Goal: Task Accomplishment & Management: Use online tool/utility

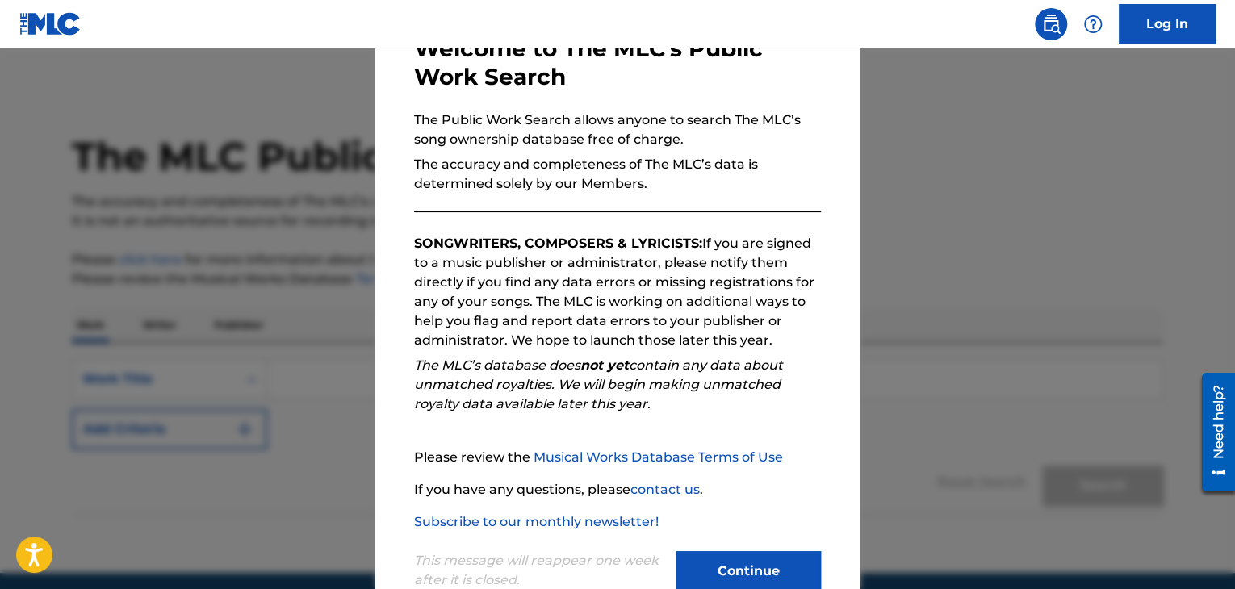
scroll to position [149, 0]
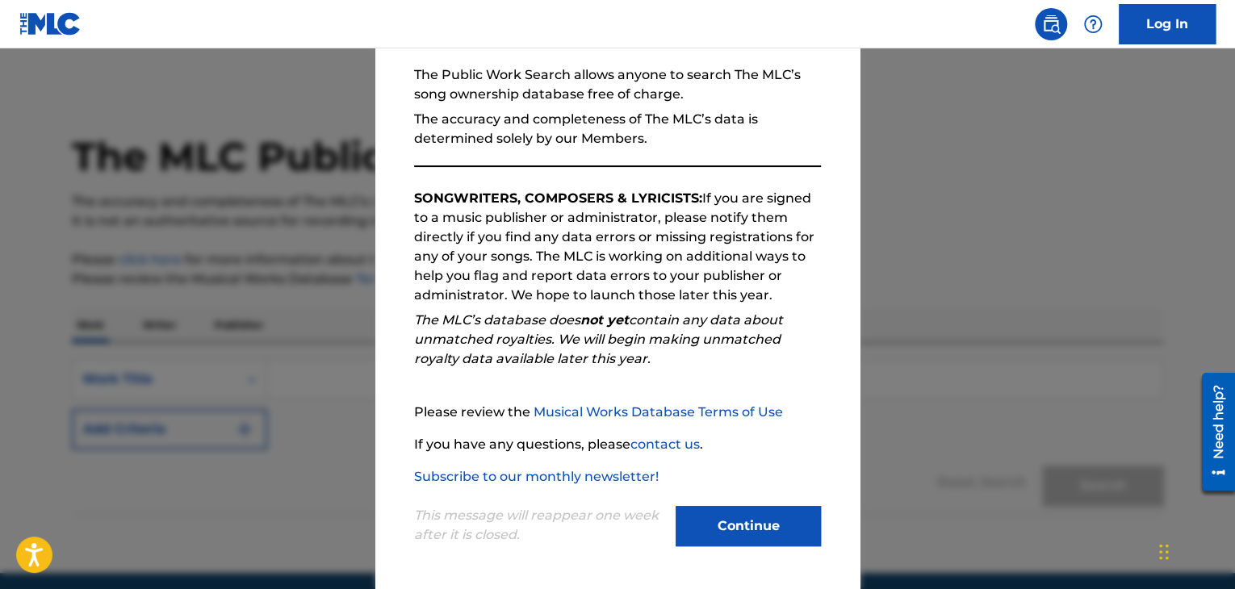
click at [707, 527] on button "Continue" at bounding box center [748, 526] width 145 height 40
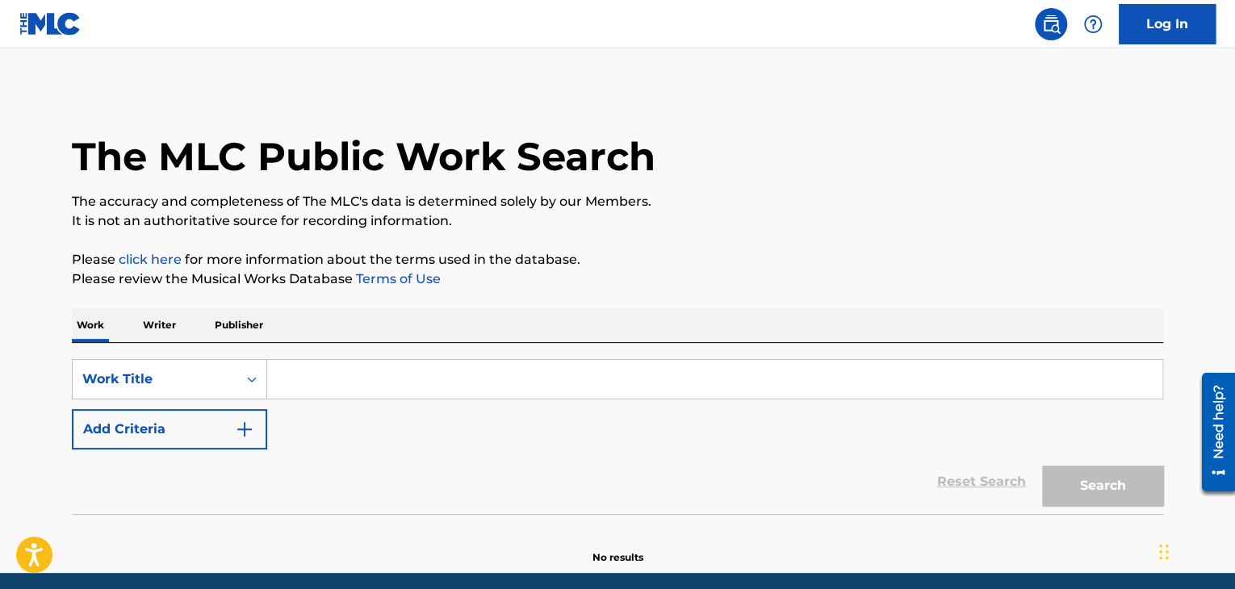
click at [347, 371] on input "Search Form" at bounding box center [714, 379] width 895 height 39
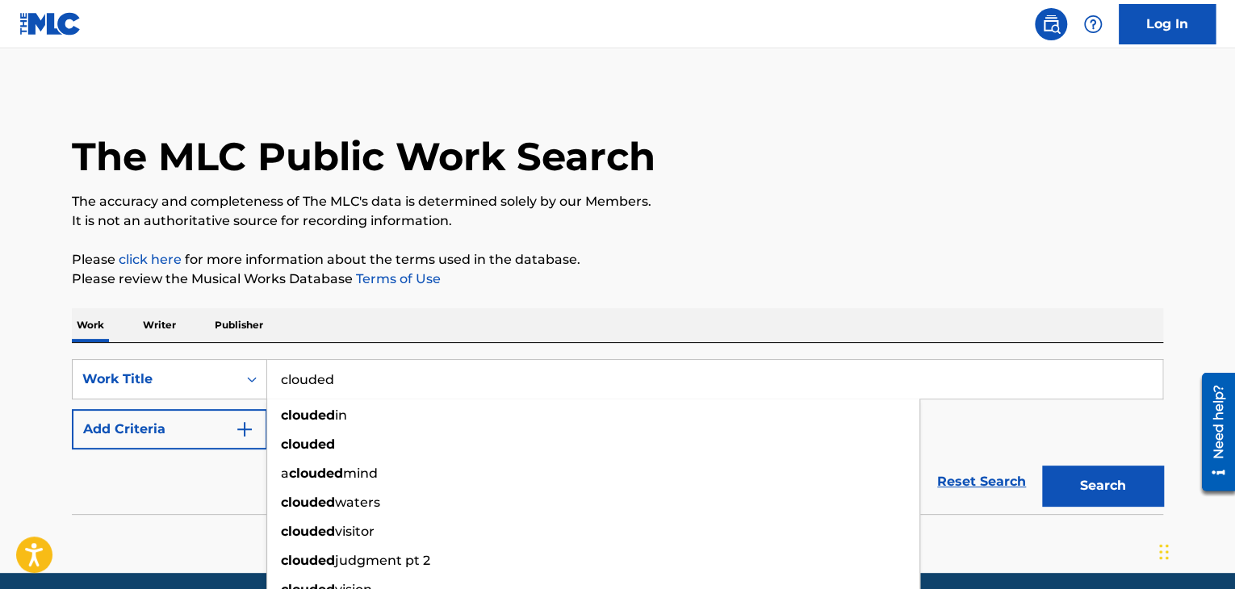
type input "clouded"
click at [169, 430] on button "Add Criteria" at bounding box center [169, 429] width 195 height 40
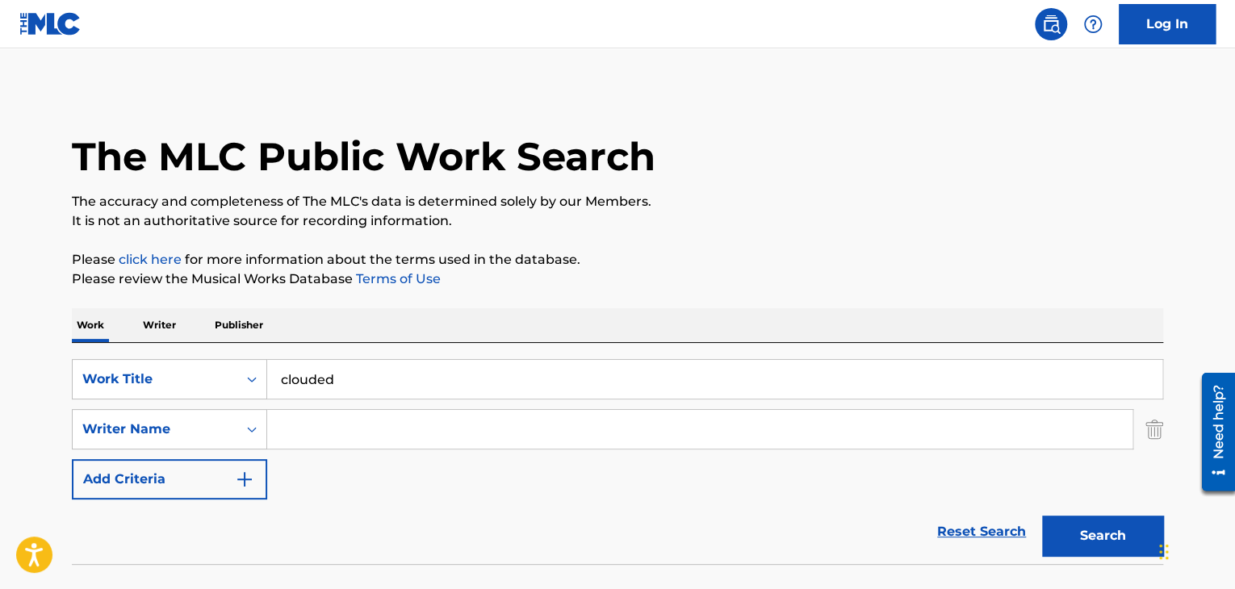
click at [489, 438] on input "Search Form" at bounding box center [699, 429] width 865 height 39
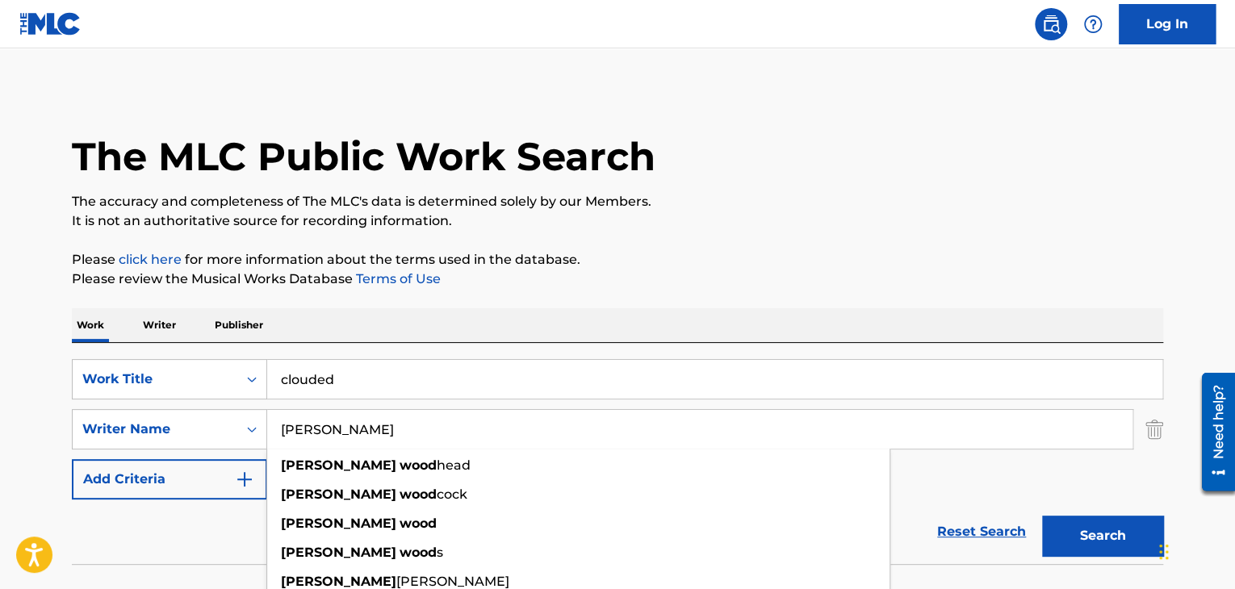
click at [1042, 516] on button "Search" at bounding box center [1102, 536] width 121 height 40
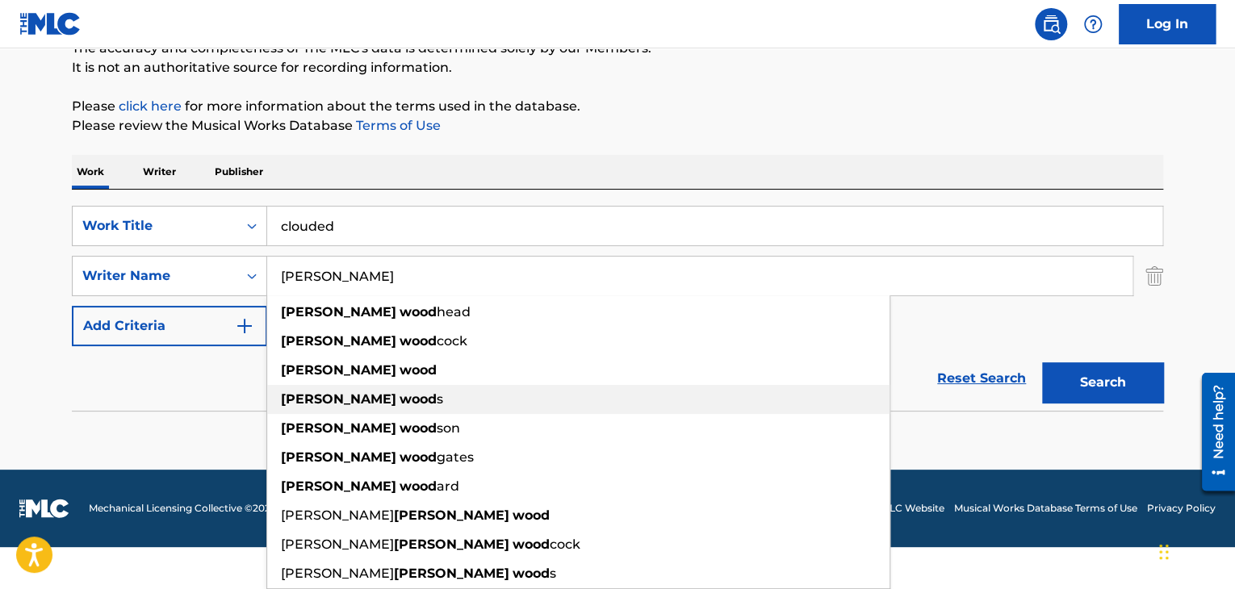
scroll to position [111, 0]
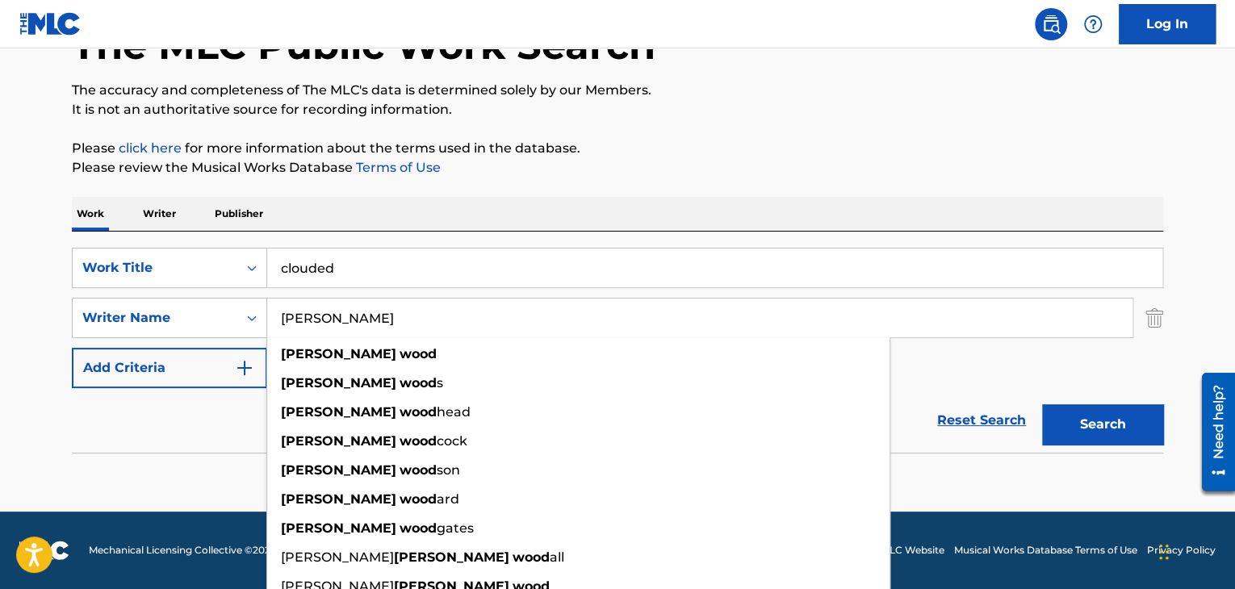
click at [65, 430] on div "The MLC Public Work Search The accuracy and completeness of The MLC's data is d…" at bounding box center [617, 240] width 1130 height 526
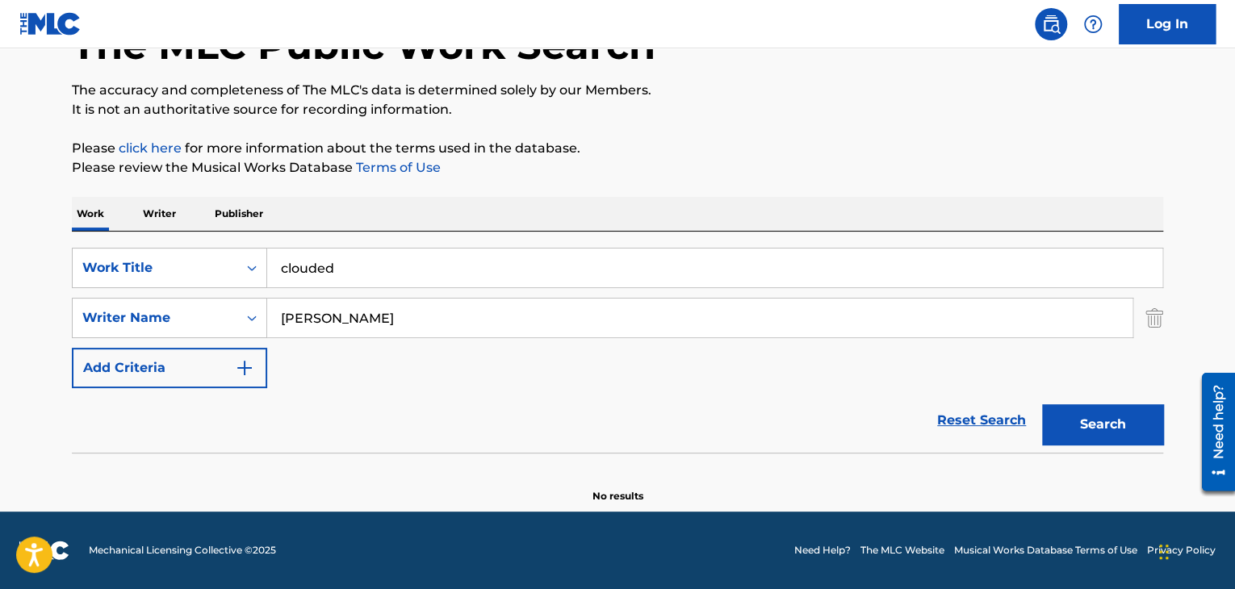
click at [458, 327] on input "[PERSON_NAME]" at bounding box center [699, 318] width 865 height 39
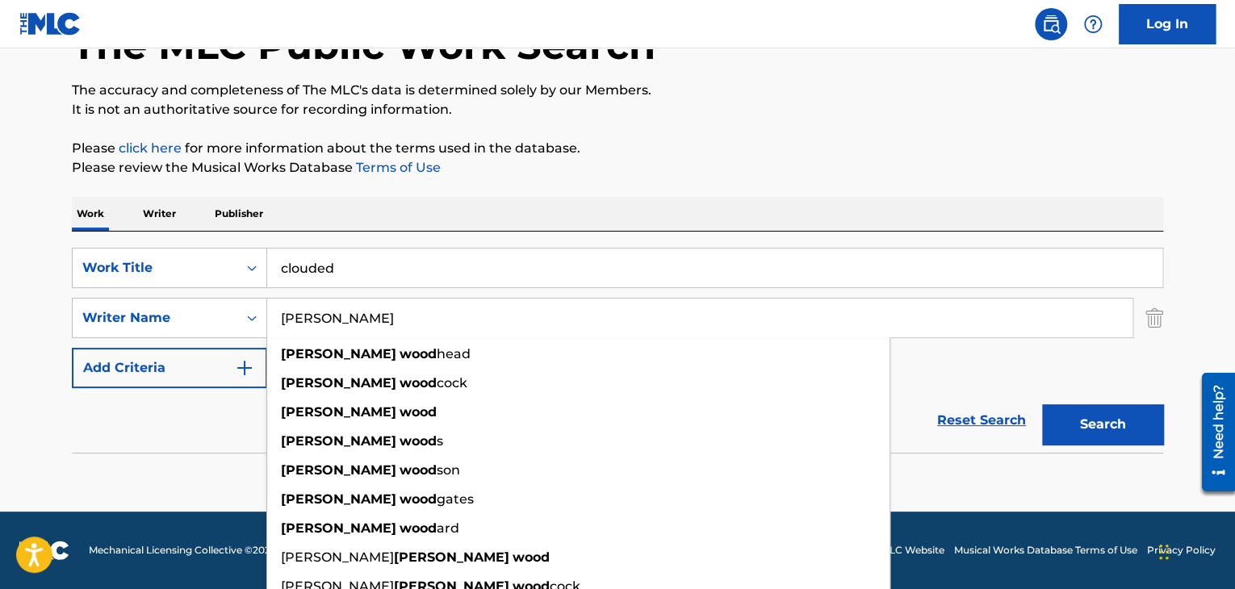
click at [1042, 404] on button "Search" at bounding box center [1102, 424] width 121 height 40
click at [358, 321] on input "[PERSON_NAME]" at bounding box center [699, 318] width 865 height 39
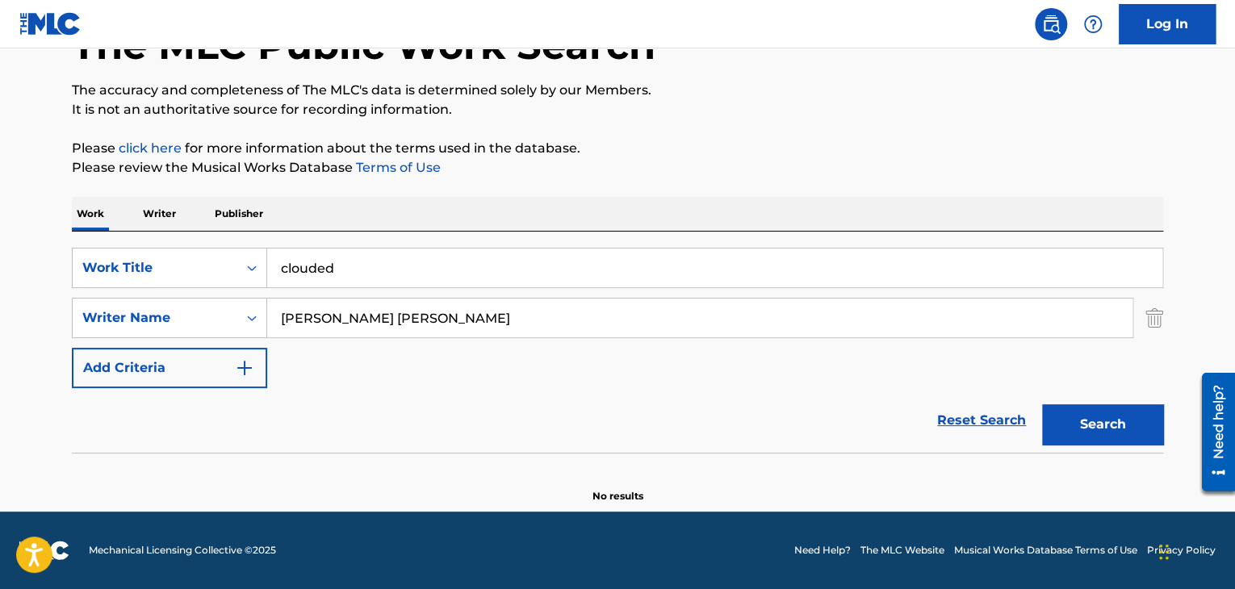
type input "[PERSON_NAME] [PERSON_NAME]"
click at [1042, 404] on button "Search" at bounding box center [1102, 424] width 121 height 40
click at [350, 265] on input "clouded" at bounding box center [714, 268] width 895 height 39
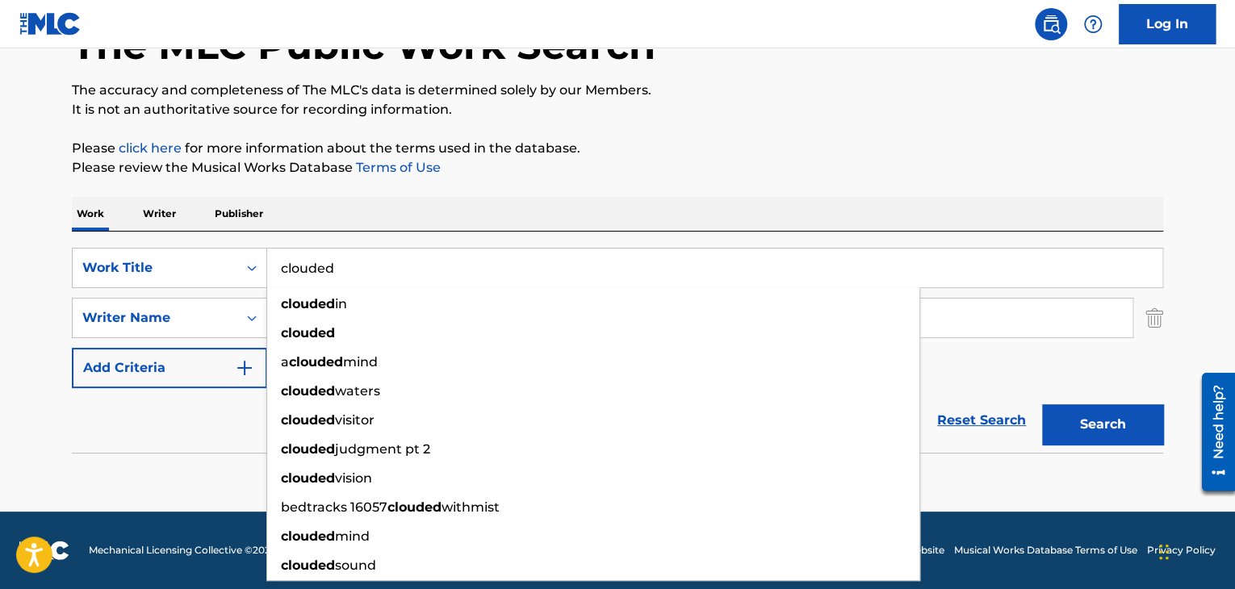
click at [43, 500] on main "The MLC Public Work Search The accuracy and completeness of The MLC's data is d…" at bounding box center [617, 224] width 1235 height 575
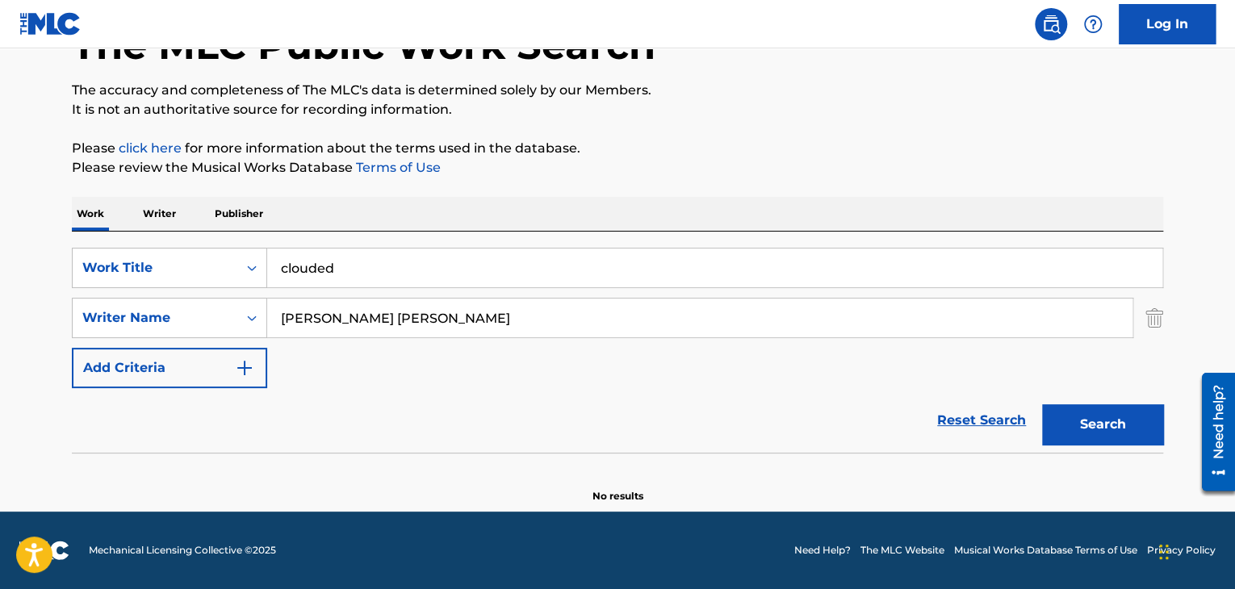
drag, startPoint x: 175, startPoint y: 215, endPoint x: 219, endPoint y: 237, distance: 49.1
click at [174, 215] on p "Writer" at bounding box center [159, 214] width 43 height 34
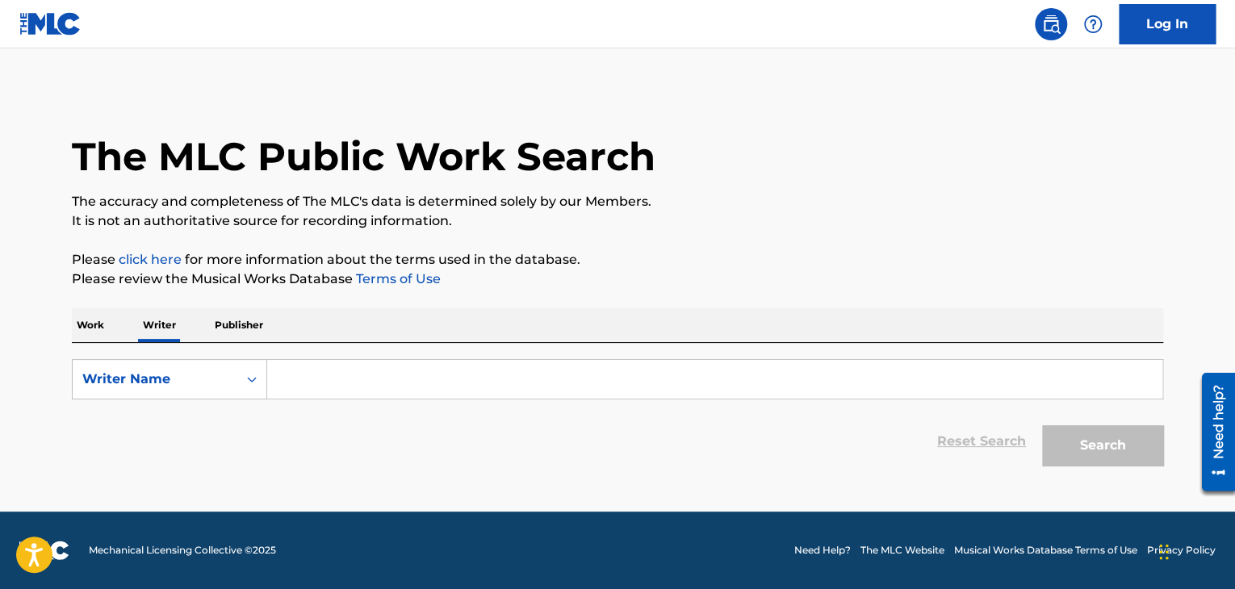
click at [339, 387] on input "Search Form" at bounding box center [714, 379] width 895 height 39
paste input "[PERSON_NAME]"
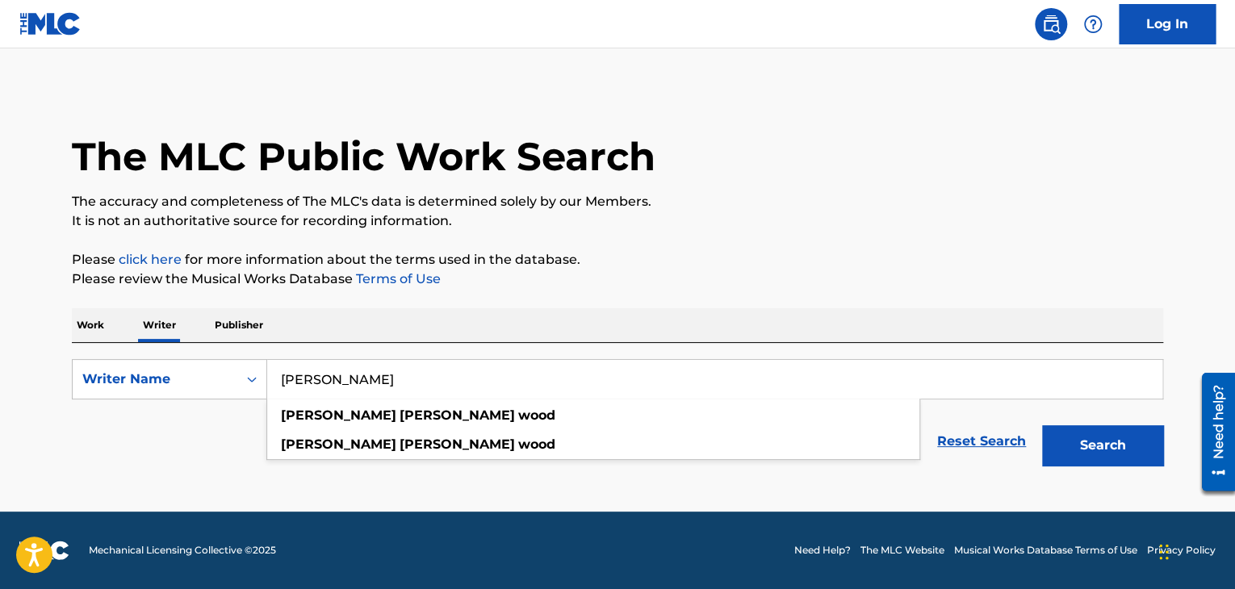
type input "[PERSON_NAME]"
click at [1042, 425] on button "Search" at bounding box center [1102, 445] width 121 height 40
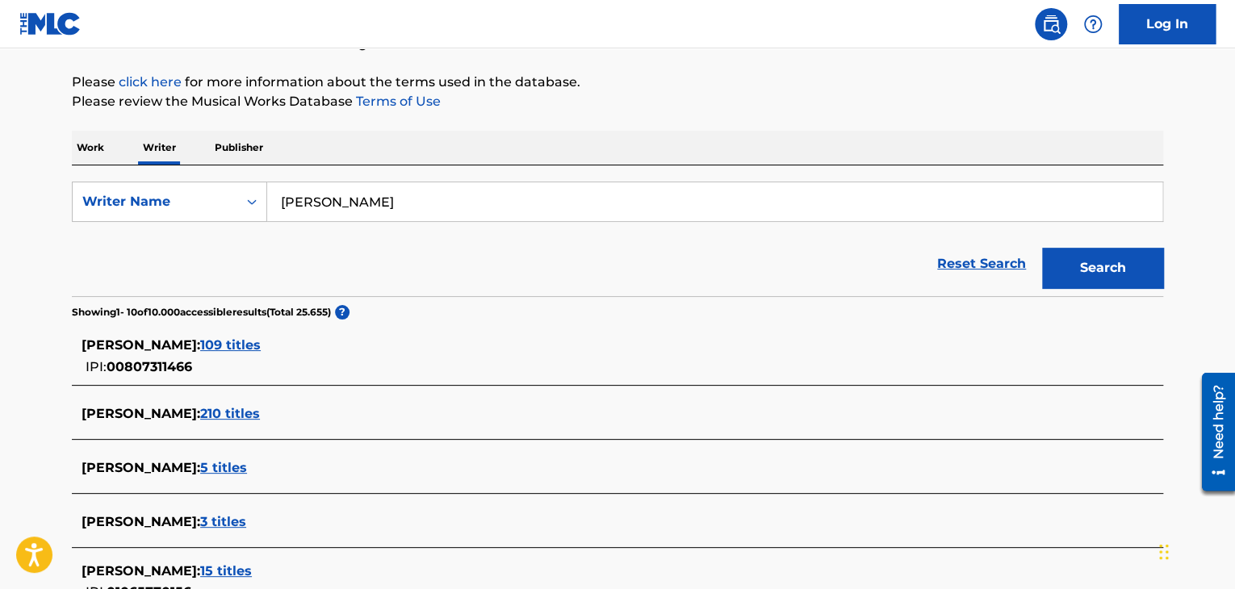
scroll to position [207, 0]
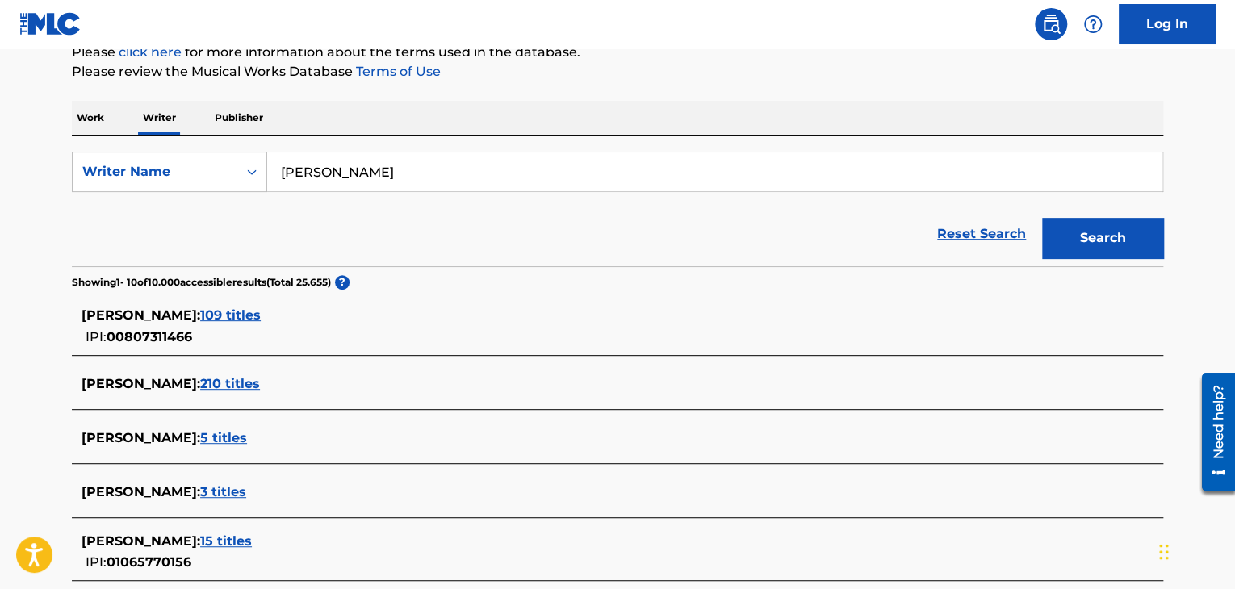
click at [261, 316] on span "109 titles" at bounding box center [230, 315] width 61 height 15
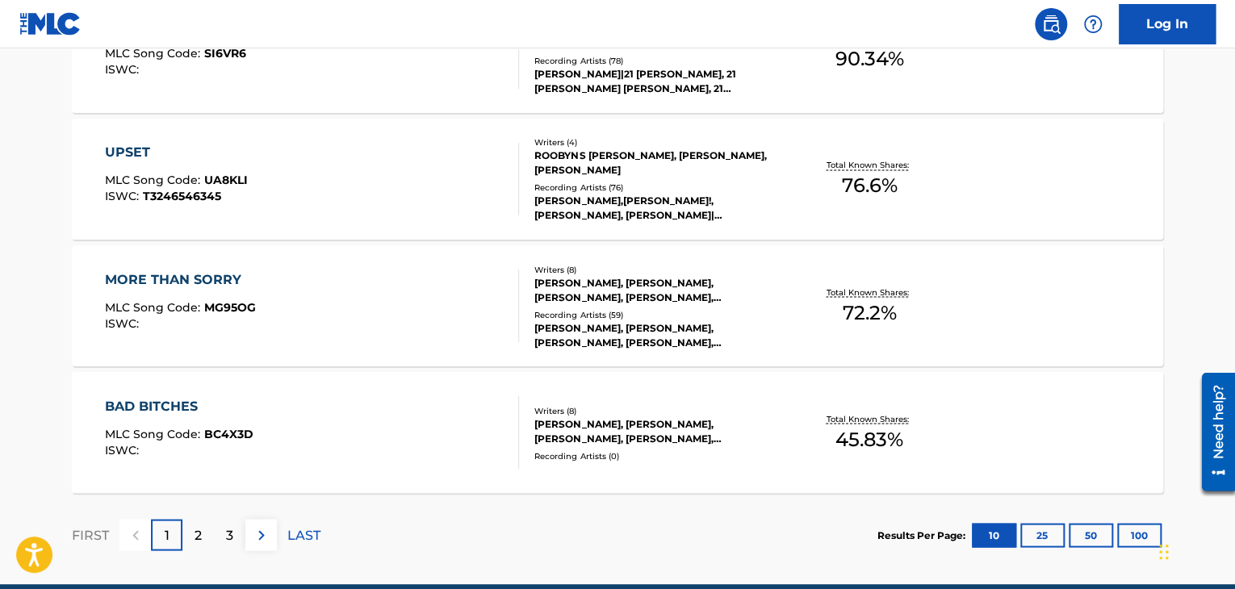
scroll to position [1345, 0]
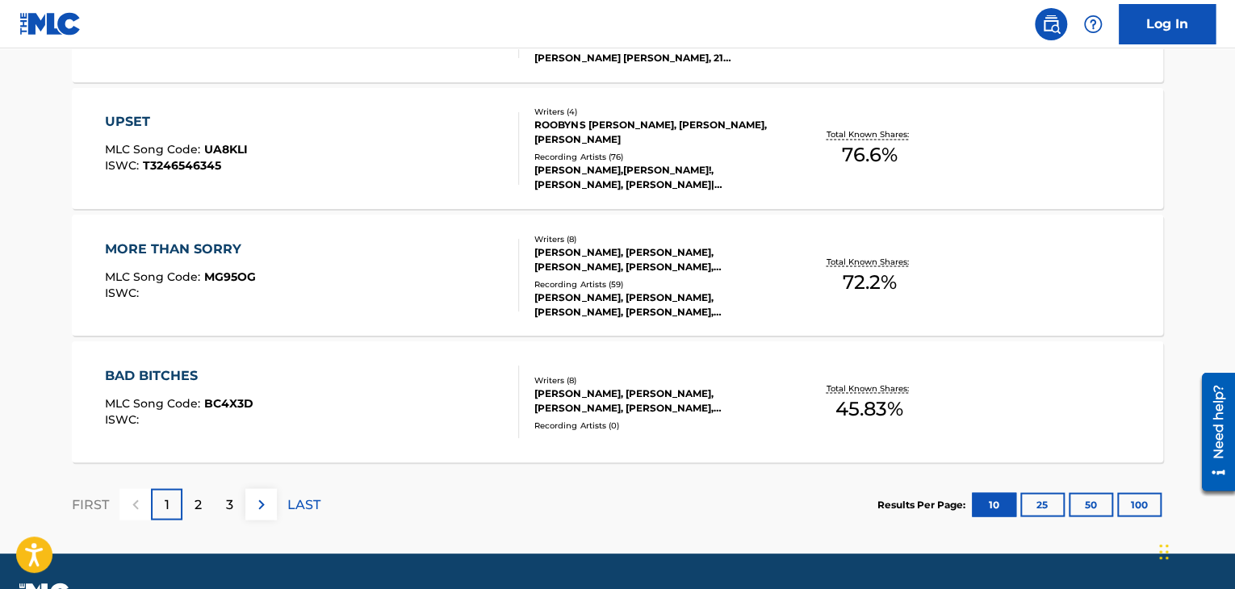
click at [207, 501] on div "2" at bounding box center [197, 503] width 31 height 31
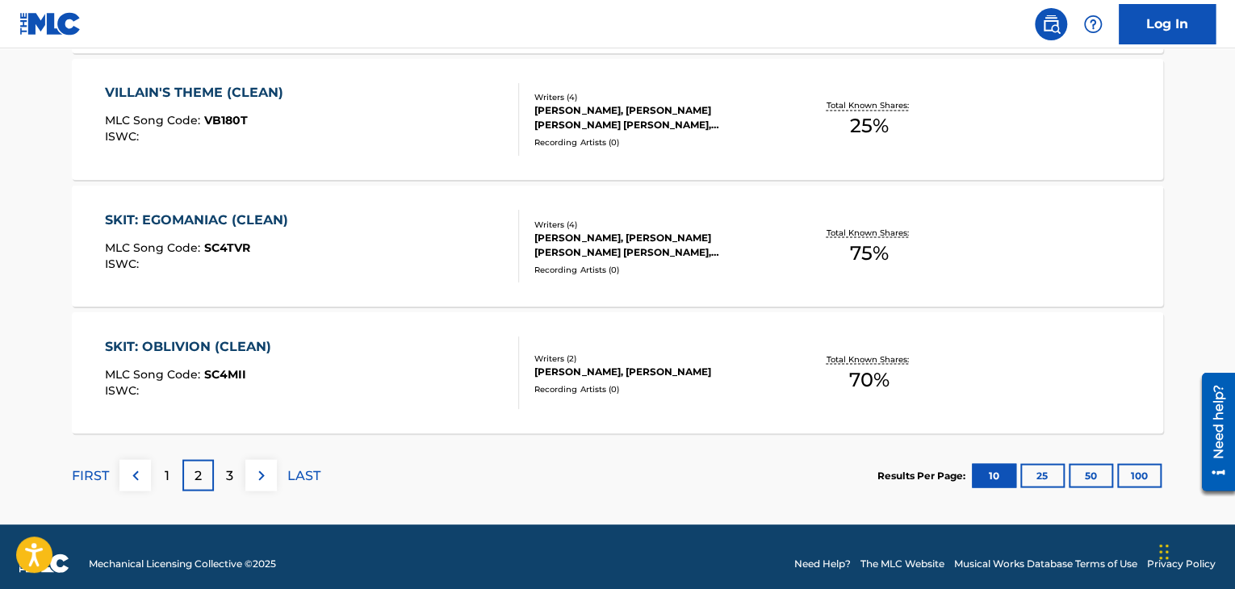
scroll to position [1387, 0]
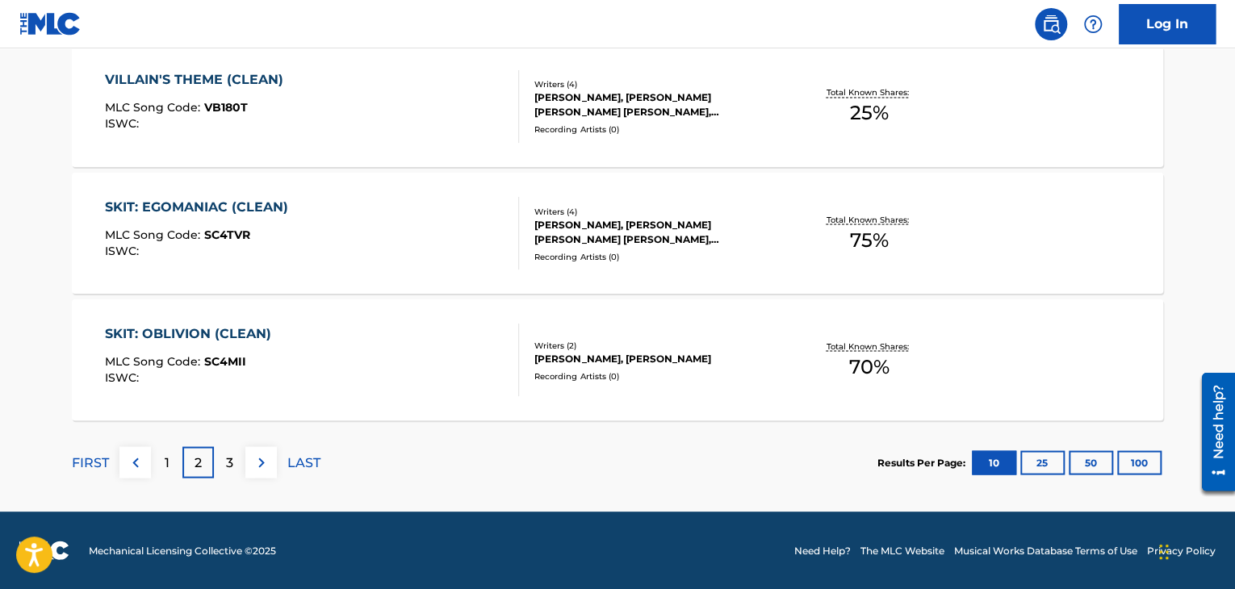
click at [233, 455] on p "3" at bounding box center [229, 462] width 7 height 19
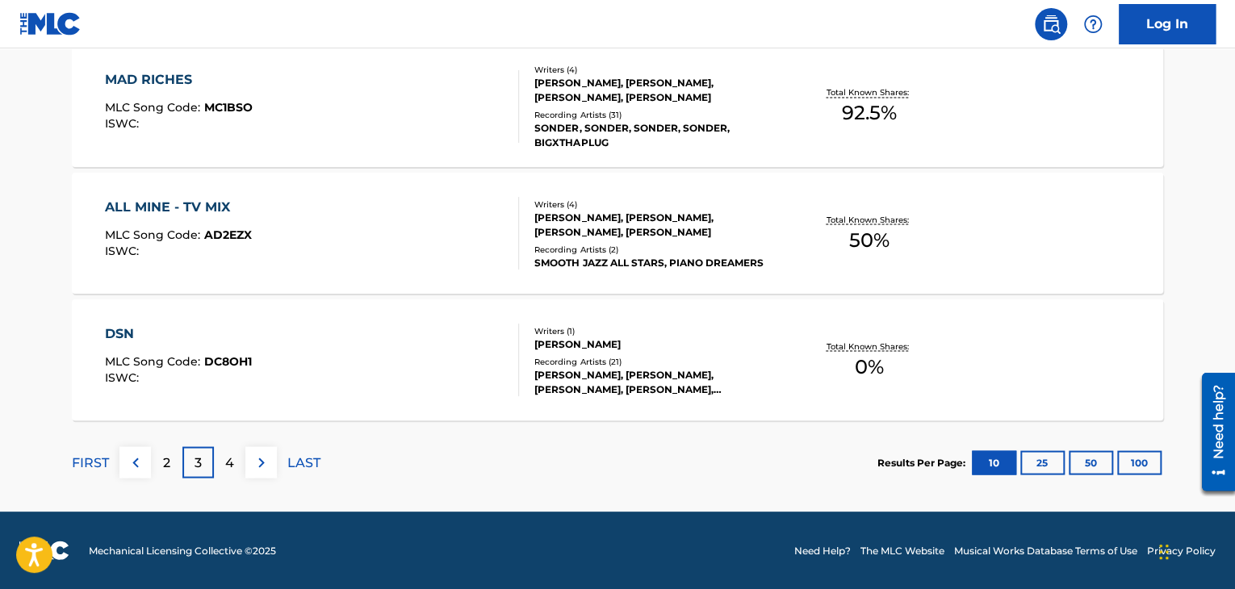
click at [238, 465] on div "4" at bounding box center [229, 461] width 31 height 31
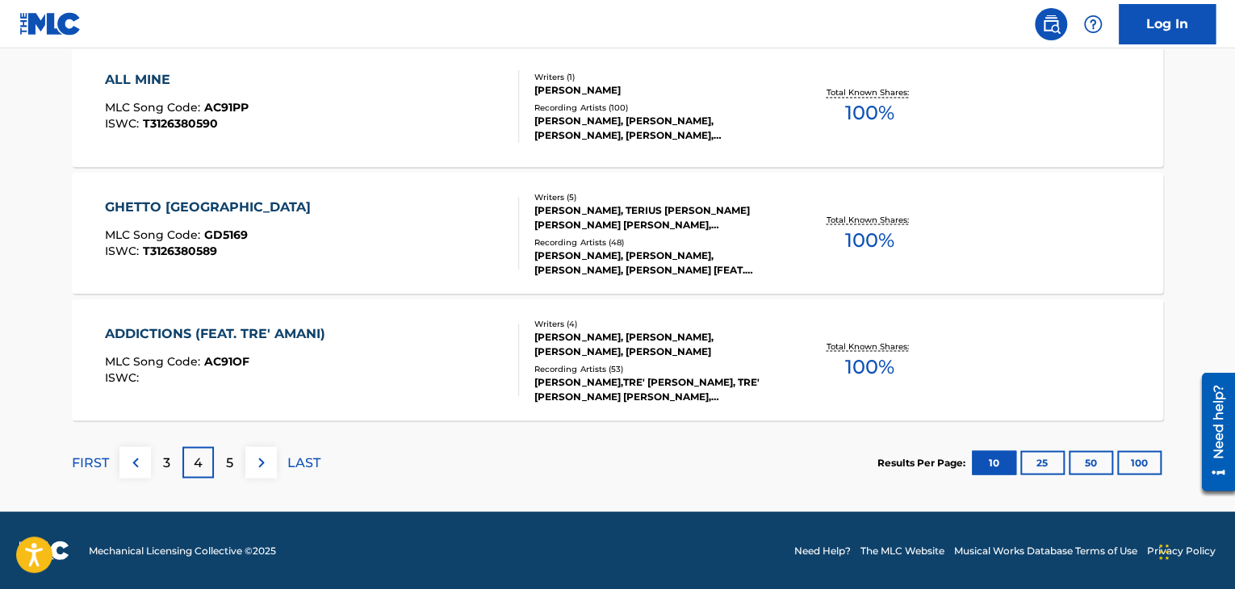
click at [223, 454] on div "5" at bounding box center [229, 461] width 31 height 31
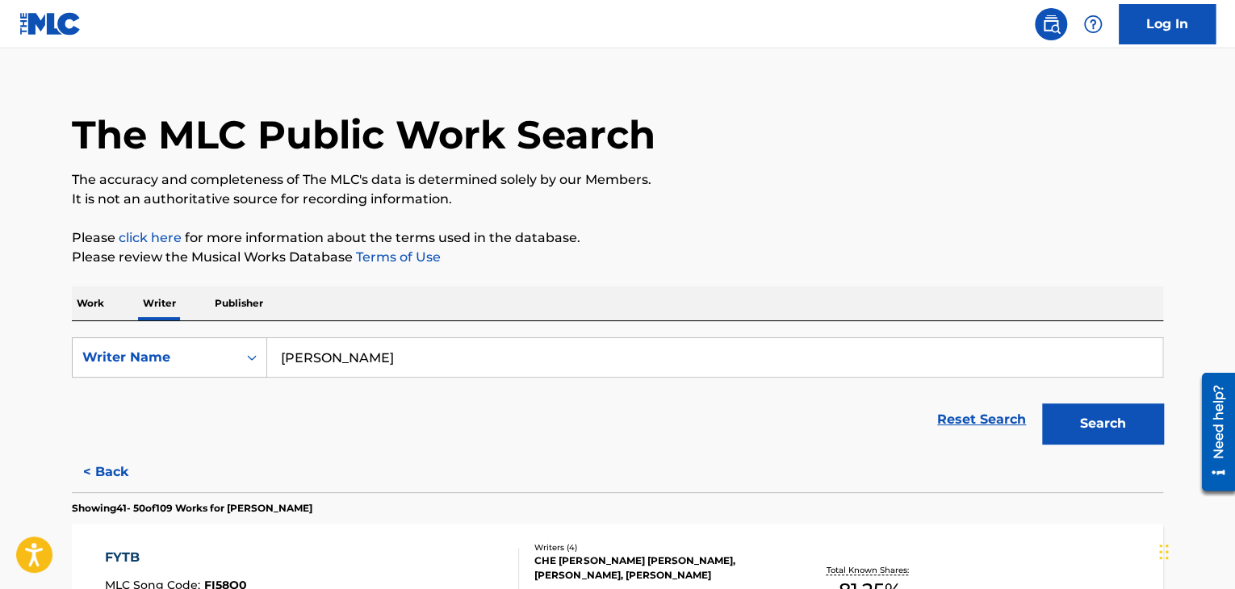
scroll to position [0, 0]
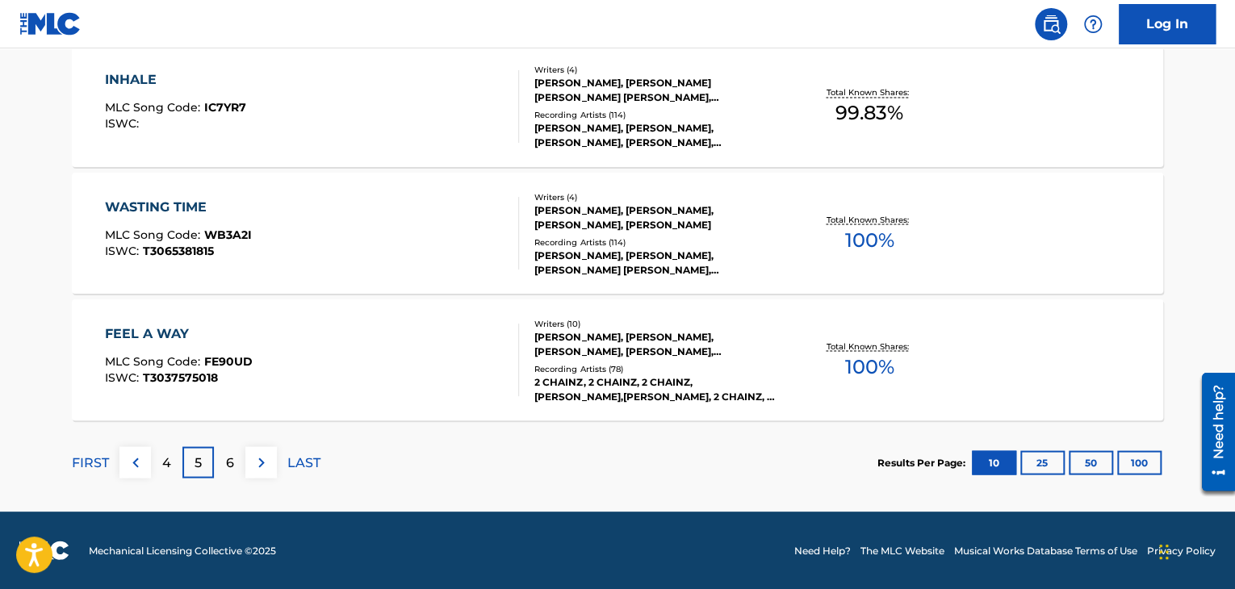
click at [236, 463] on div "6" at bounding box center [229, 461] width 31 height 31
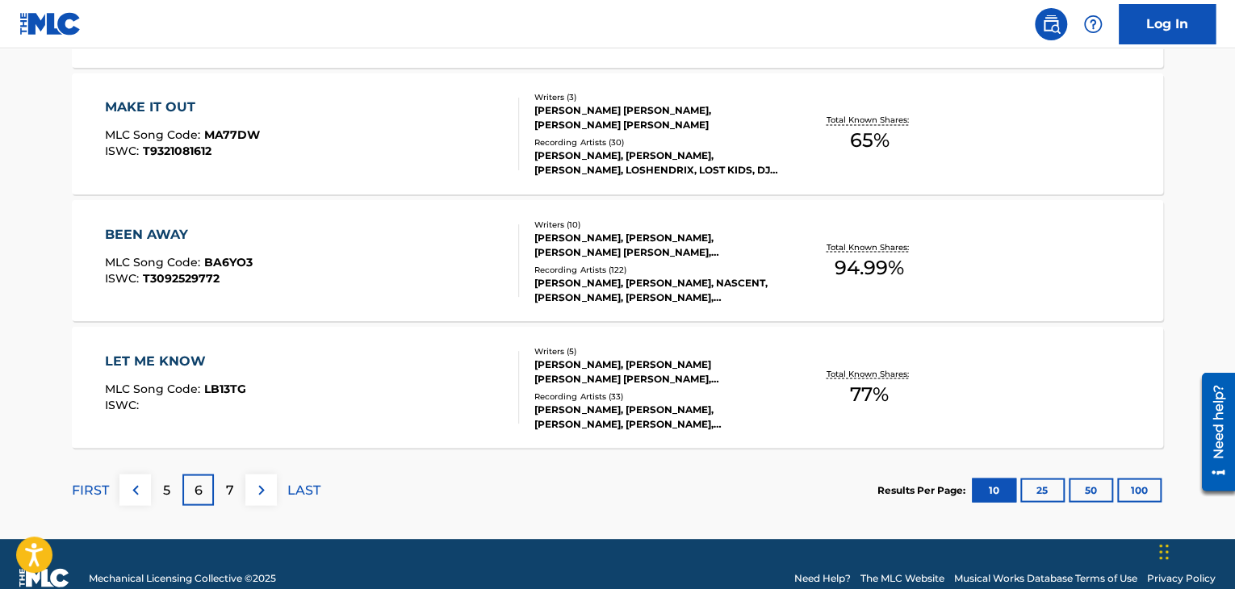
scroll to position [1387, 0]
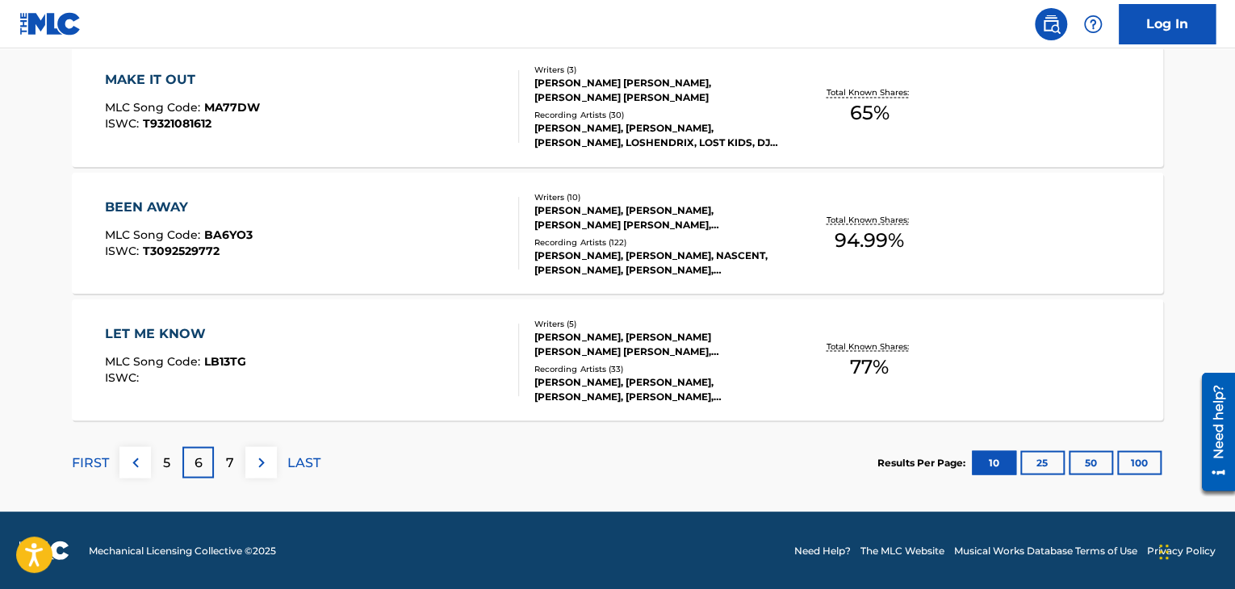
click at [229, 477] on div "FIRST 5 6 7 LAST" at bounding box center [196, 462] width 249 height 83
click at [234, 466] on div "7" at bounding box center [229, 461] width 31 height 31
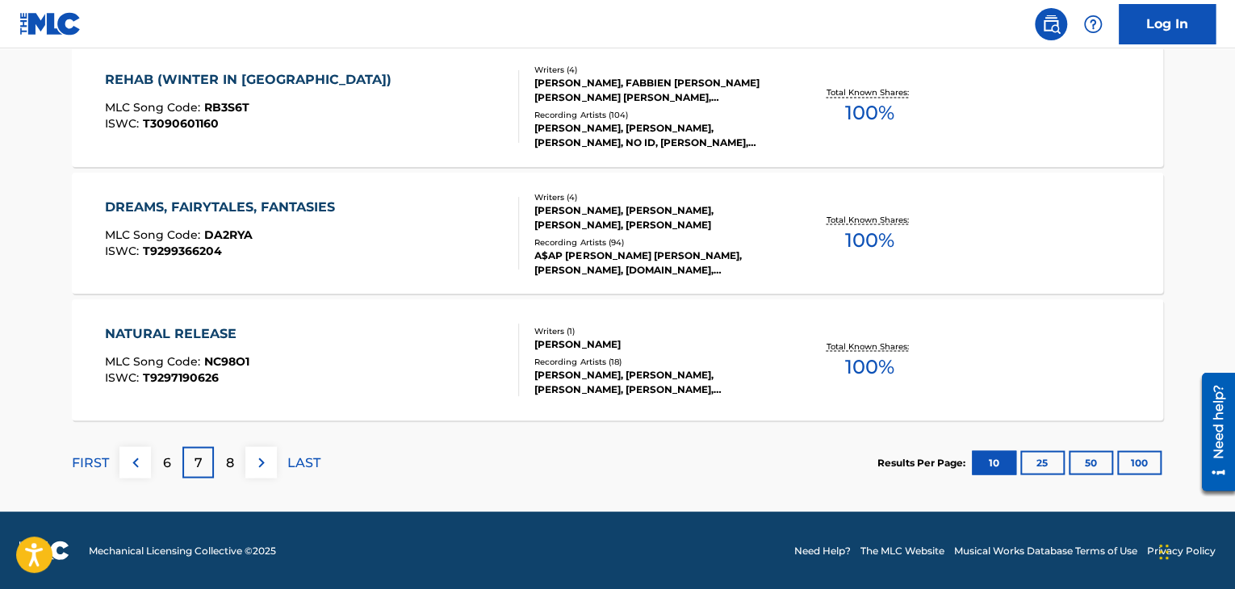
click at [233, 456] on p "8" at bounding box center [230, 462] width 8 height 19
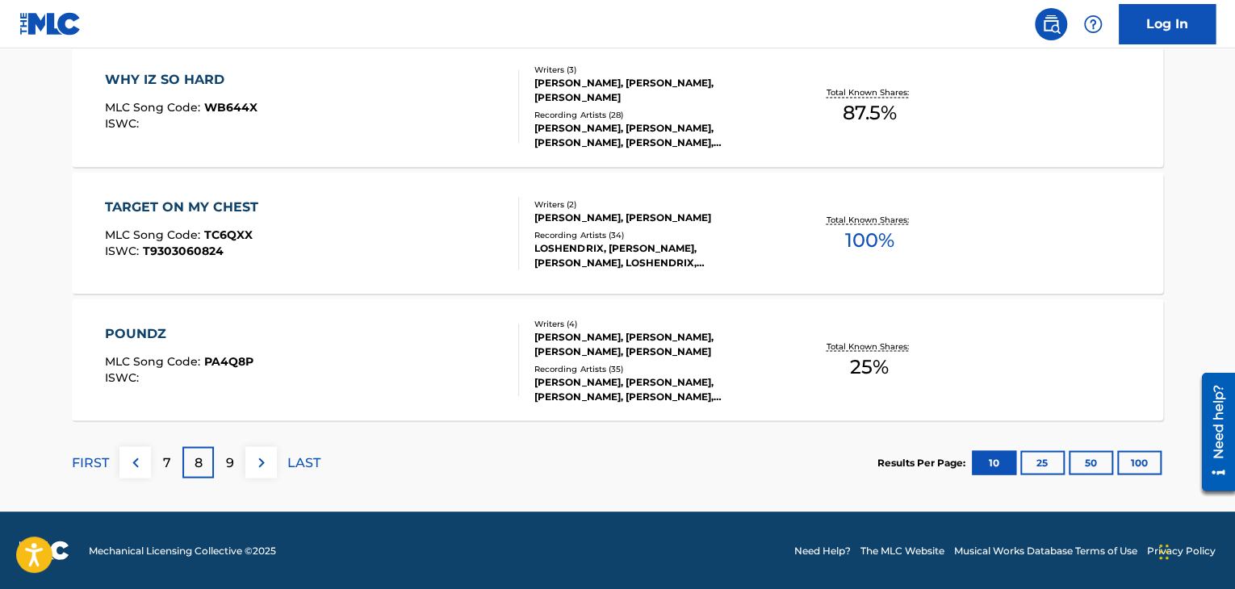
click at [236, 476] on div "9" at bounding box center [229, 461] width 31 height 31
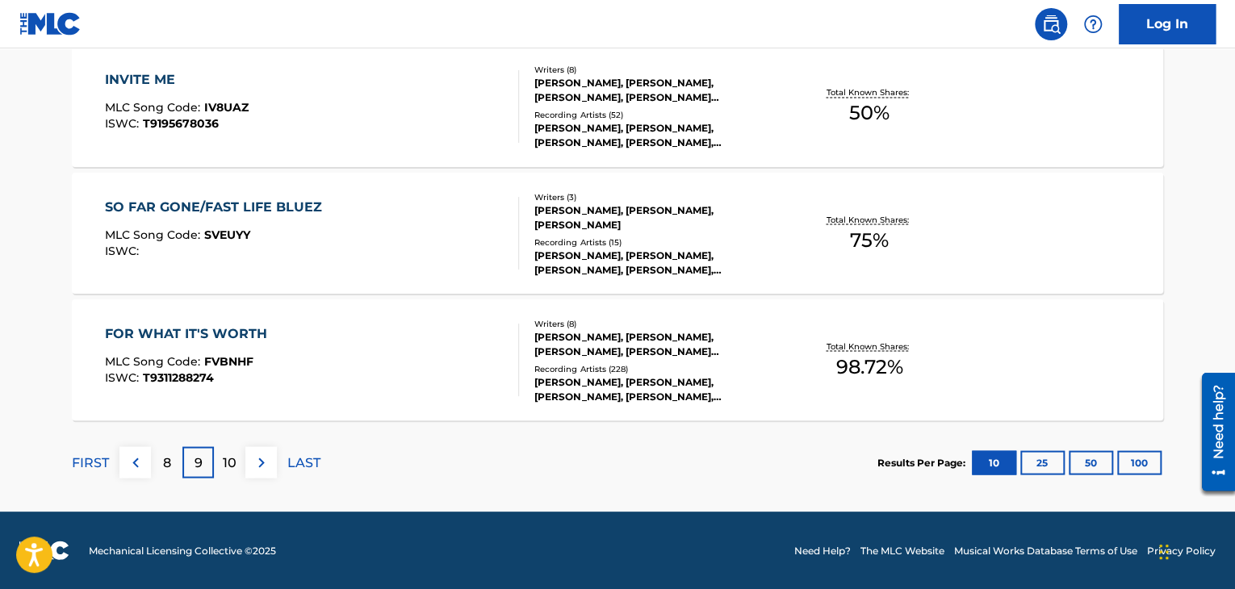
click at [228, 461] on p "10" at bounding box center [230, 462] width 14 height 19
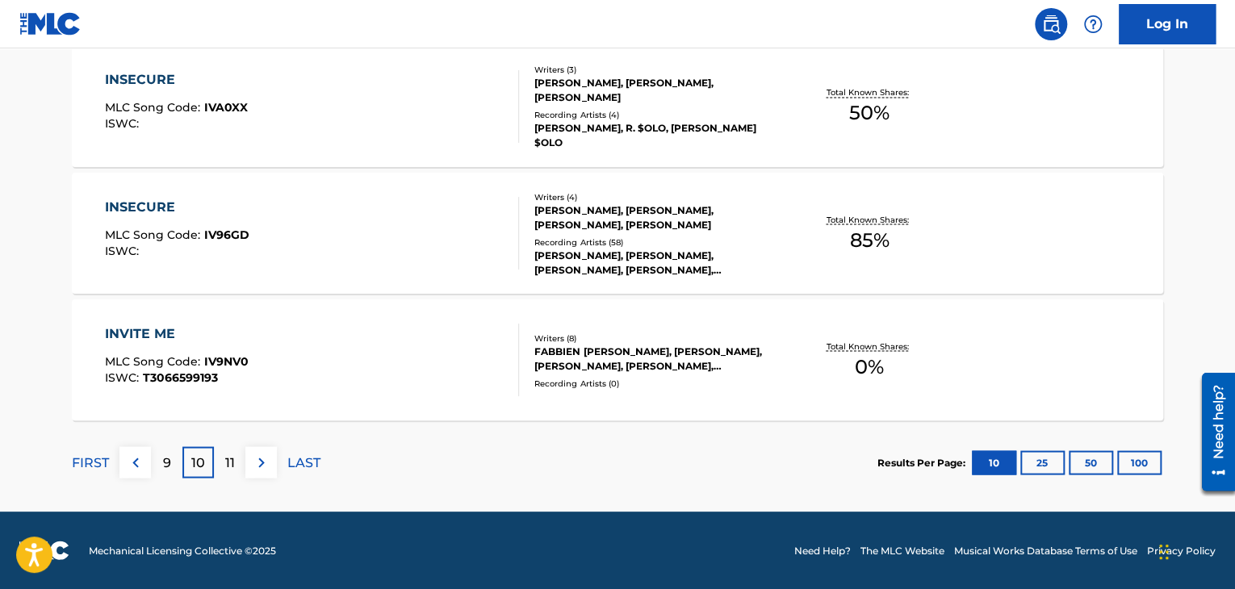
click at [232, 462] on p "11" at bounding box center [230, 462] width 10 height 19
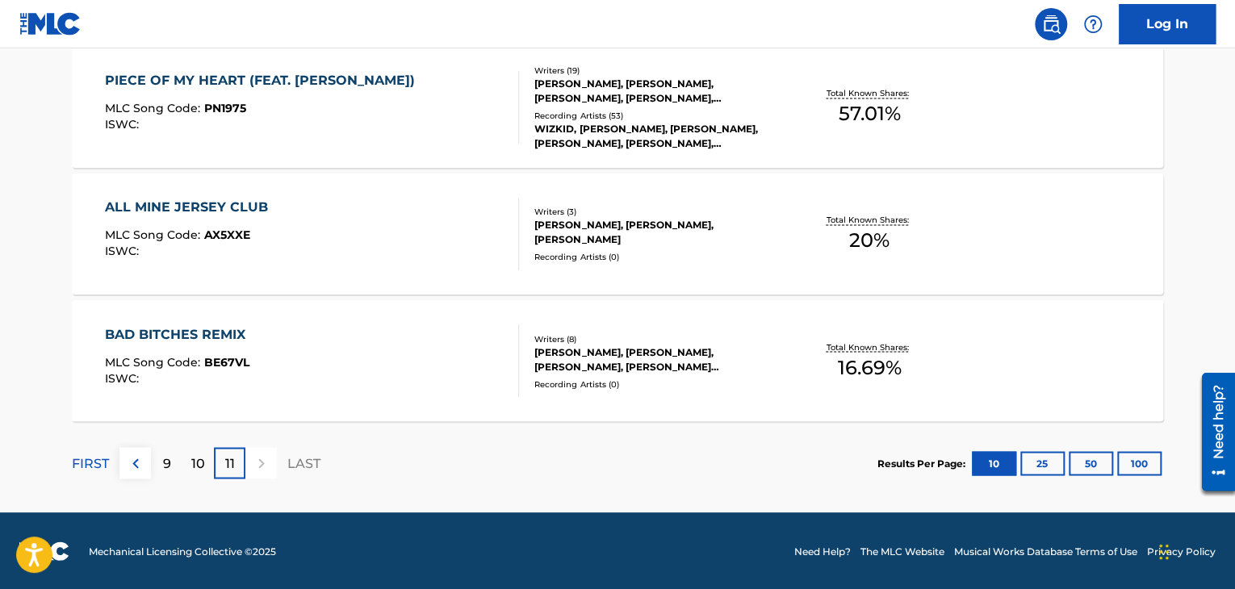
scroll to position [1259, 0]
click at [82, 464] on p "FIRST" at bounding box center [90, 463] width 37 height 19
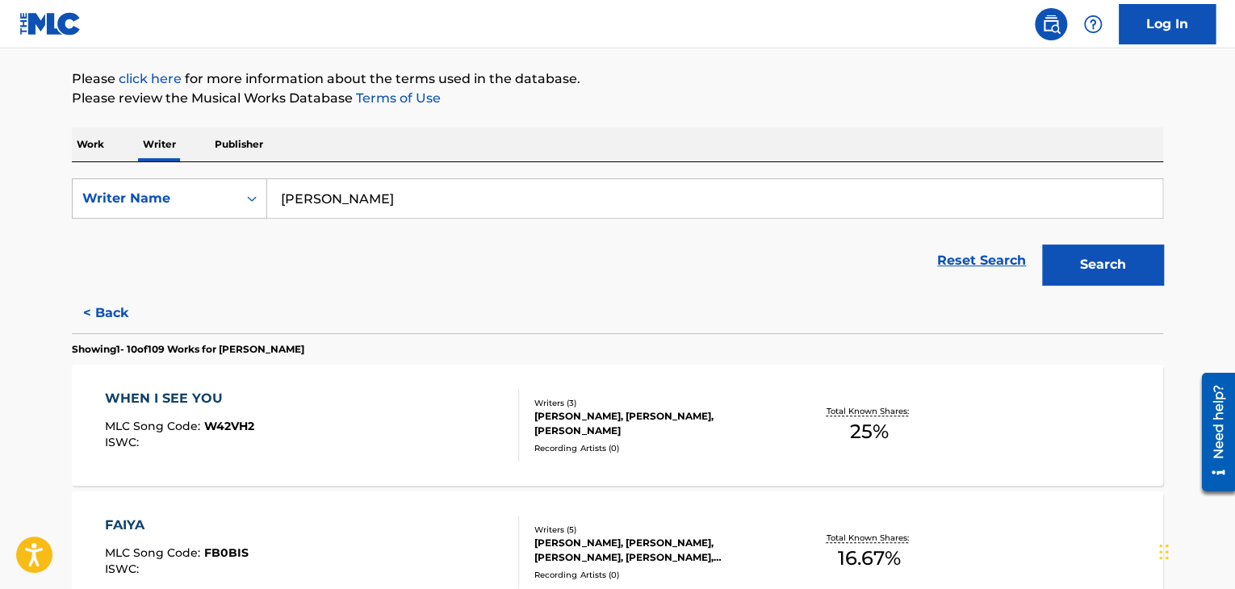
scroll to position [0, 0]
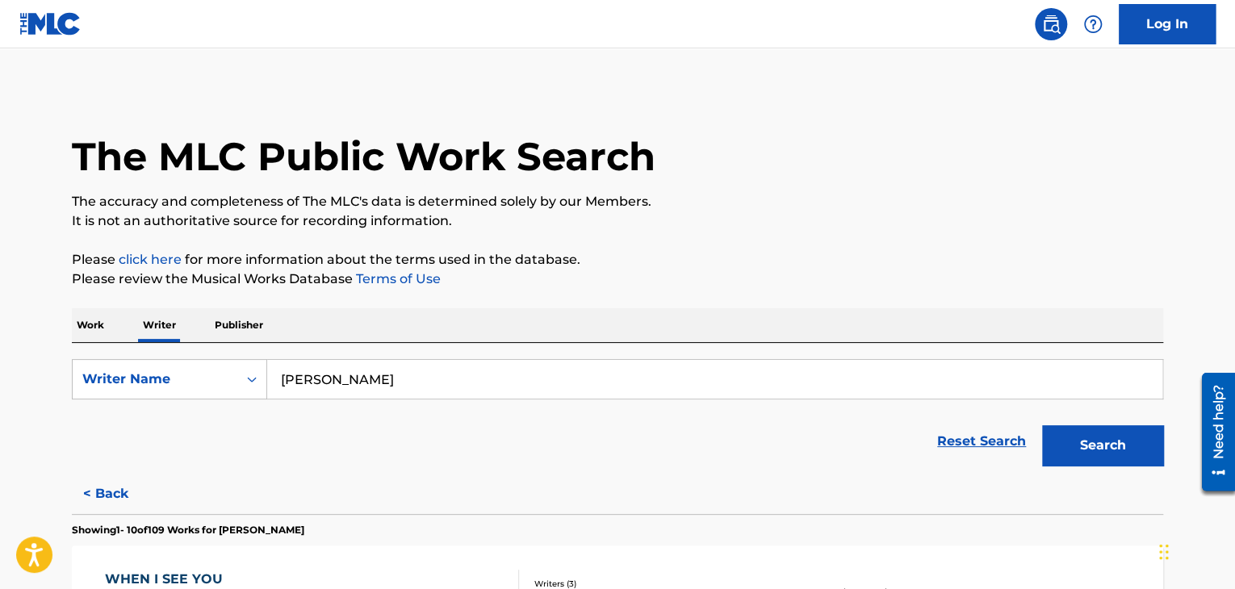
click at [82, 318] on p "Work" at bounding box center [90, 325] width 37 height 34
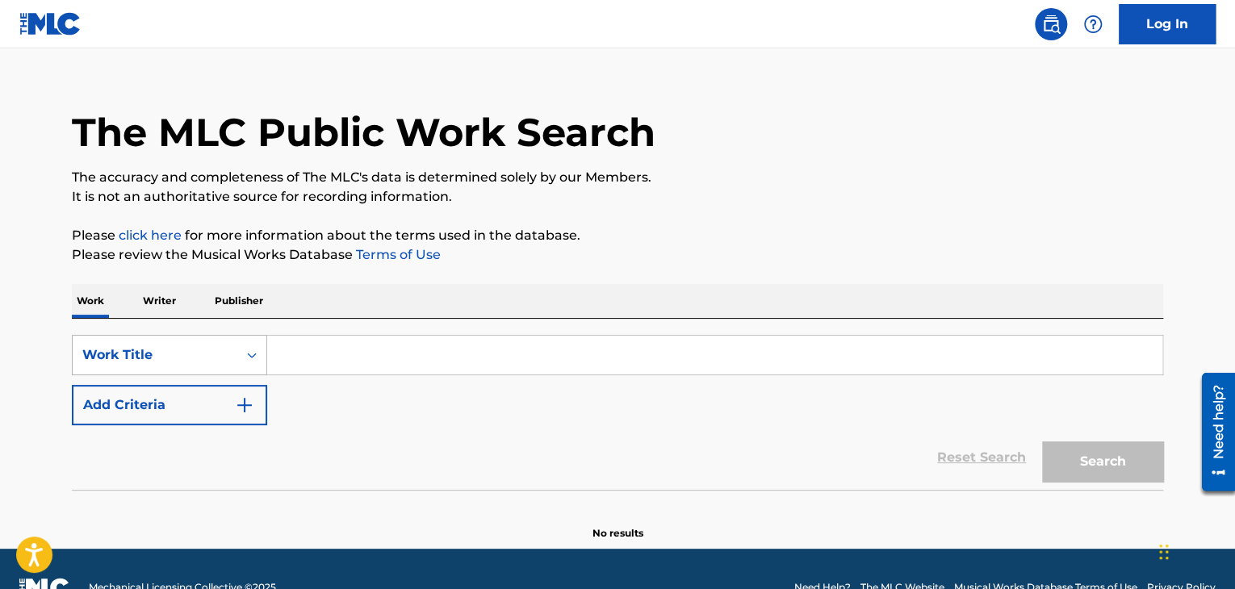
click at [137, 375] on div "Work Title" at bounding box center [169, 355] width 195 height 40
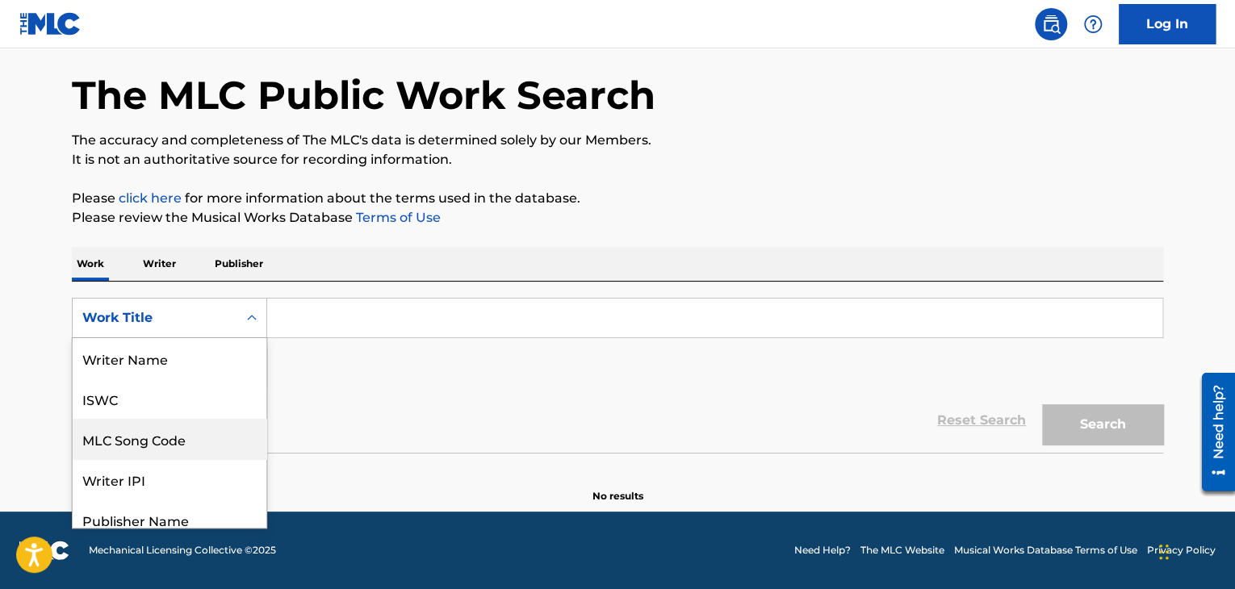
scroll to position [132, 0]
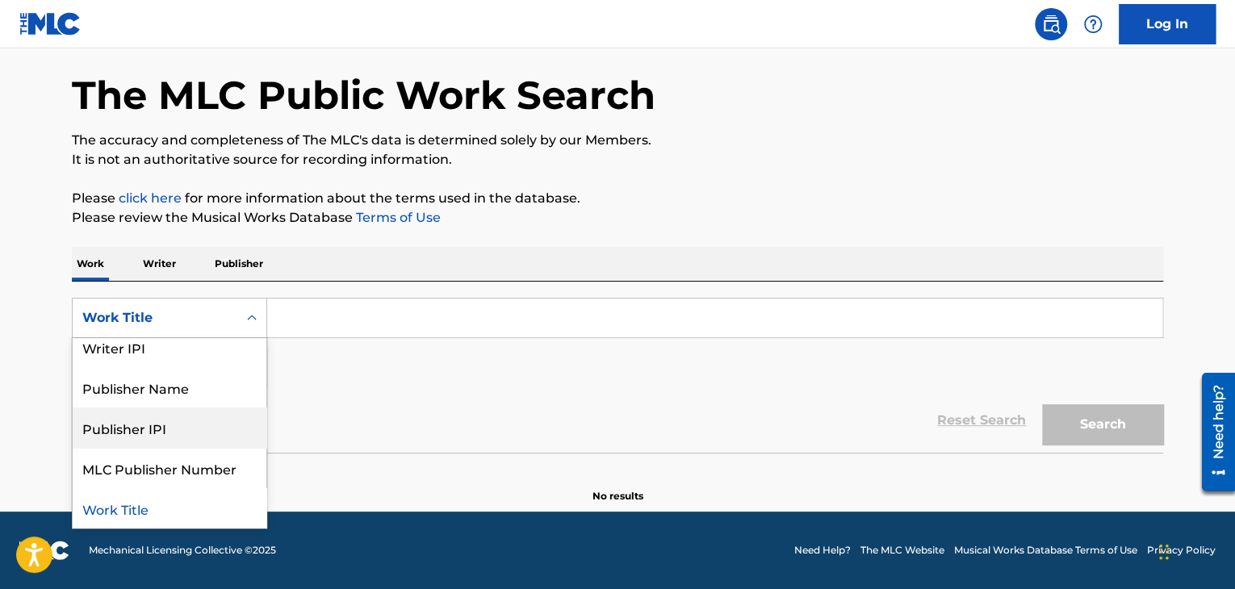
click at [314, 311] on input "Search Form" at bounding box center [714, 318] width 895 height 39
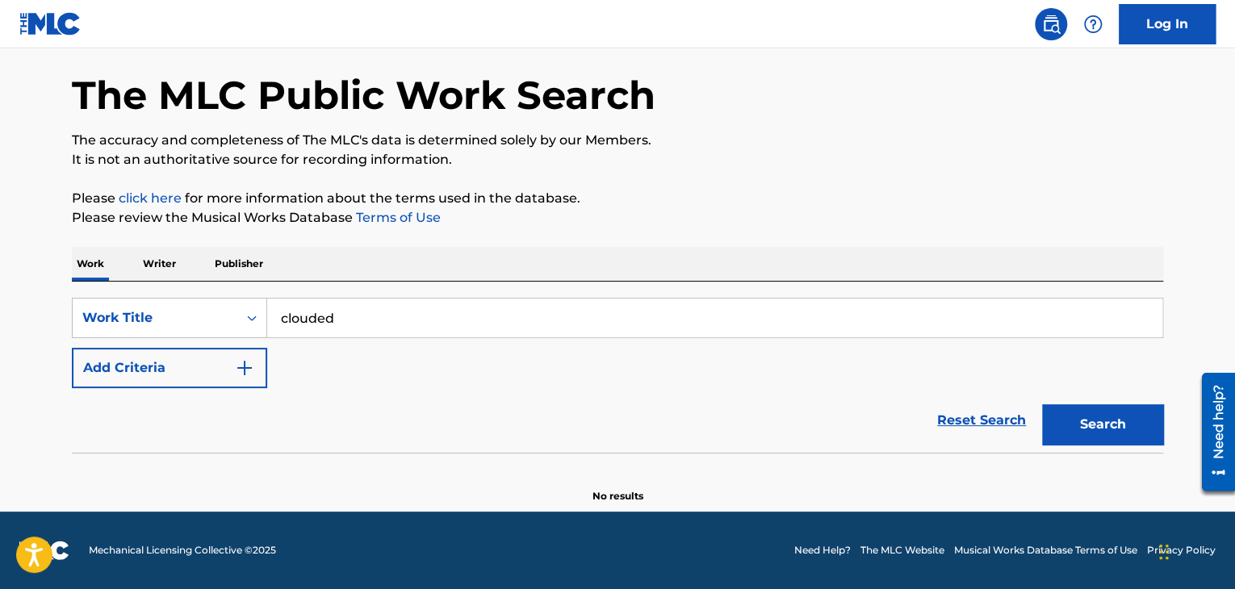
type input "clouded"
click at [1042, 404] on button "Search" at bounding box center [1102, 424] width 121 height 40
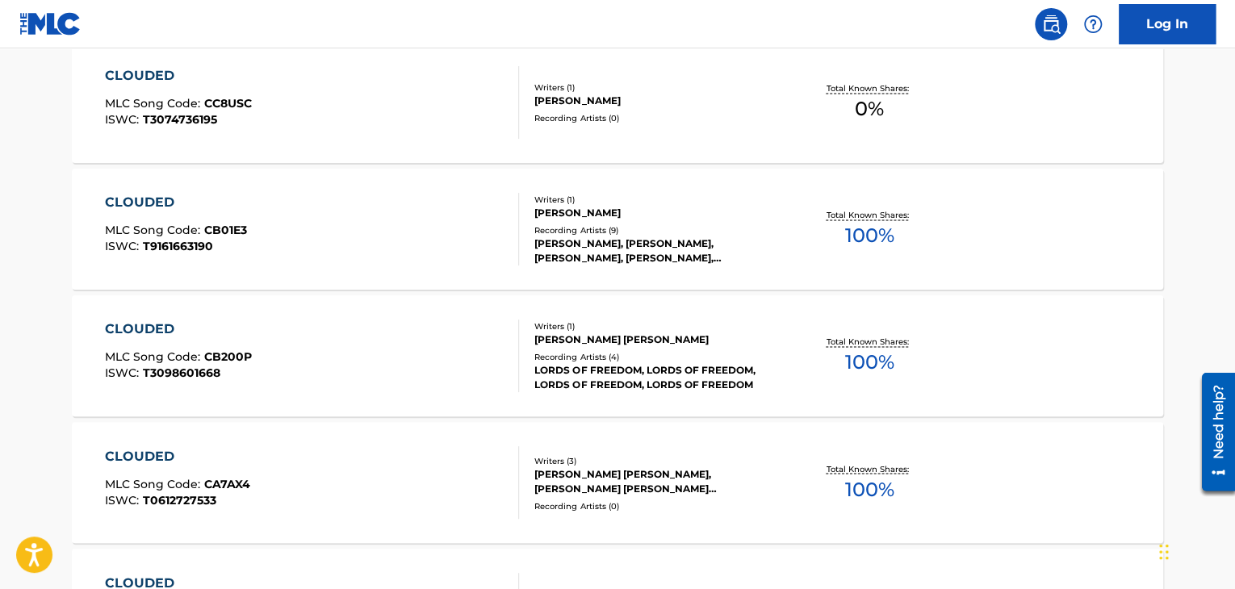
scroll to position [0, 0]
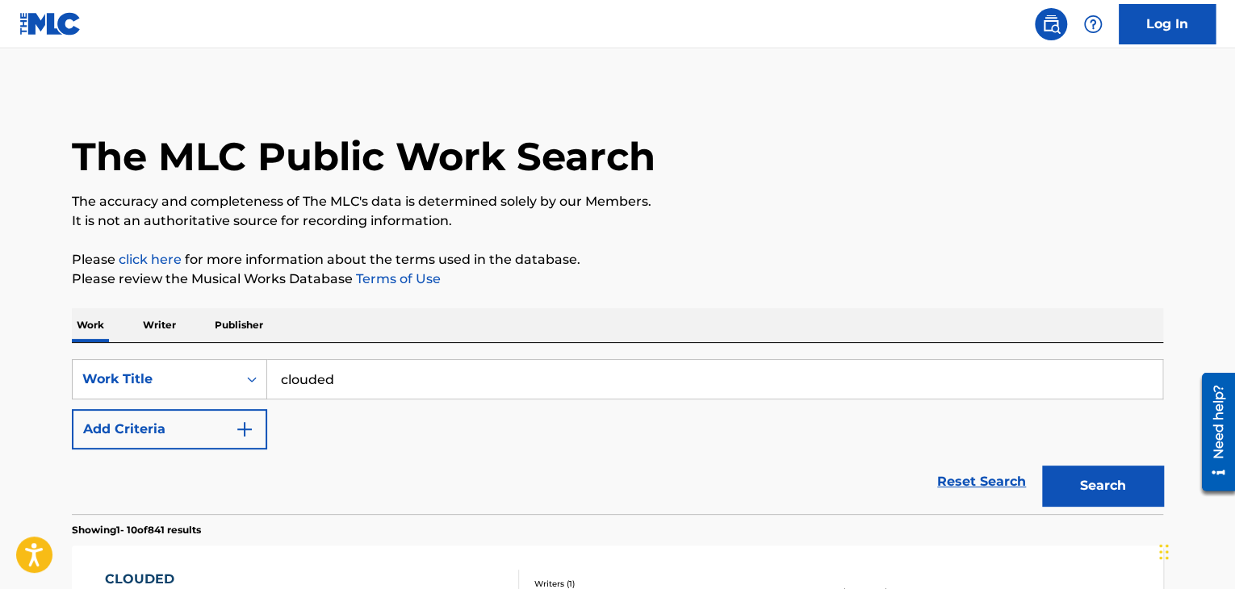
click at [226, 464] on div "Reset Search Search" at bounding box center [618, 482] width 1092 height 65
click at [206, 434] on button "Add Criteria" at bounding box center [169, 429] width 195 height 40
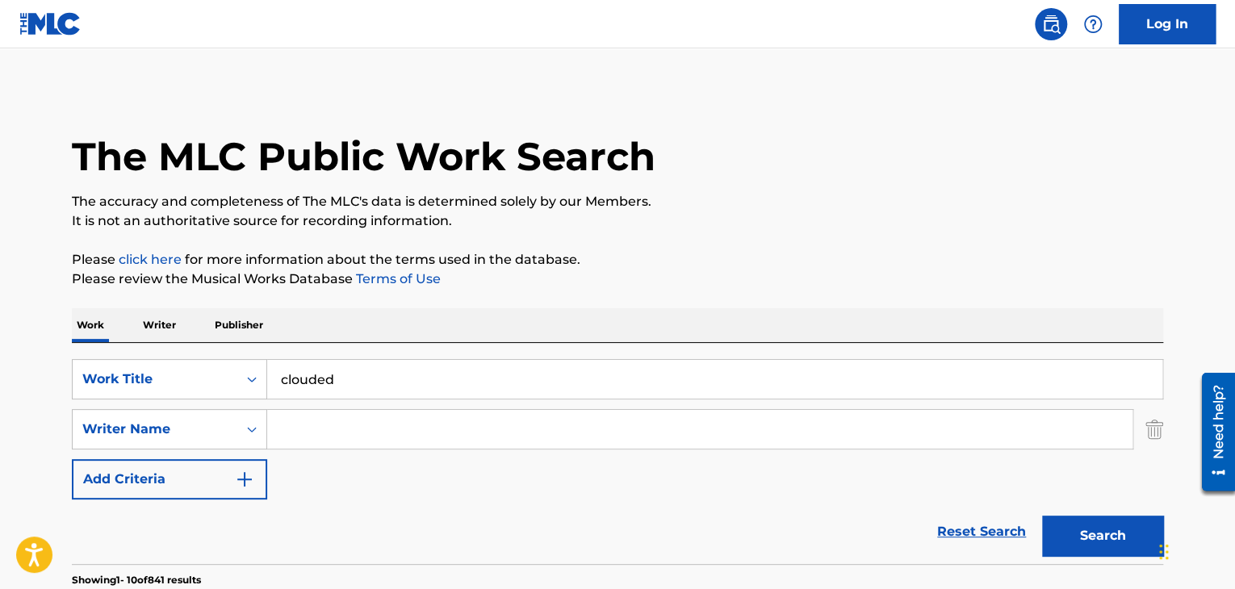
click at [345, 439] on input "Search Form" at bounding box center [699, 429] width 865 height 39
paste input "[PERSON_NAME]"
type input "[PERSON_NAME]"
click at [1042, 516] on button "Search" at bounding box center [1102, 536] width 121 height 40
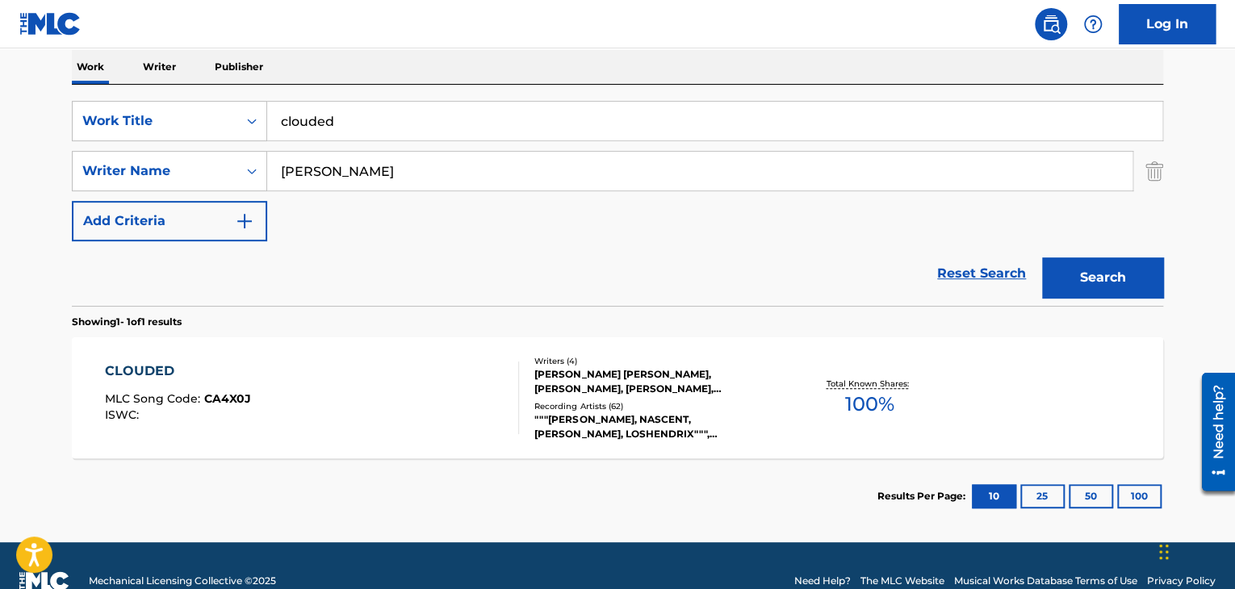
scroll to position [289, 0]
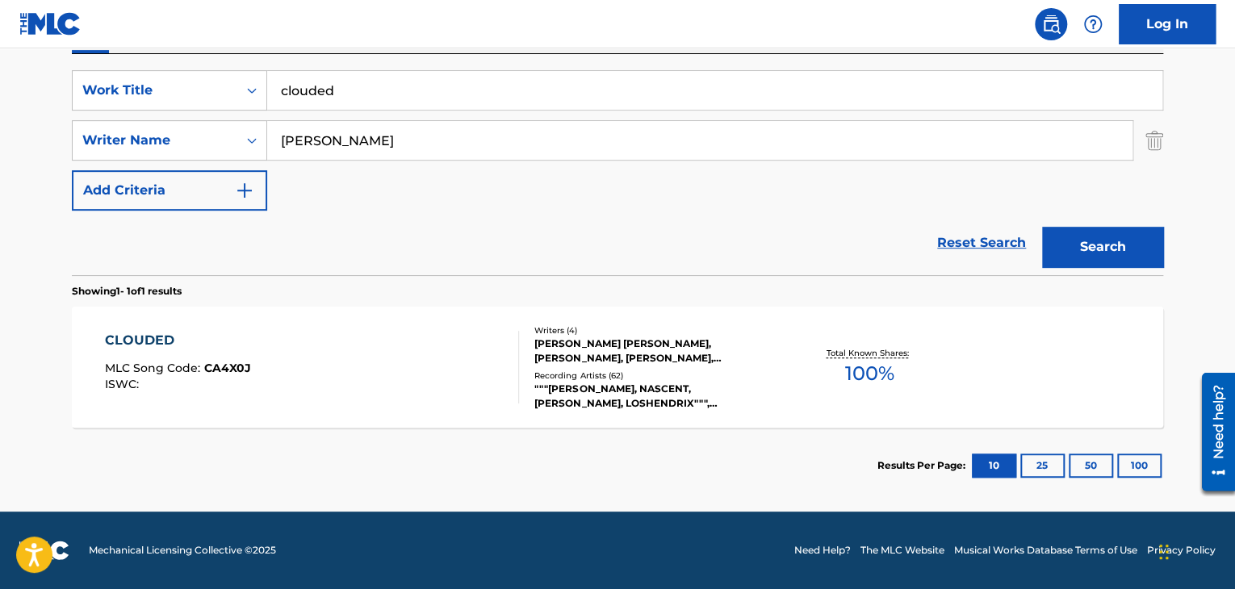
click at [394, 374] on div "CLOUDED MLC Song Code : CA4X0J ISWC :" at bounding box center [312, 367] width 415 height 73
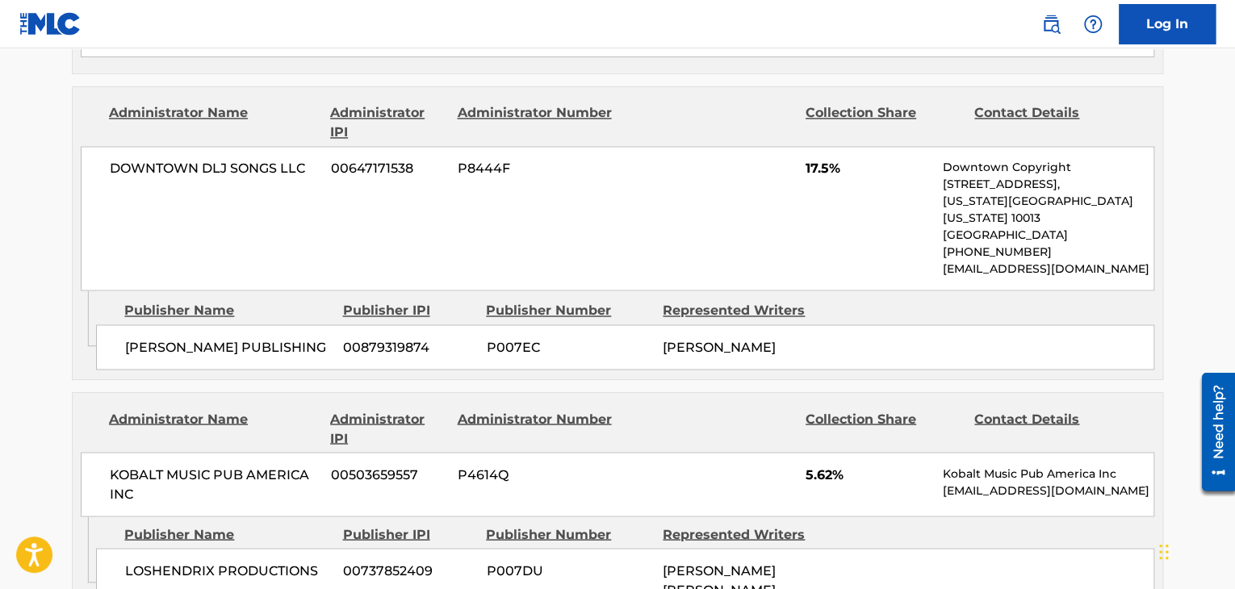
scroll to position [1211, 0]
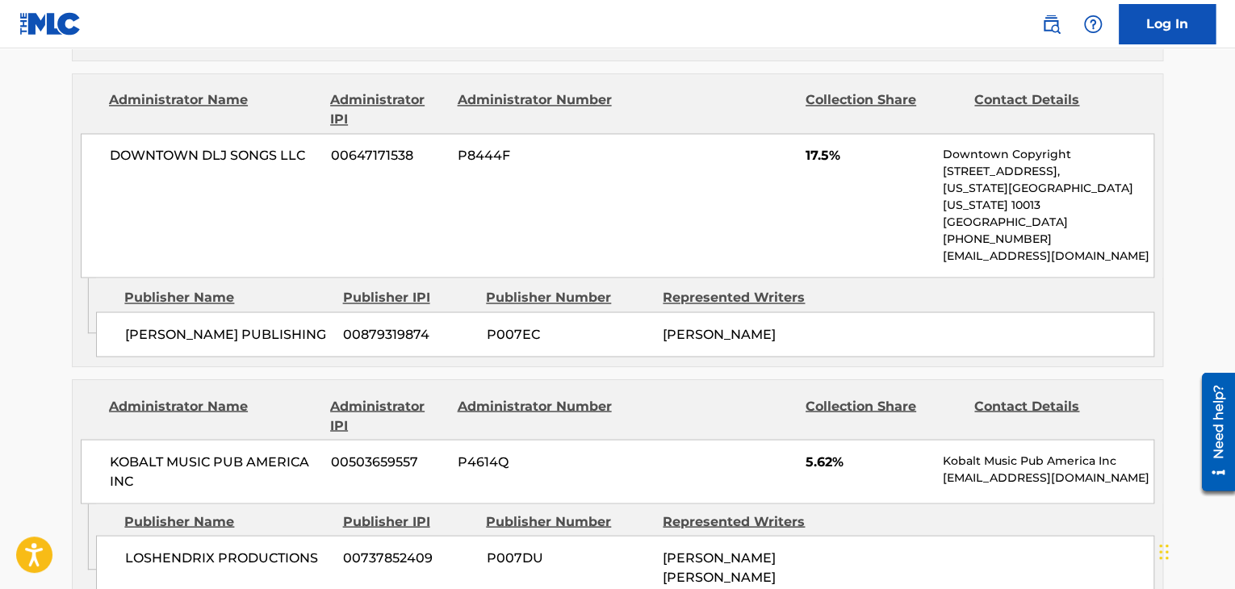
click at [660, 314] on div "[PERSON_NAME] PUBLISHING 00879319874 P007EC [PERSON_NAME]" at bounding box center [625, 334] width 1058 height 45
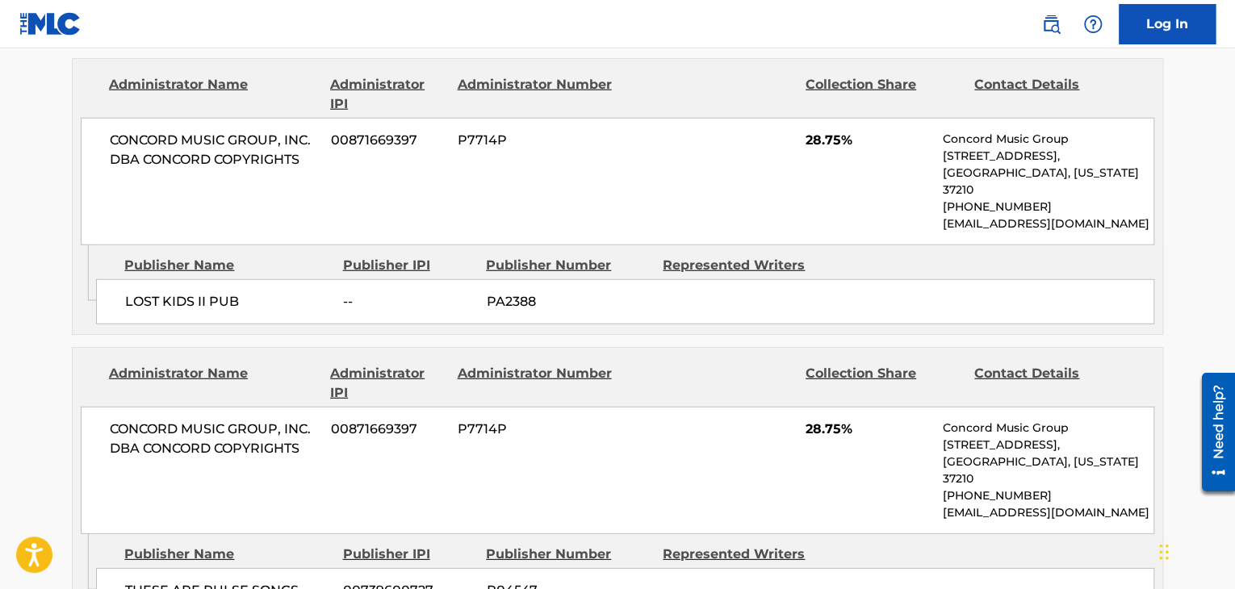
scroll to position [2018, 0]
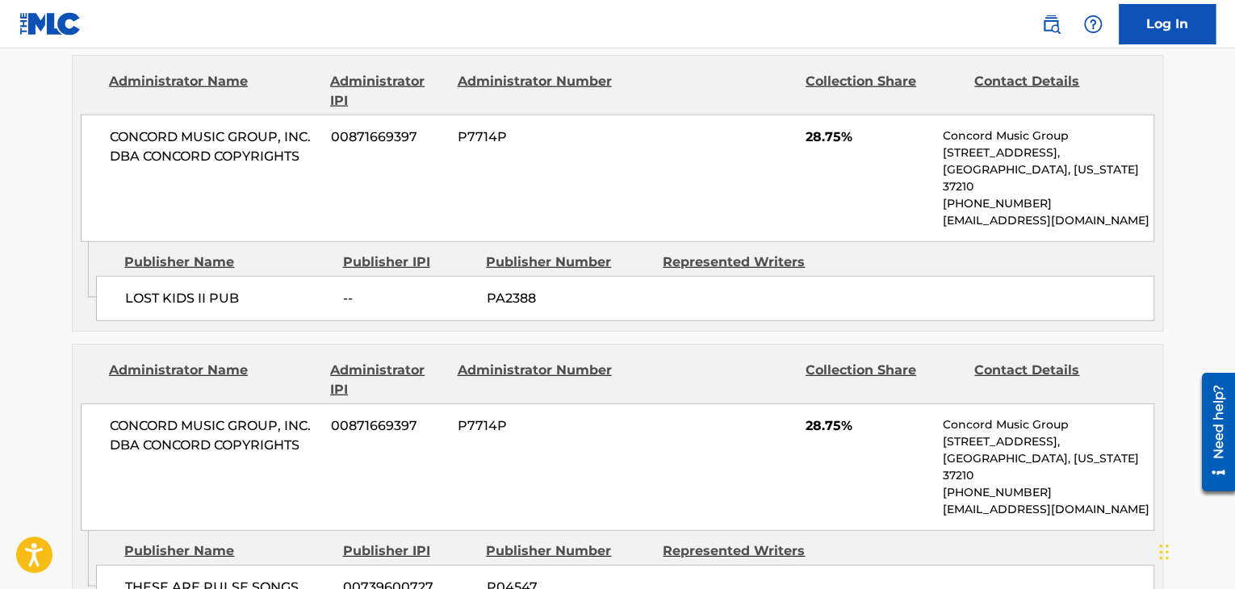
click at [238, 276] on div "LOST KIDS II PUB -- PA2388" at bounding box center [625, 298] width 1058 height 45
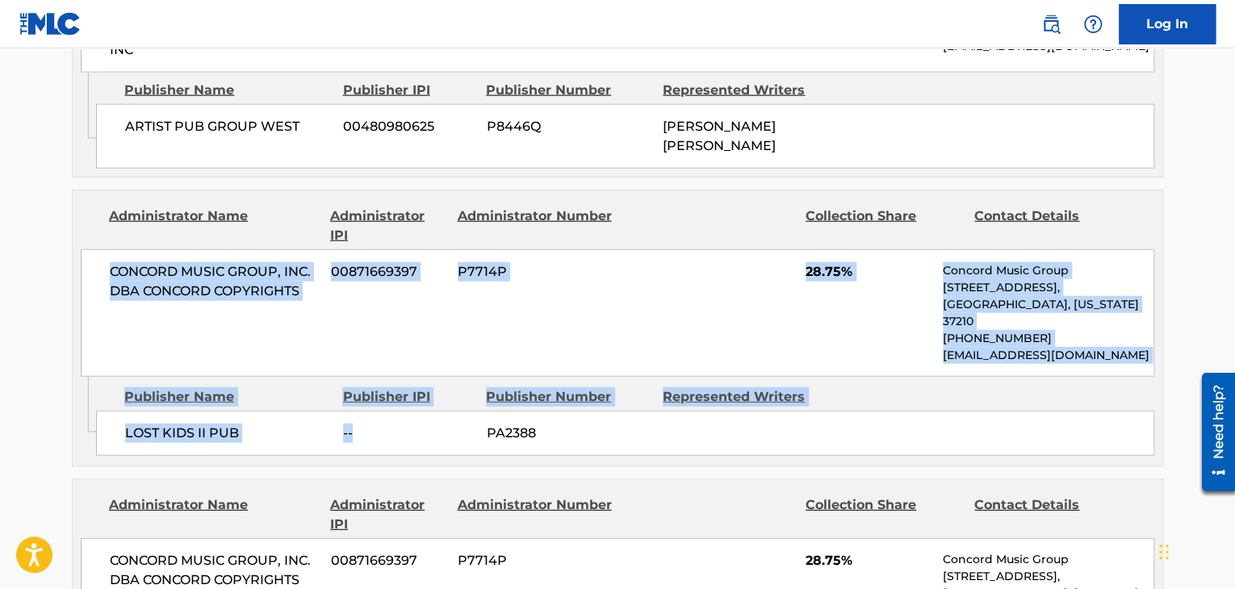
drag, startPoint x: 104, startPoint y: 220, endPoint x: 442, endPoint y: 350, distance: 361.3
click at [442, 350] on div "Administrator Name Administrator IPI Administrator Number Collection Share Cont…" at bounding box center [618, 328] width 1092 height 277
click at [497, 274] on div "CONCORD MUSIC GROUP, INC. DBA CONCORD COPYRIGHTS 00871669397 P7714P 28.75% Conc…" at bounding box center [618, 313] width 1074 height 128
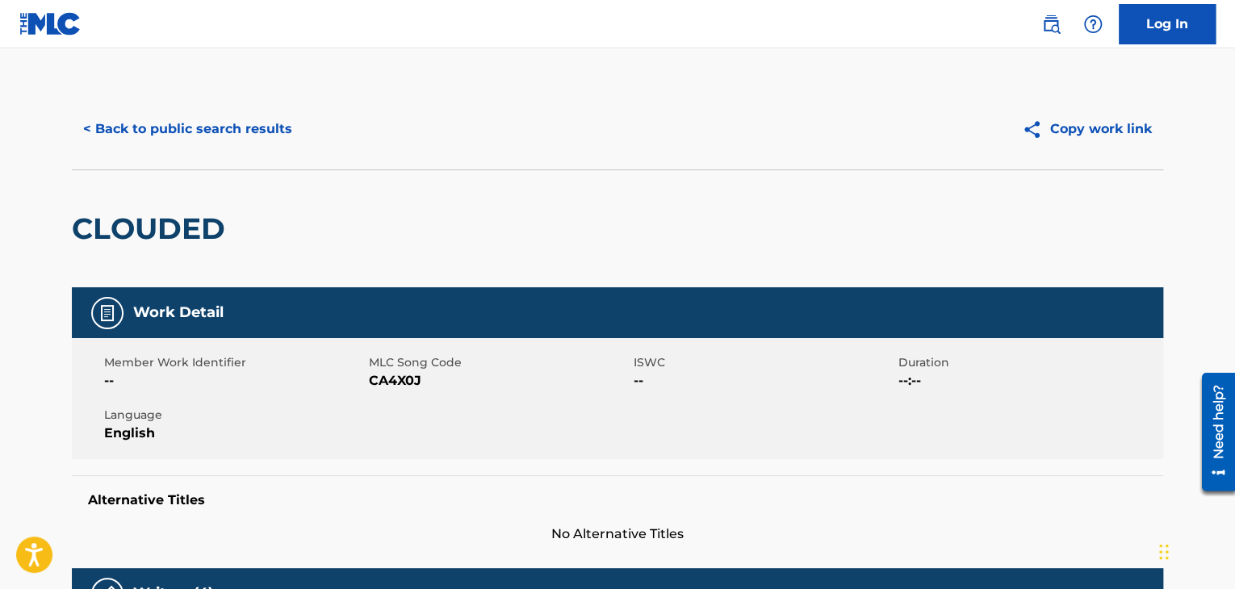
scroll to position [265, 0]
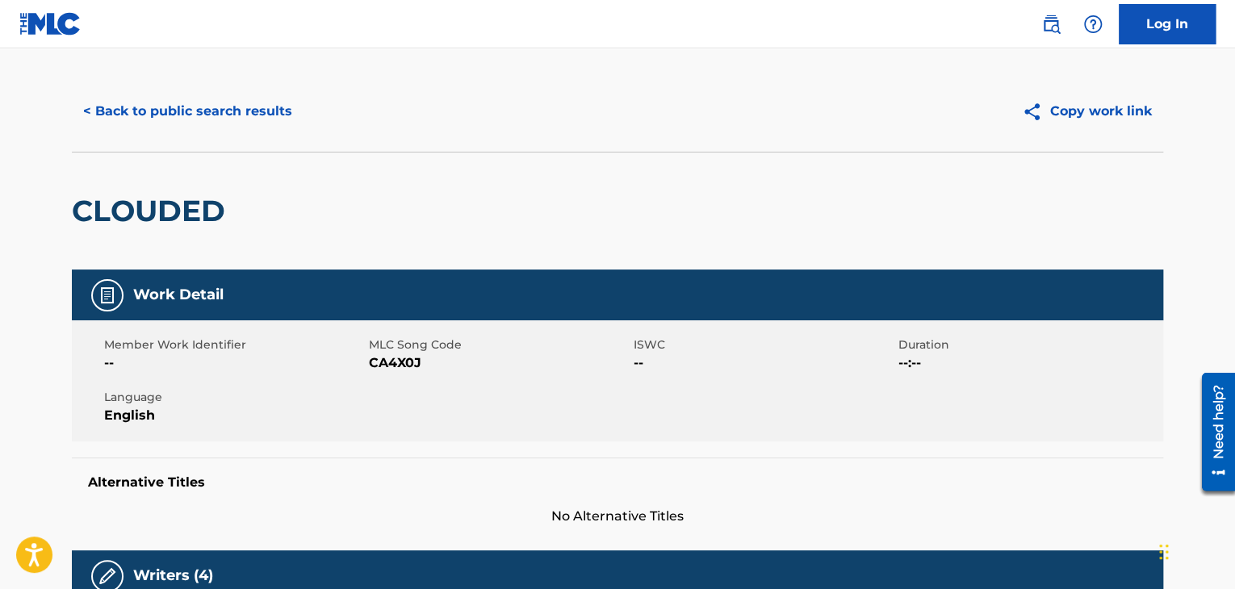
scroll to position [0, 0]
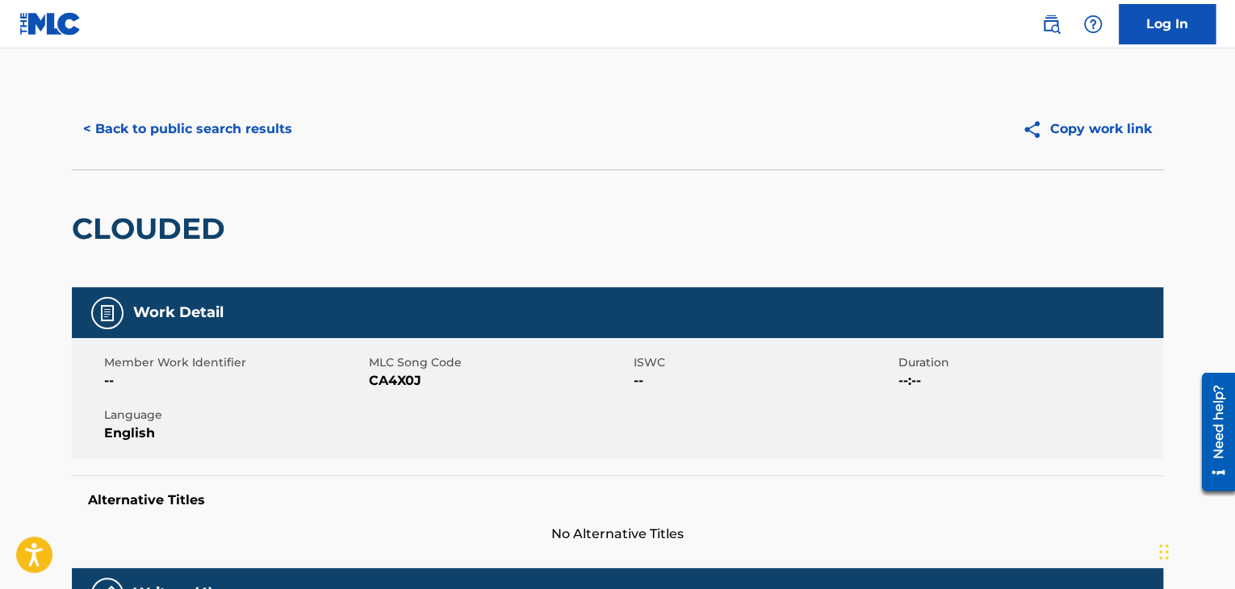
click at [155, 119] on button "< Back to public search results" at bounding box center [188, 129] width 232 height 40
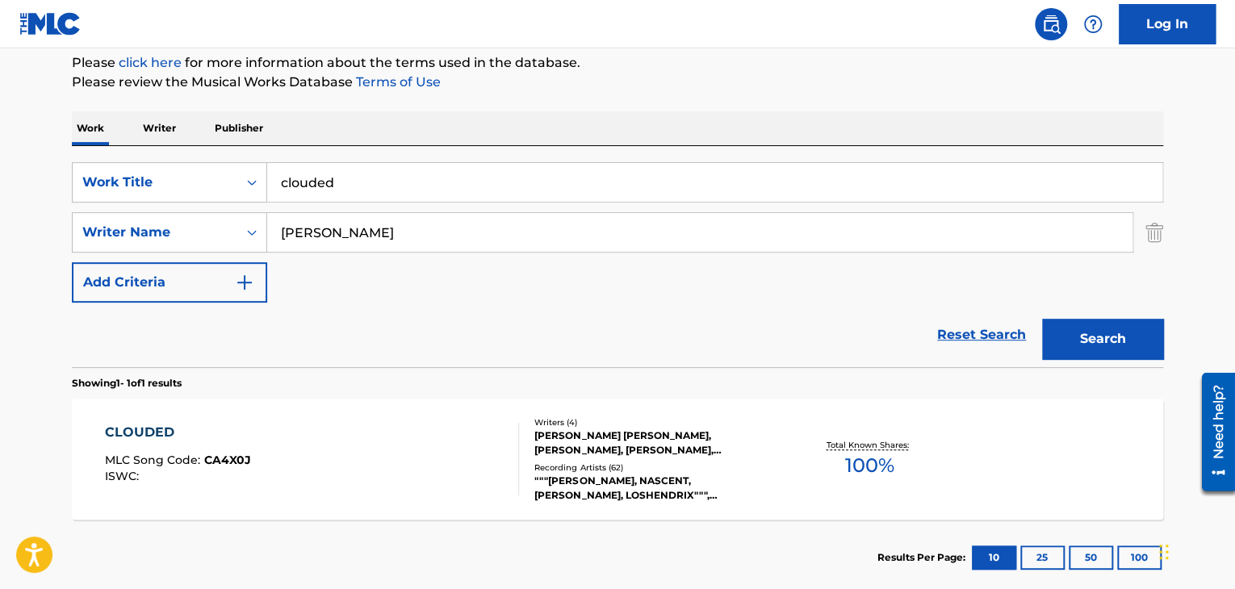
click at [353, 169] on input "clouded" at bounding box center [714, 182] width 895 height 39
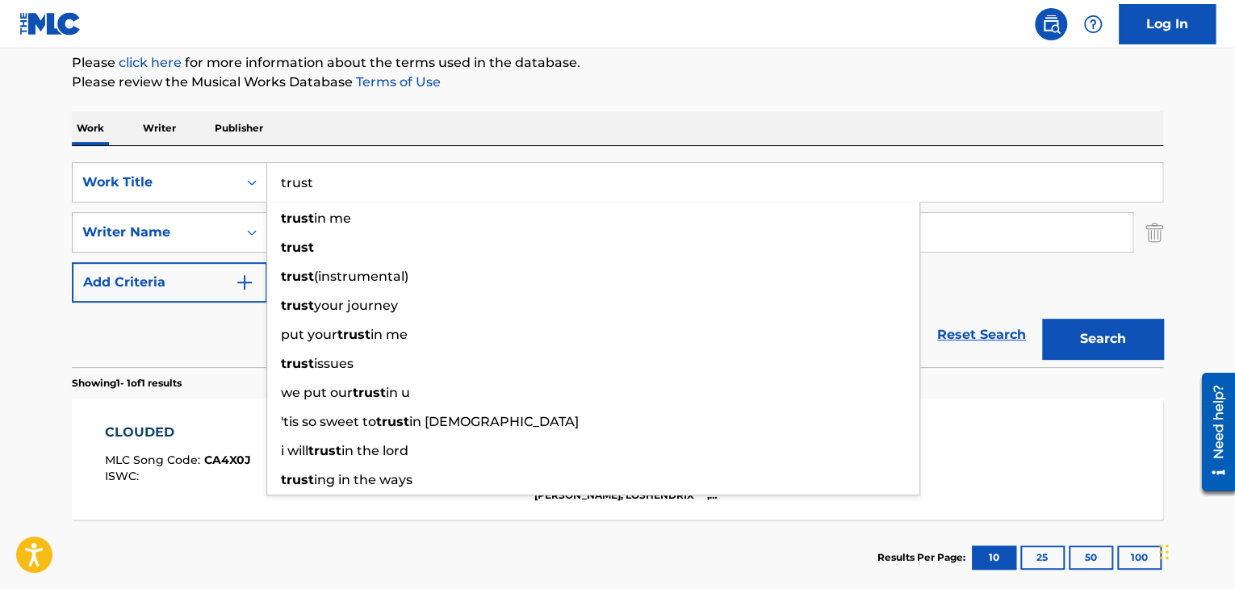
type input "trust"
click at [195, 333] on div "Reset Search Search" at bounding box center [618, 335] width 1092 height 65
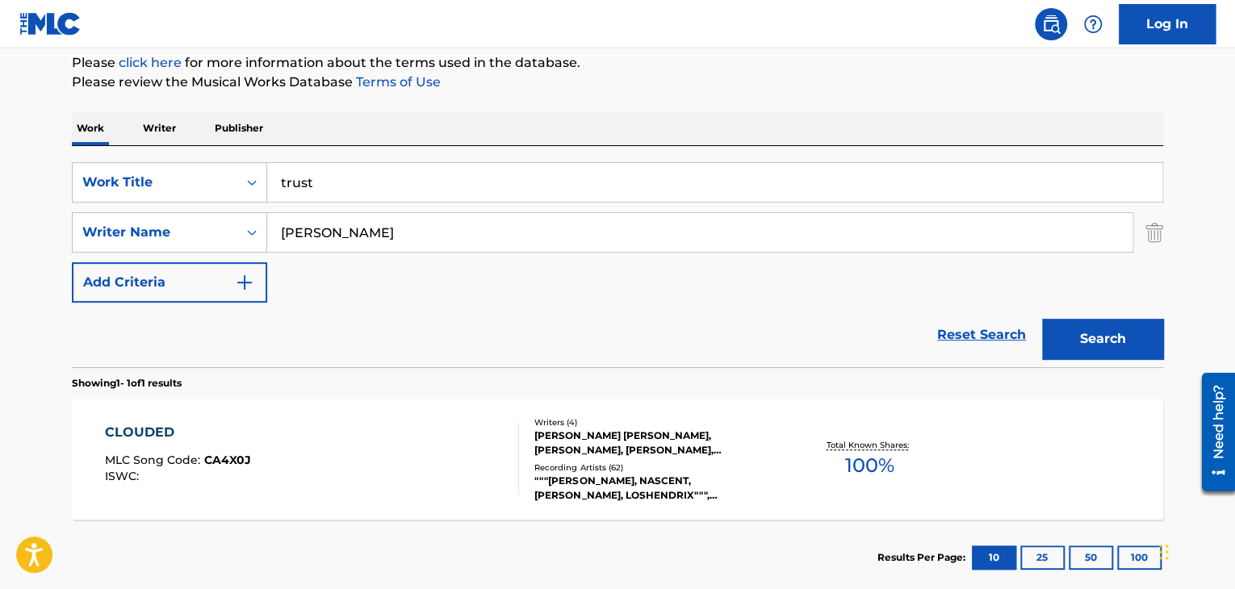
click at [387, 233] on input "[PERSON_NAME]" at bounding box center [699, 232] width 865 height 39
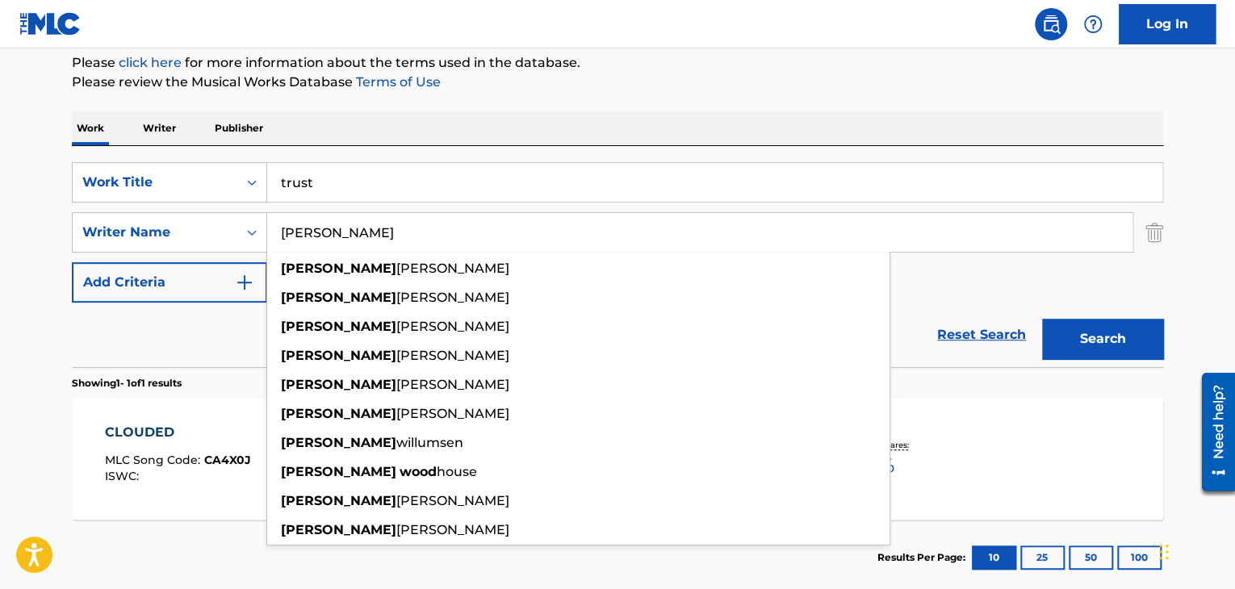
click at [1042, 319] on button "Search" at bounding box center [1102, 339] width 121 height 40
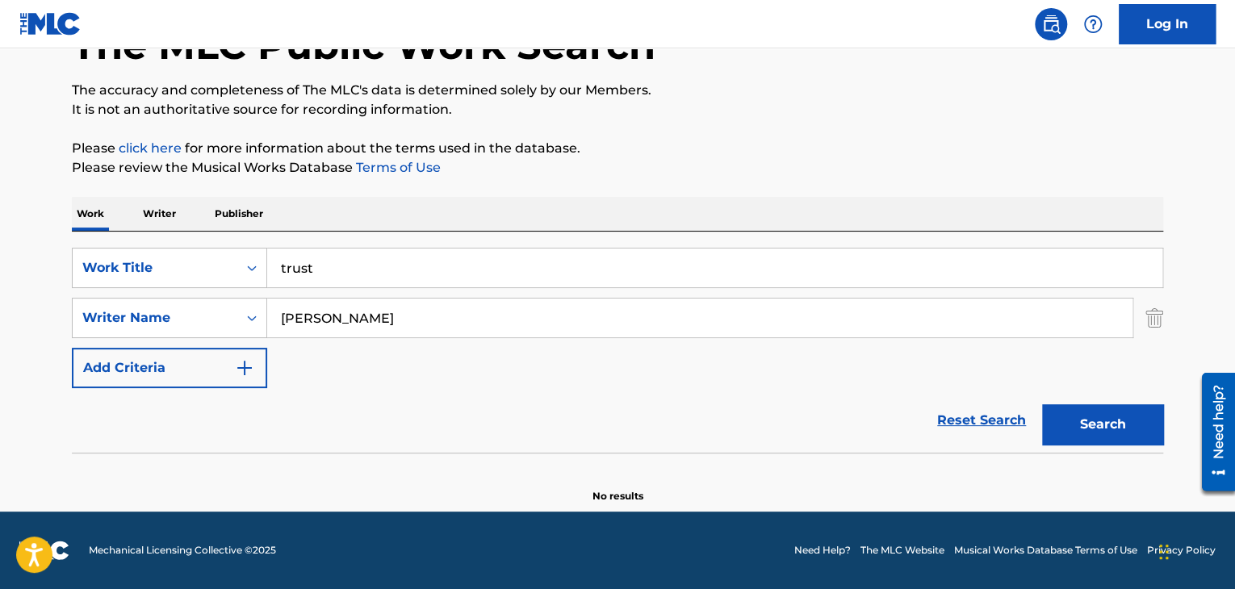
scroll to position [111, 0]
click at [108, 389] on div "Reset Search Search" at bounding box center [618, 420] width 1092 height 65
click at [313, 317] on input "[PERSON_NAME]" at bounding box center [699, 318] width 865 height 39
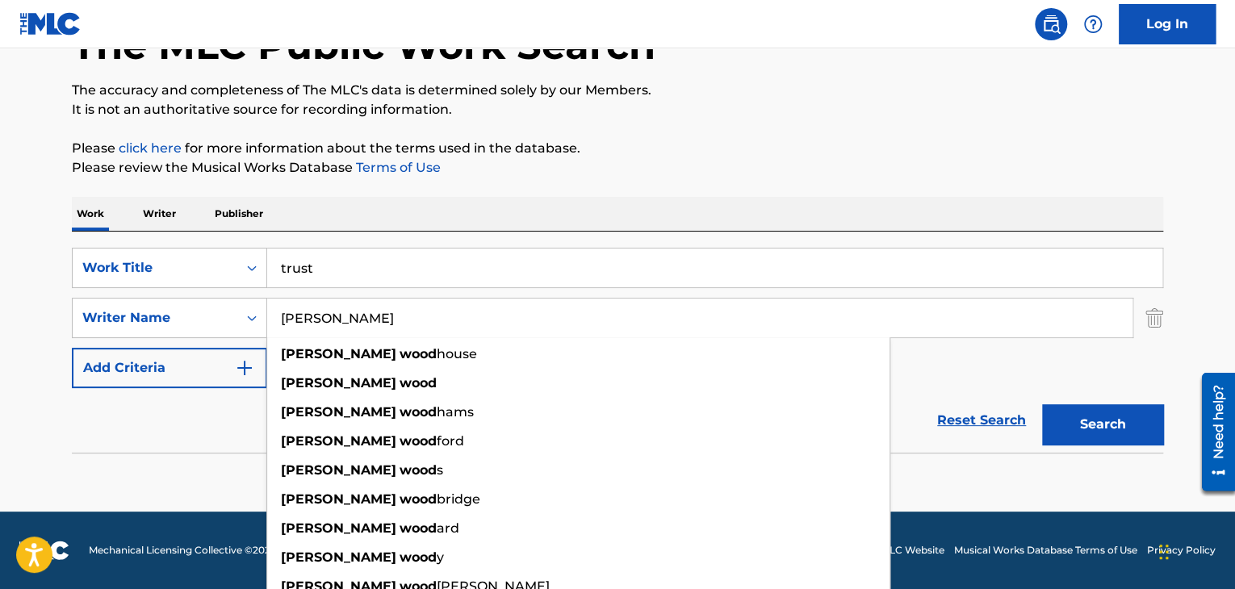
drag, startPoint x: 313, startPoint y: 317, endPoint x: 495, endPoint y: 314, distance: 181.7
click at [495, 314] on input "[PERSON_NAME]" at bounding box center [699, 318] width 865 height 39
type input "[PERSON_NAME]"
click at [1042, 404] on button "Search" at bounding box center [1102, 424] width 121 height 40
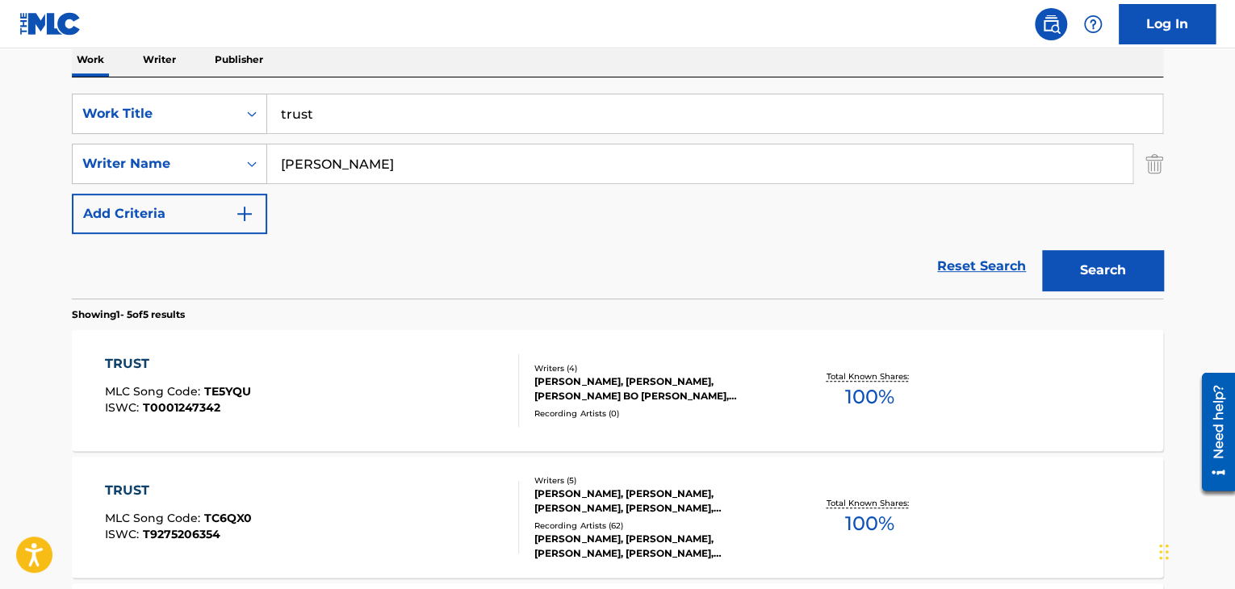
scroll to position [267, 0]
click at [382, 446] on div "TRUST MLC Song Code : TE5YQU ISWC : T0001247342 Writers ( 4 ) [PERSON_NAME], [P…" at bounding box center [618, 389] width 1092 height 121
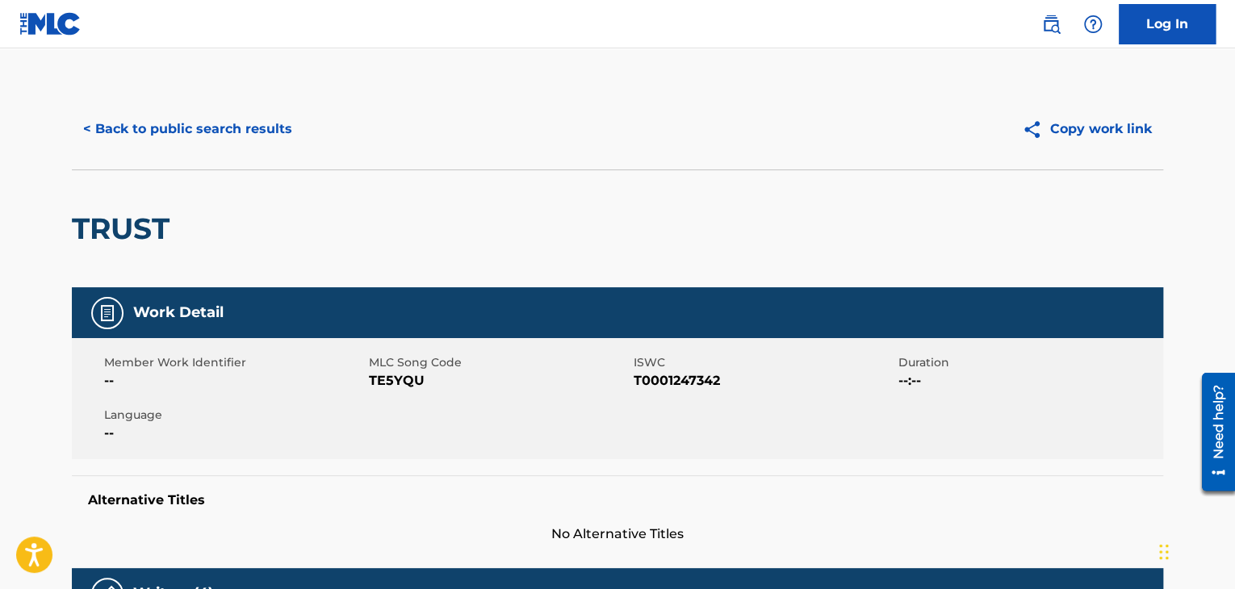
click at [114, 137] on button "< Back to public search results" at bounding box center [188, 129] width 232 height 40
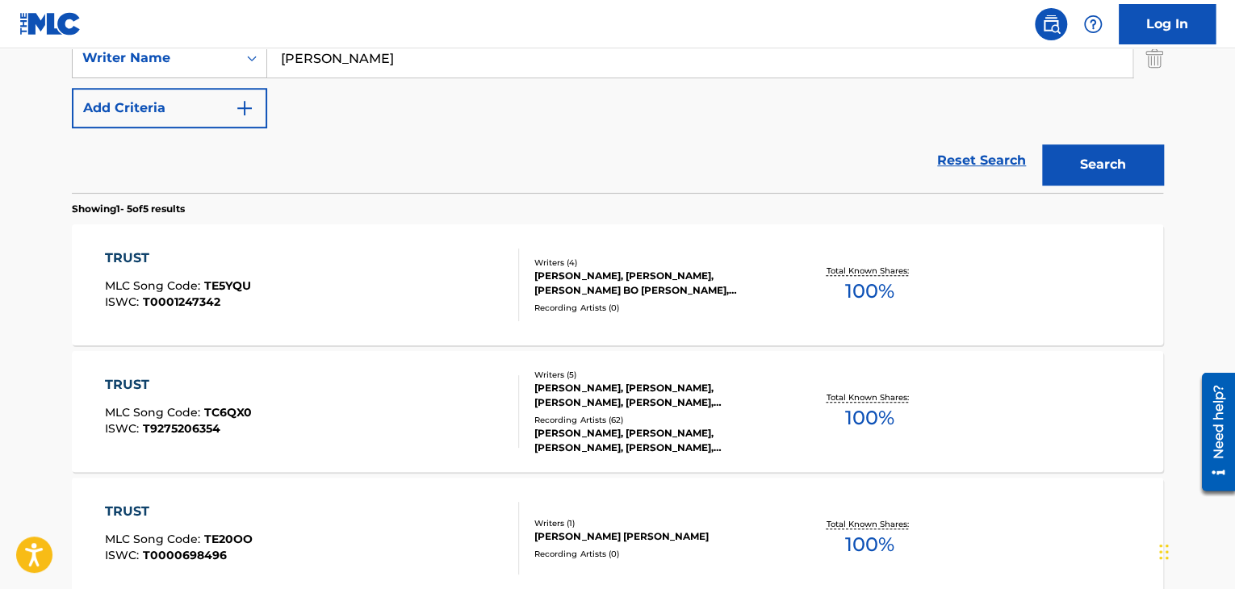
scroll to position [401, 0]
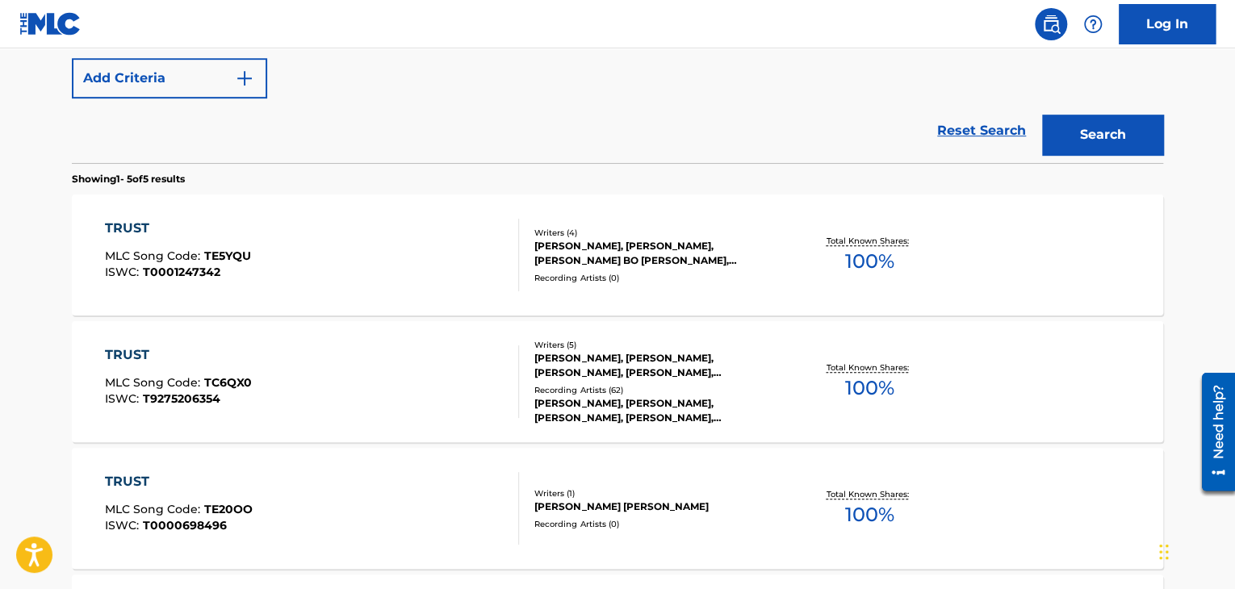
click at [407, 365] on div "TRUST MLC Song Code : TC6QX0 ISWC : T9275206354" at bounding box center [312, 382] width 415 height 73
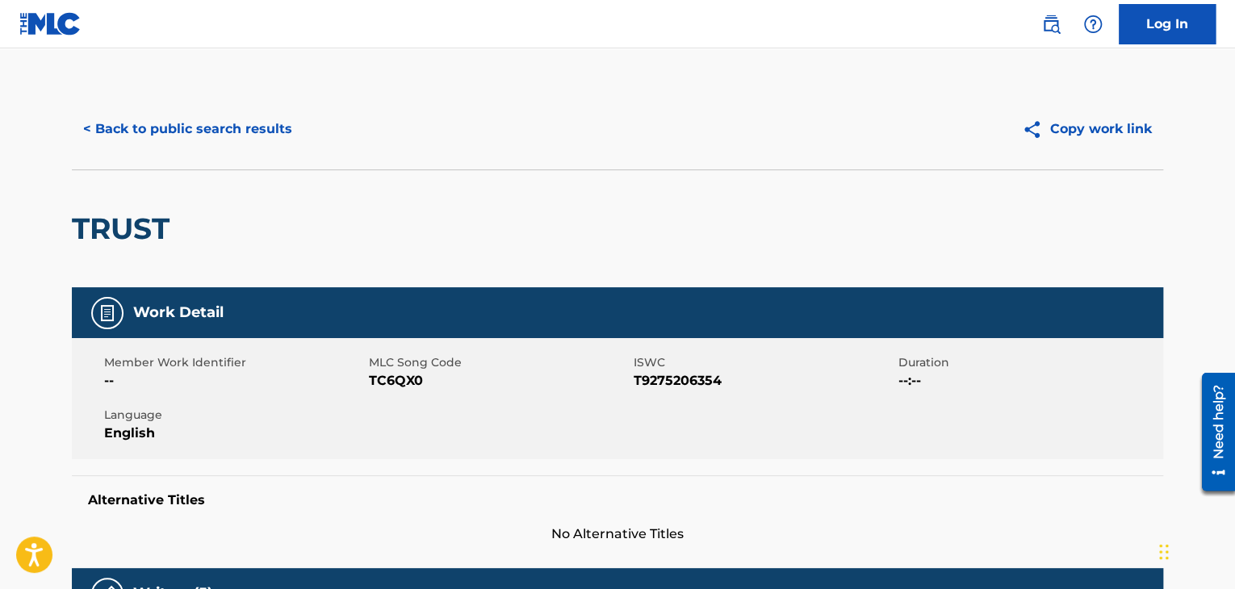
click at [296, 221] on div "TRUST" at bounding box center [618, 229] width 1092 height 118
click at [119, 125] on button "< Back to public search results" at bounding box center [188, 129] width 232 height 40
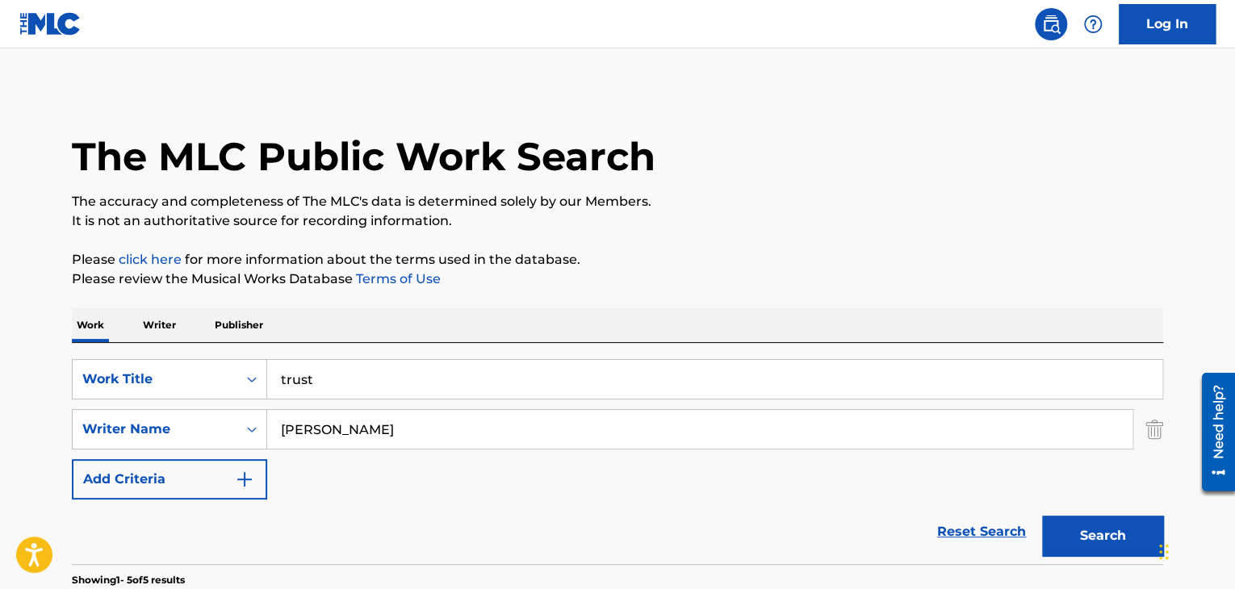
click at [329, 385] on input "trust" at bounding box center [714, 379] width 895 height 39
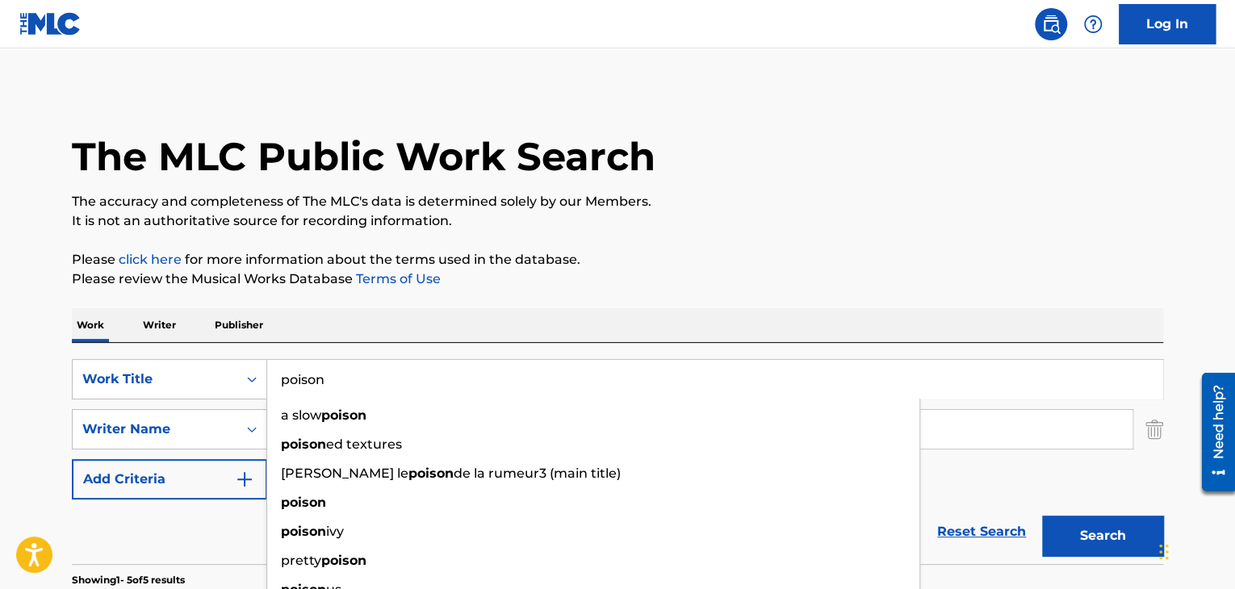
type input "poison"
click at [1042, 516] on button "Search" at bounding box center [1102, 536] width 121 height 40
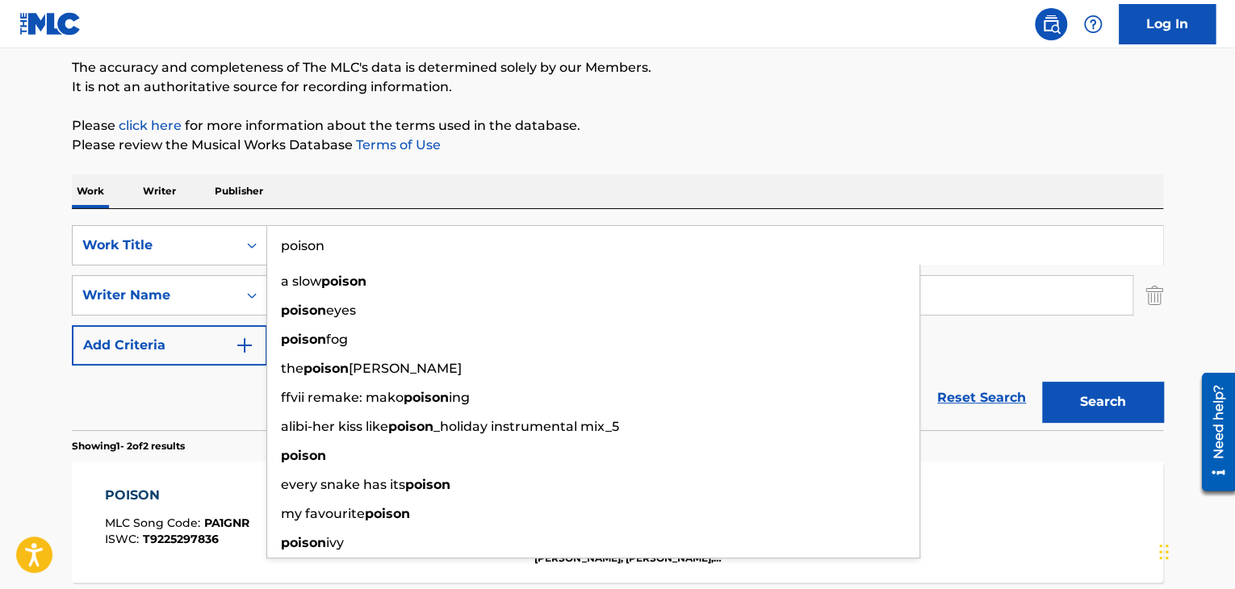
click at [101, 401] on div "Reset Search Search" at bounding box center [618, 398] width 1092 height 65
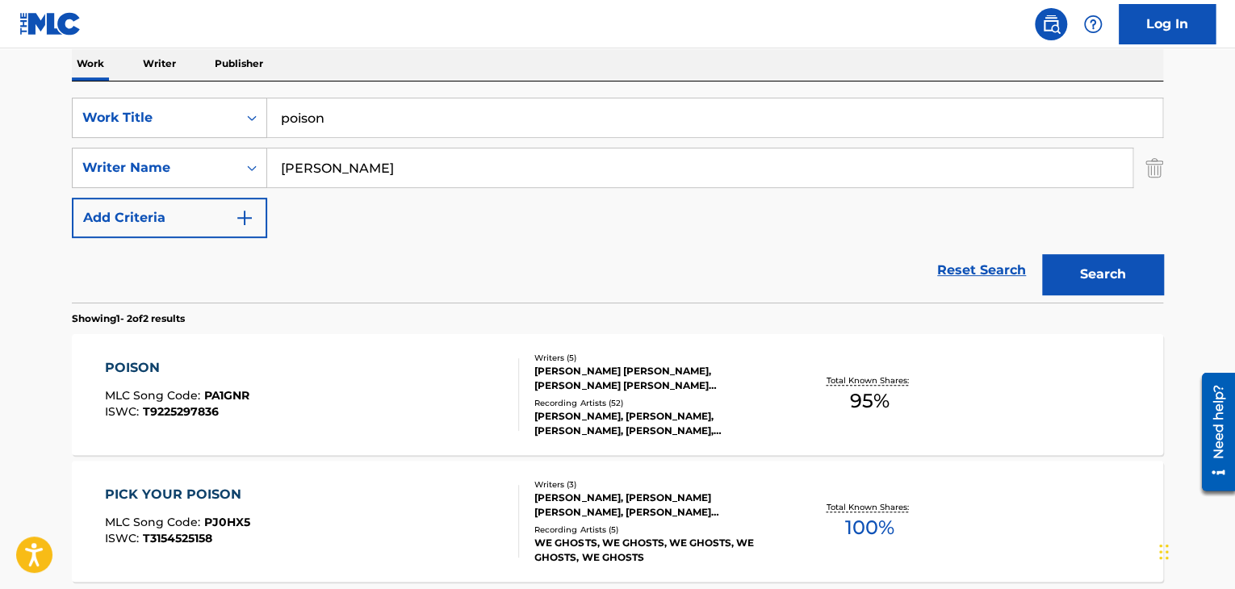
scroll to position [404, 0]
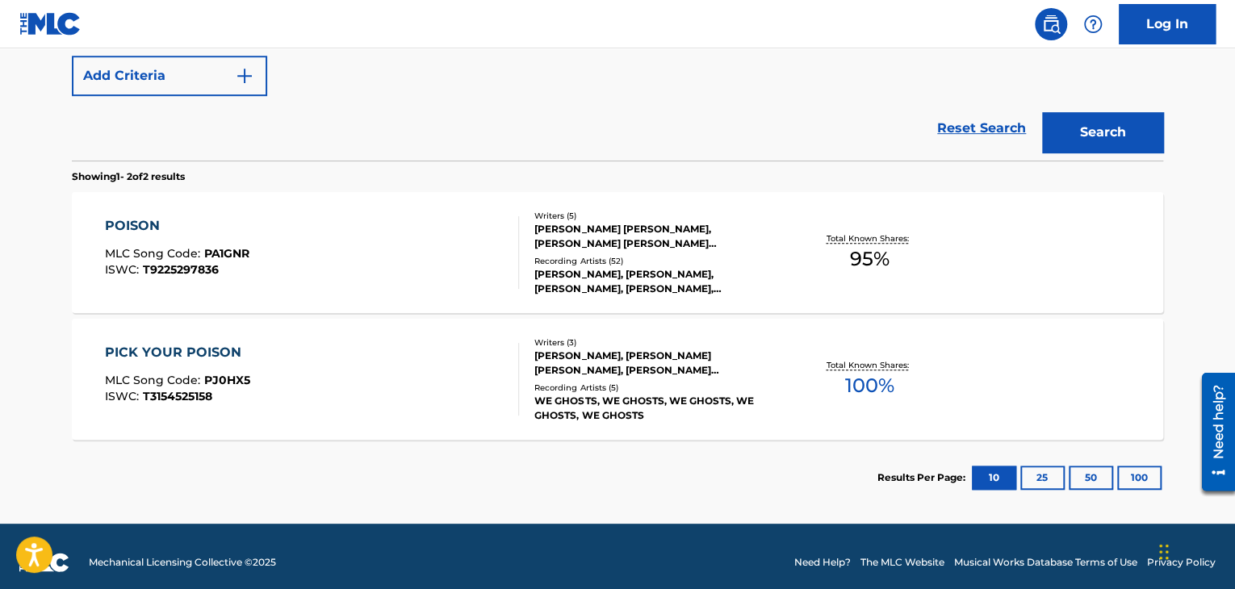
click at [456, 263] on div "POISON MLC Song Code : PA1GNR ISWC : T9225297836" at bounding box center [312, 252] width 415 height 73
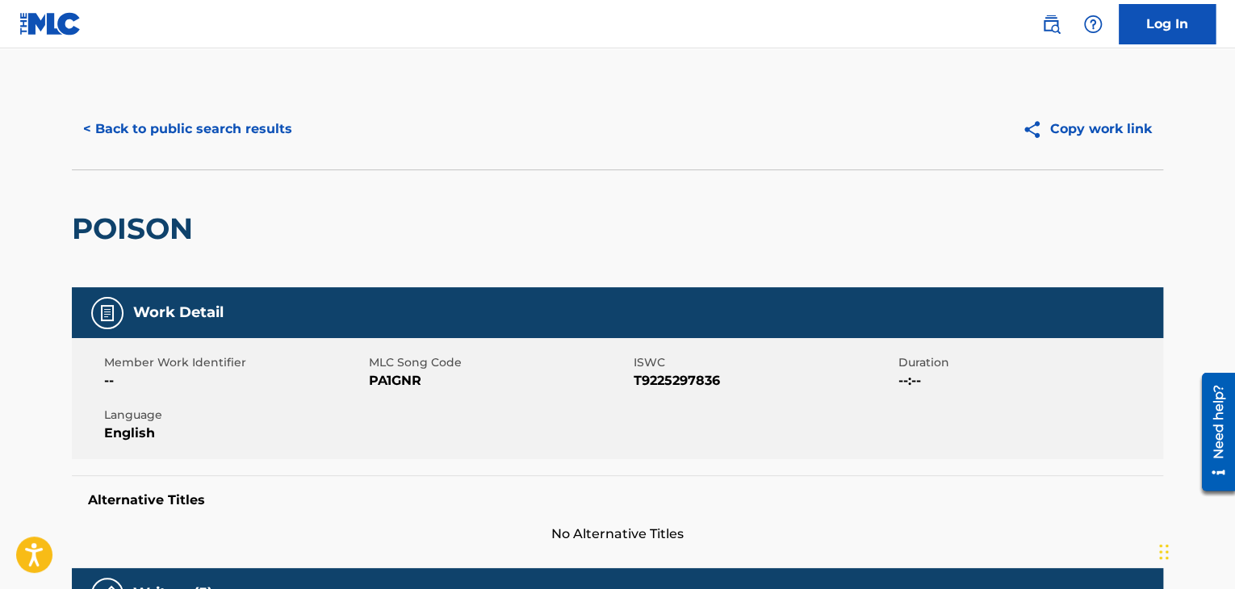
click at [178, 153] on div "< Back to public search results Copy work link" at bounding box center [618, 129] width 1092 height 81
click at [188, 132] on button "< Back to public search results" at bounding box center [188, 129] width 232 height 40
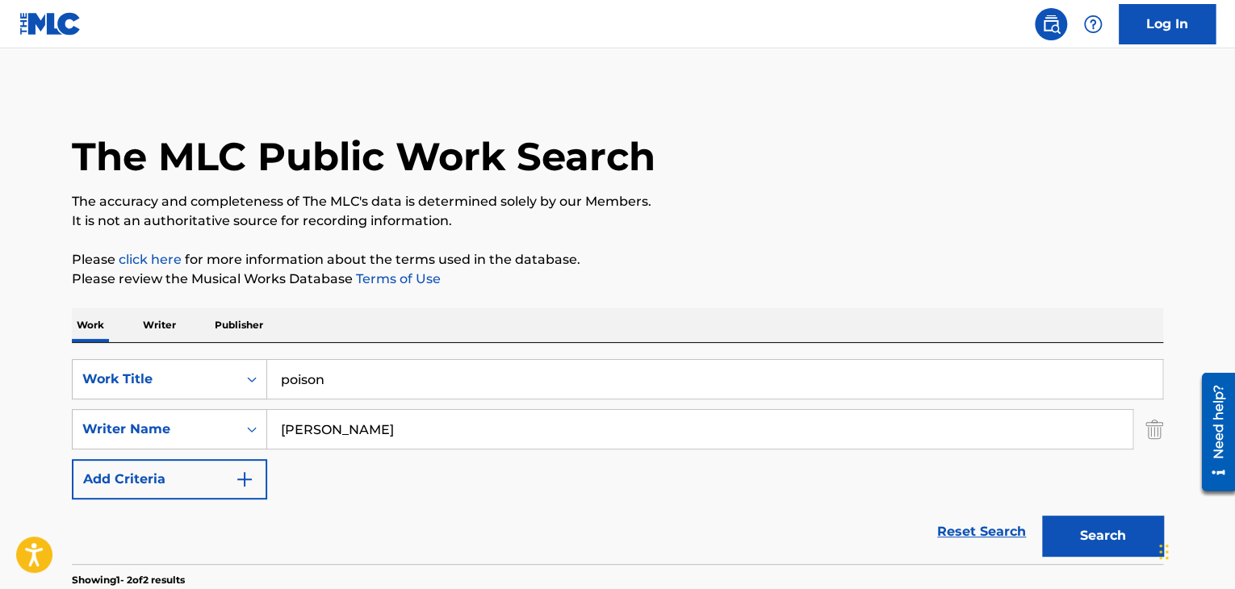
scroll to position [323, 0]
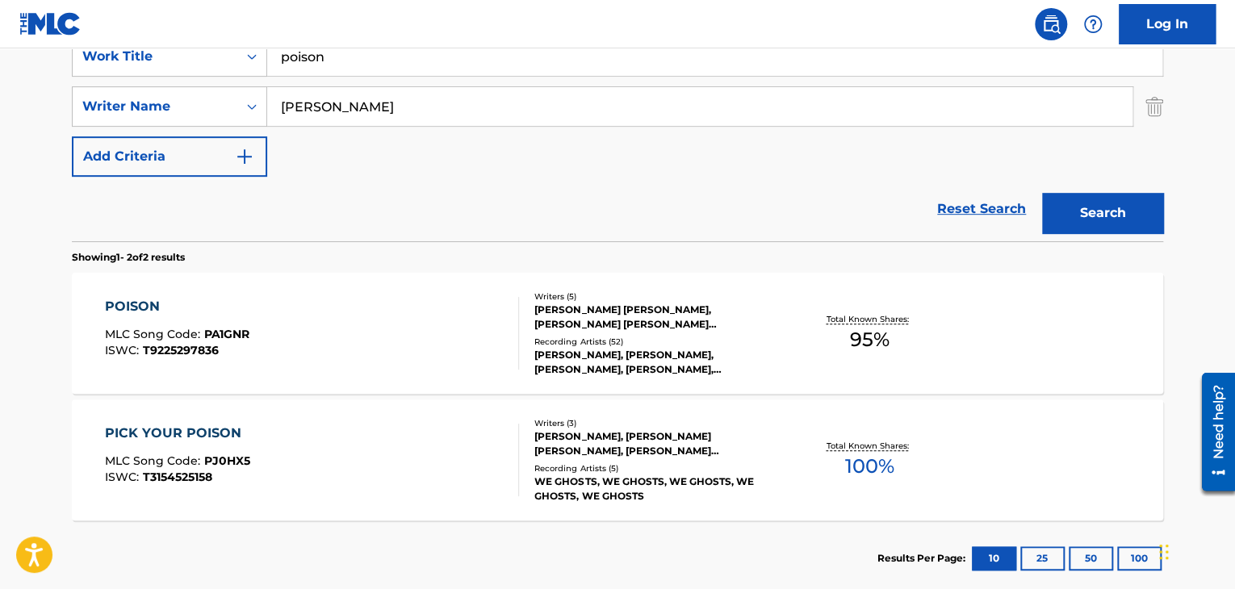
click at [325, 71] on input "poison" at bounding box center [714, 56] width 895 height 39
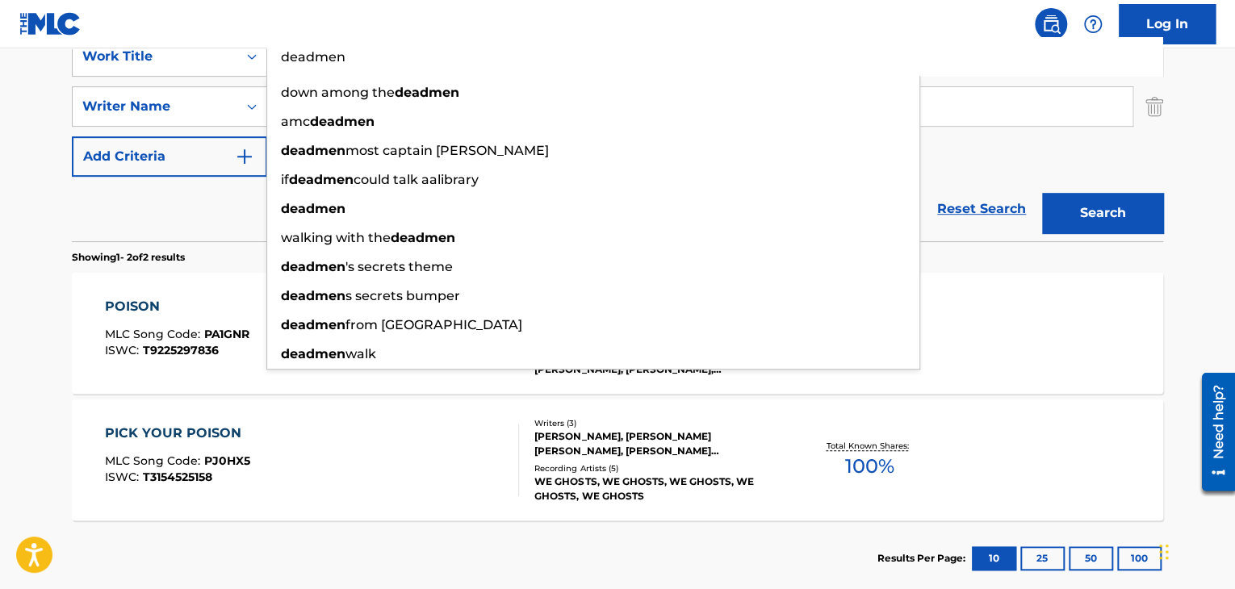
scroll to position [258, 0]
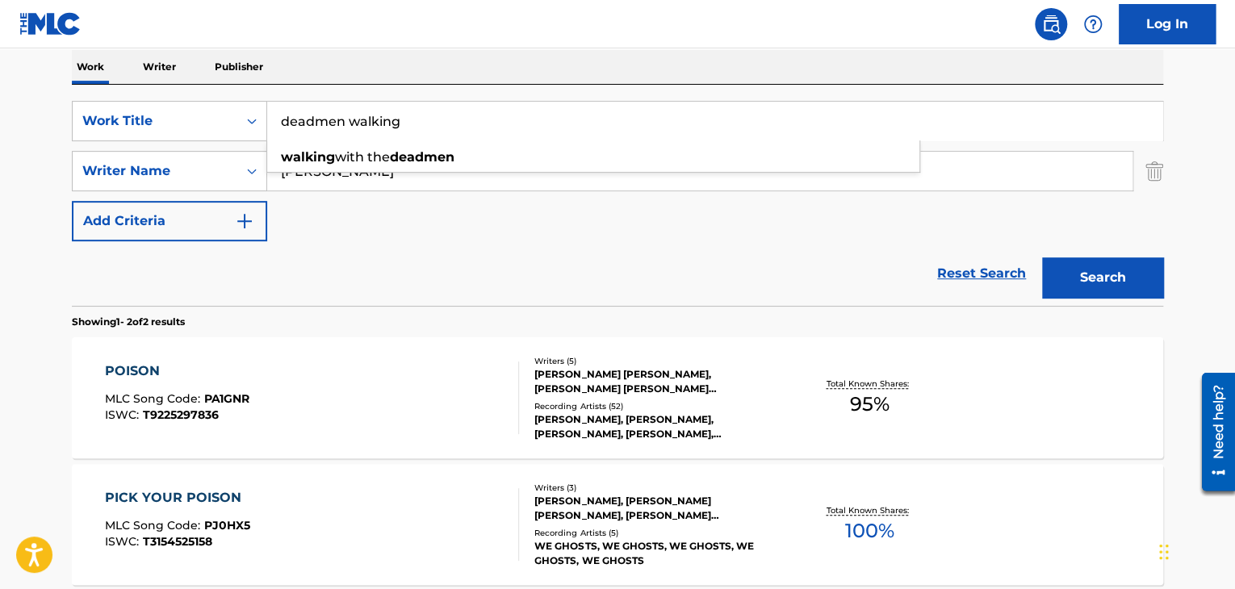
type input "deadmen walking"
click at [1042, 258] on button "Search" at bounding box center [1102, 278] width 121 height 40
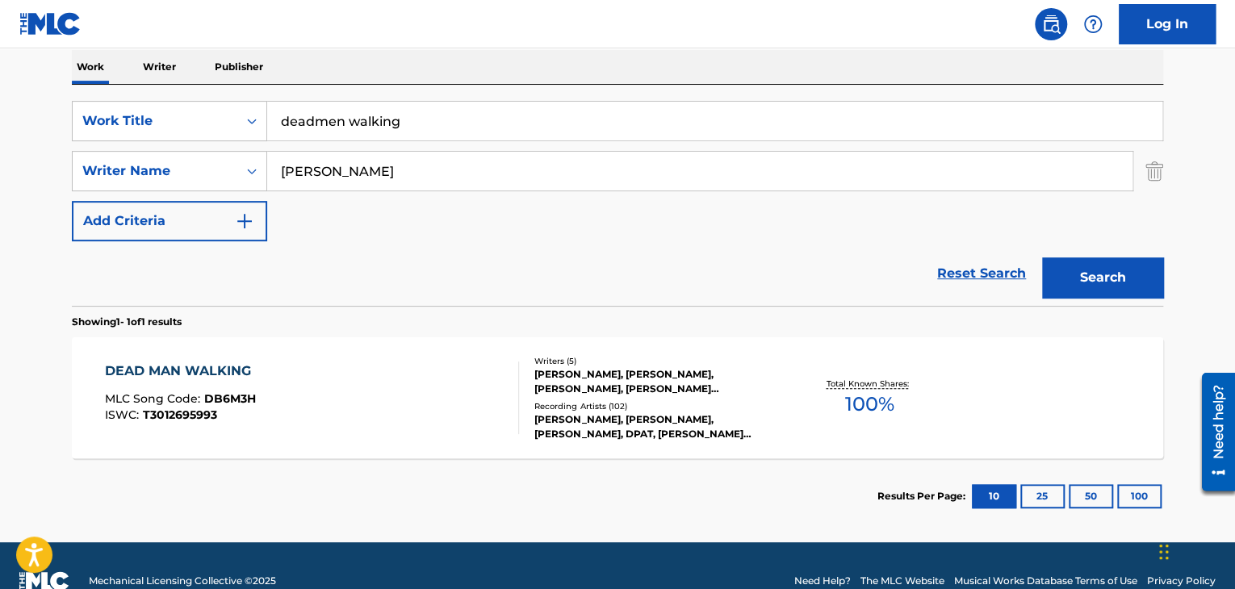
click at [331, 396] on div "DEAD MAN WALKING MLC Song Code : DB6M3H ISWC : T3012695993" at bounding box center [312, 398] width 415 height 73
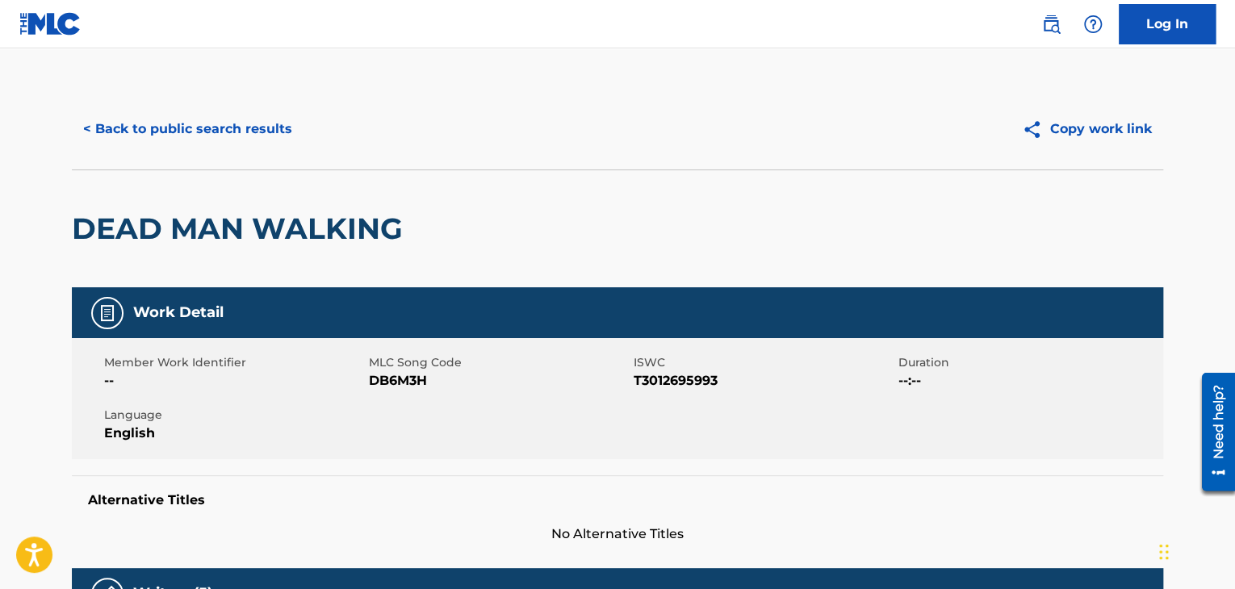
click at [191, 127] on button "< Back to public search results" at bounding box center [188, 129] width 232 height 40
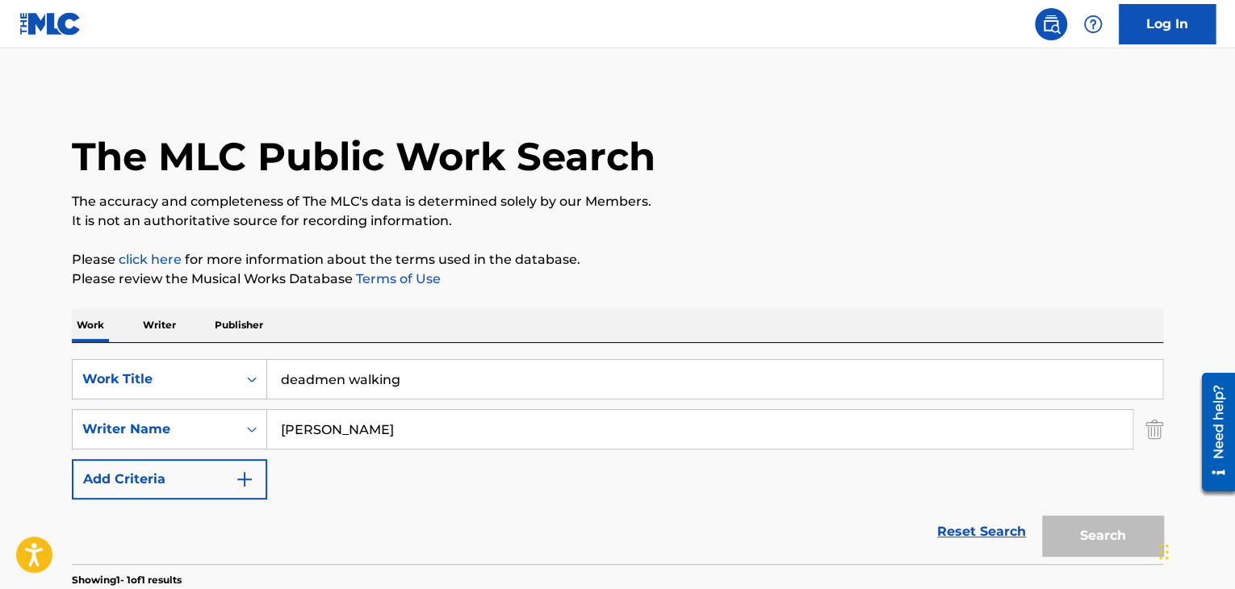
scroll to position [197, 0]
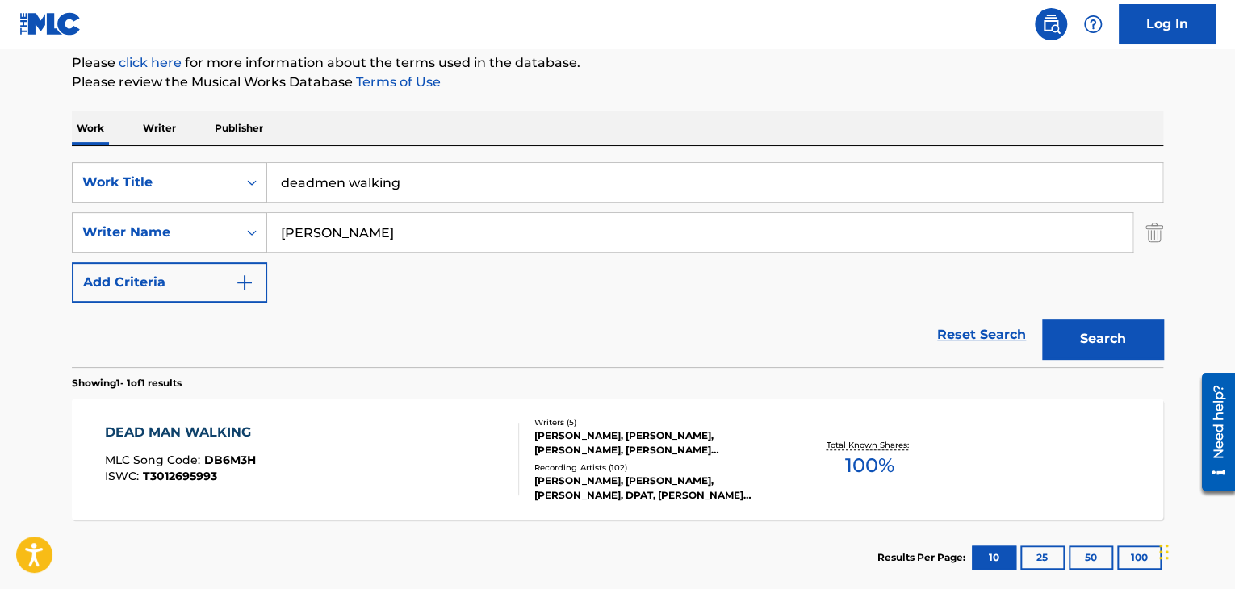
click at [342, 195] on input "deadmen walking" at bounding box center [714, 182] width 895 height 39
click at [375, 185] on input "deadmen walking" at bounding box center [714, 182] width 895 height 39
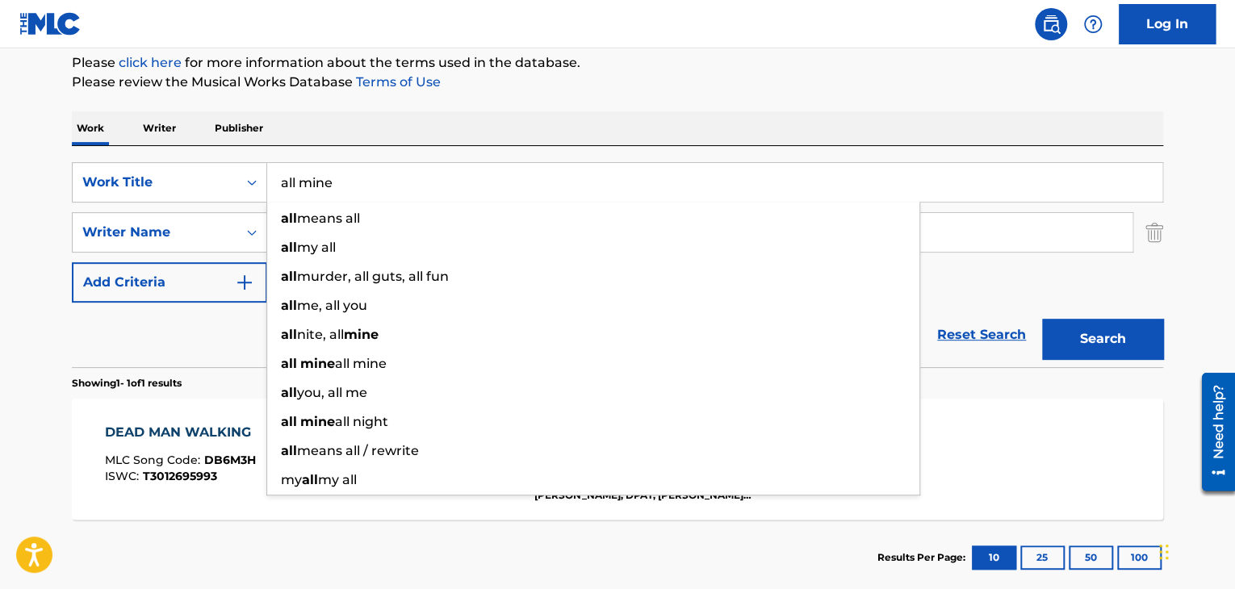
click at [1042, 319] on button "Search" at bounding box center [1102, 339] width 121 height 40
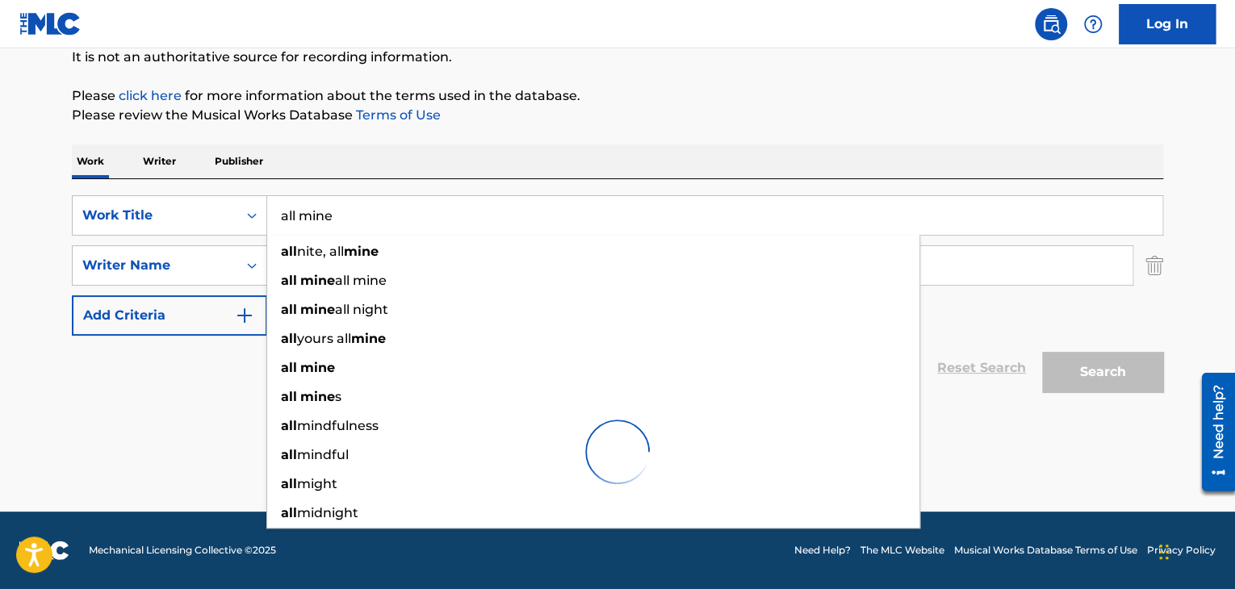
scroll to position [164, 0]
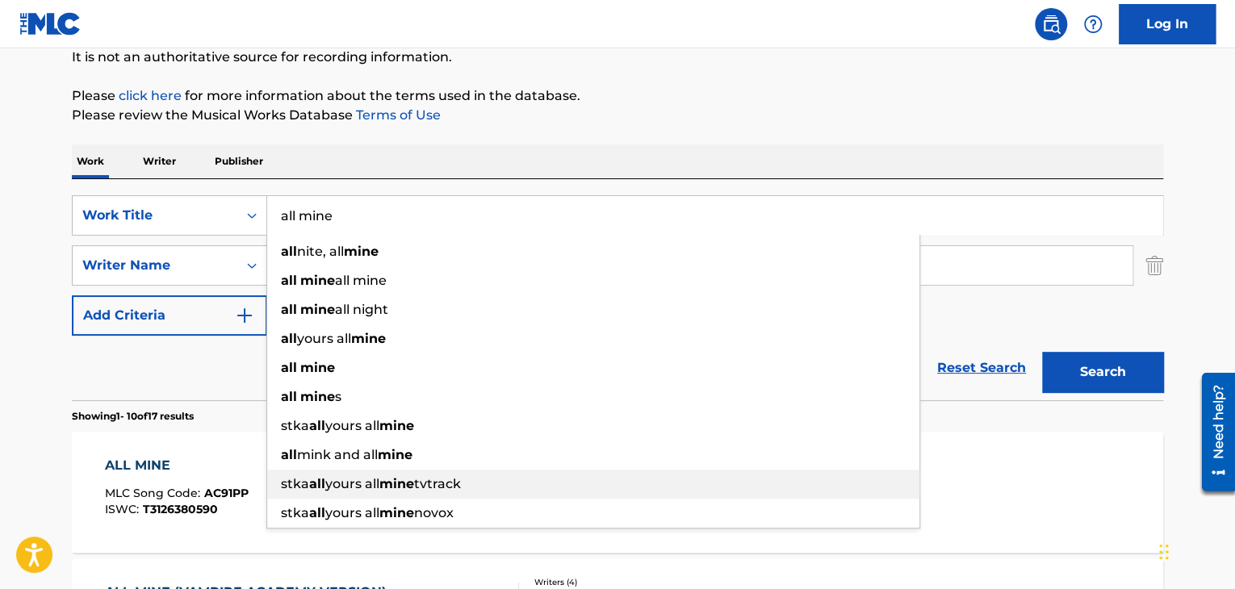
click at [351, 474] on div "stka all yours all mine tvtrack" at bounding box center [593, 484] width 652 height 29
type input "stka all yours all mine tvtrack"
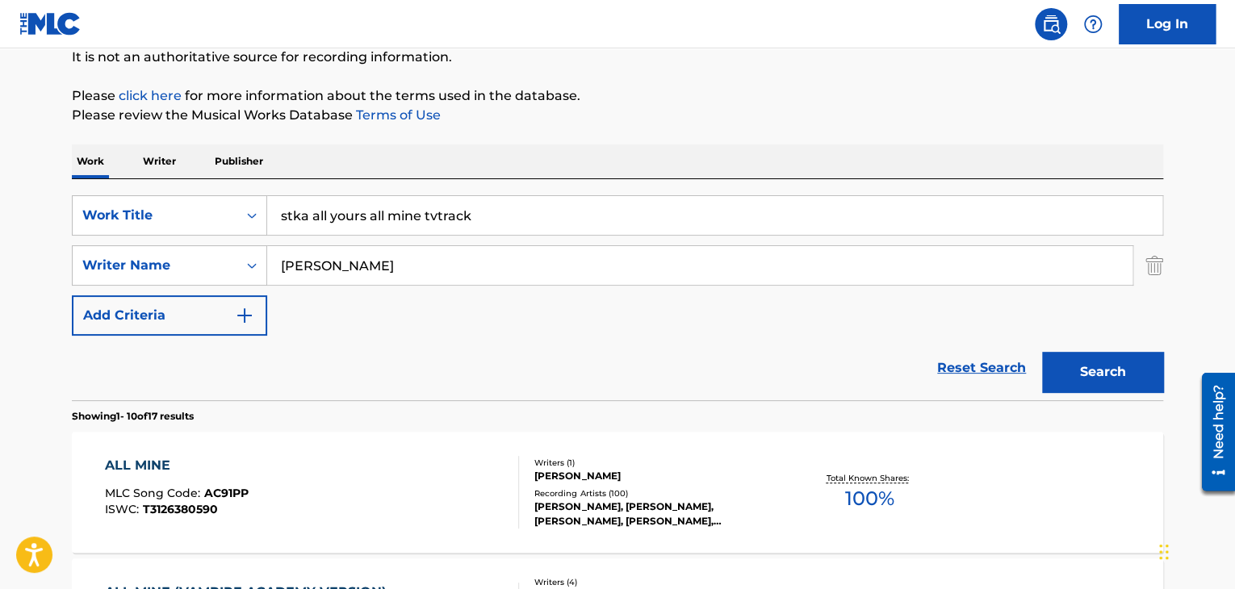
click at [263, 460] on div "ALL MINE MLC Song Code : AC91PP ISWC : T3126380590" at bounding box center [312, 492] width 415 height 73
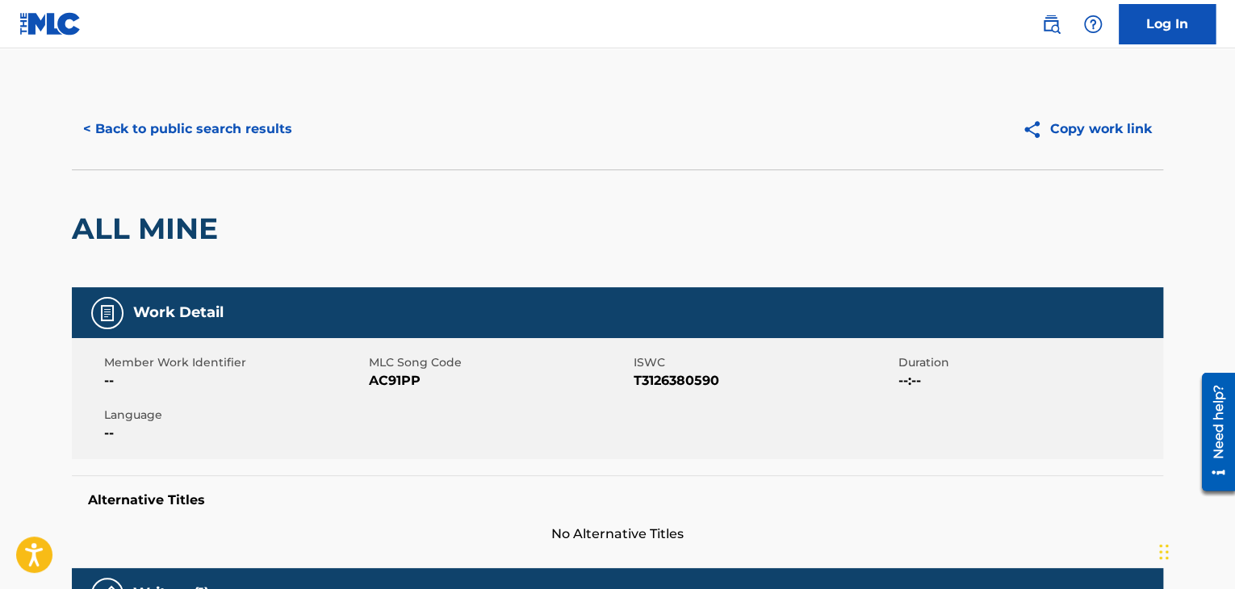
click at [1157, 25] on link "Log In" at bounding box center [1167, 24] width 97 height 40
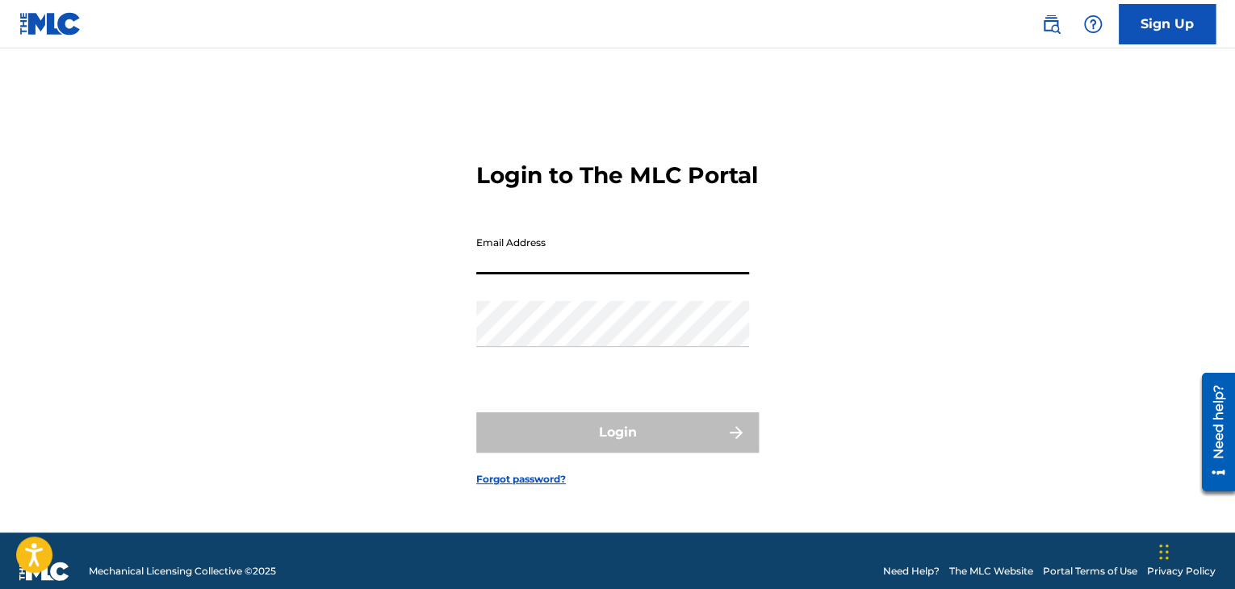
click at [532, 274] on input "Email Address" at bounding box center [612, 251] width 273 height 46
type input "[PERSON_NAME][EMAIL_ADDRESS][DOMAIN_NAME]"
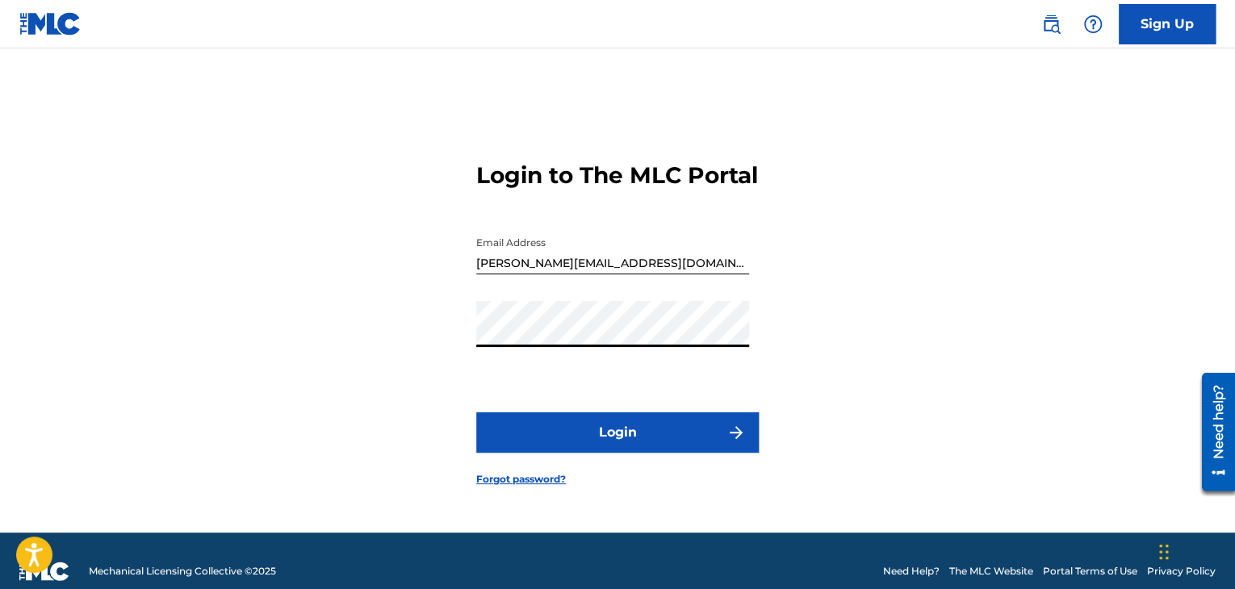
click at [476, 413] on button "Login" at bounding box center [617, 433] width 283 height 40
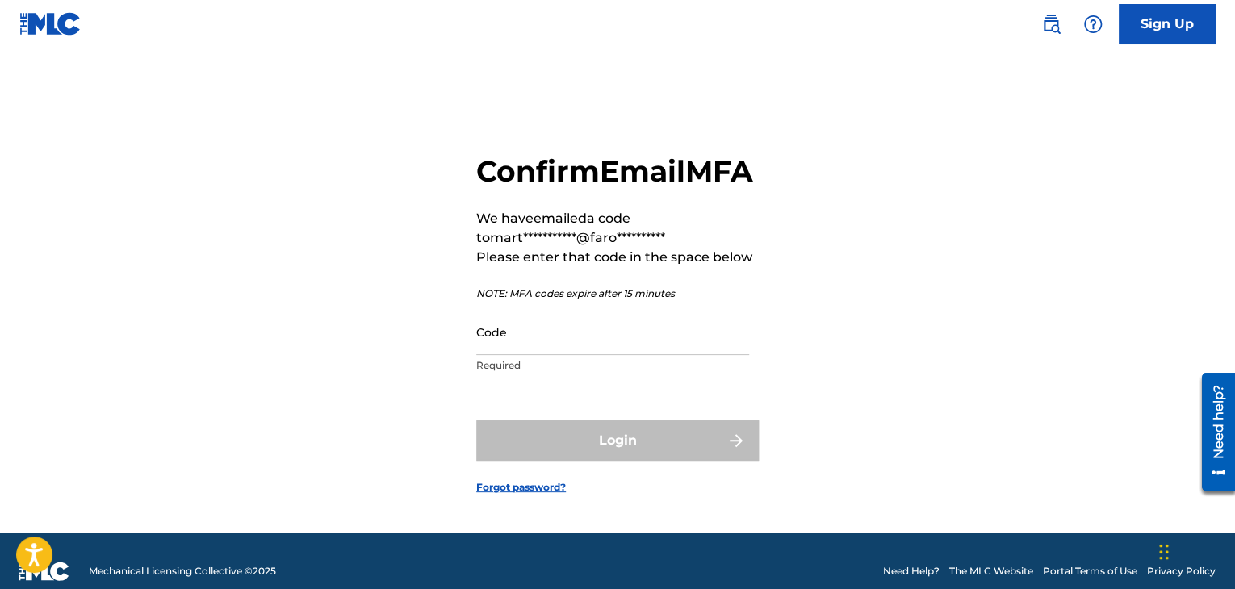
click at [597, 355] on input "Code" at bounding box center [612, 332] width 273 height 46
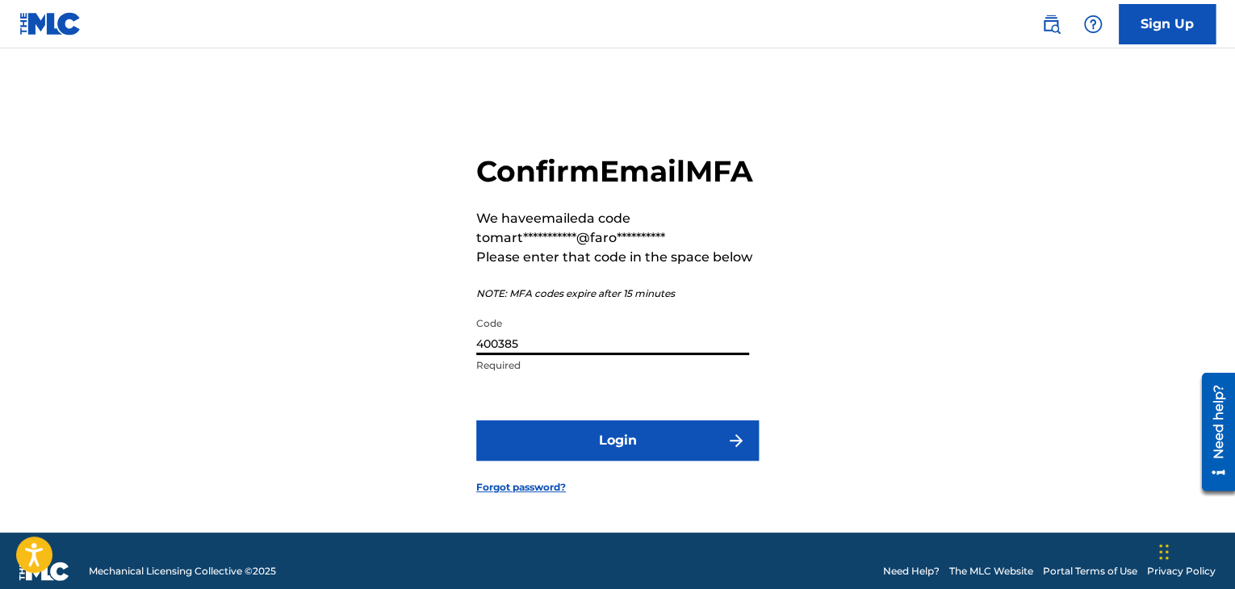
type input "400385"
click at [476, 421] on button "Login" at bounding box center [617, 441] width 283 height 40
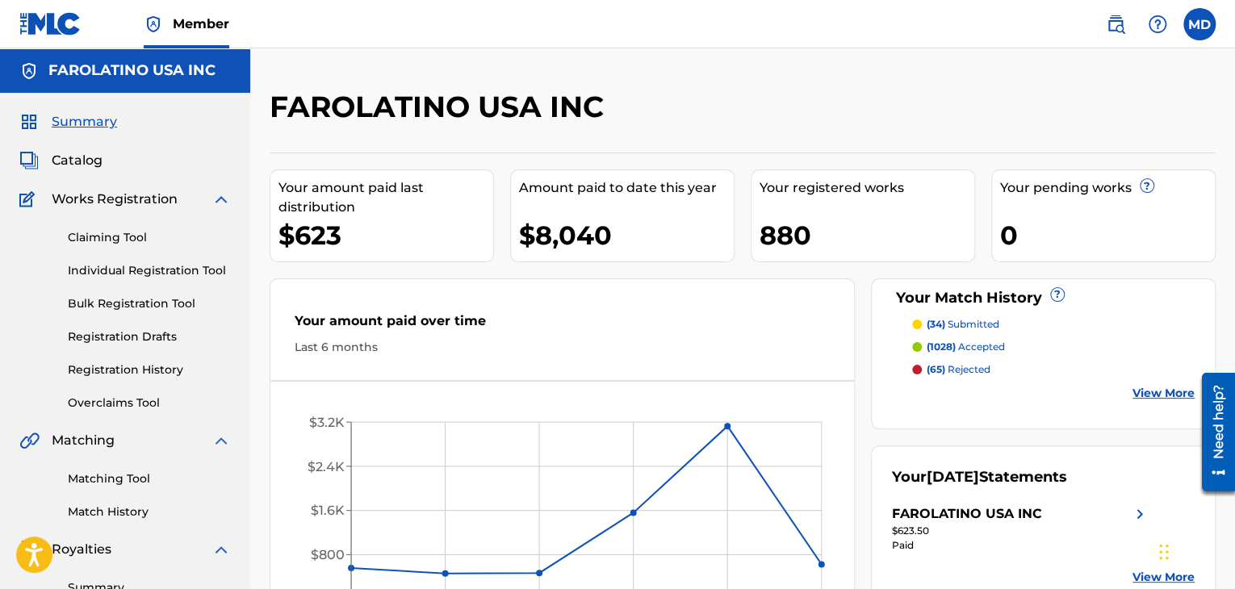
click at [110, 480] on link "Matching Tool" at bounding box center [149, 479] width 163 height 17
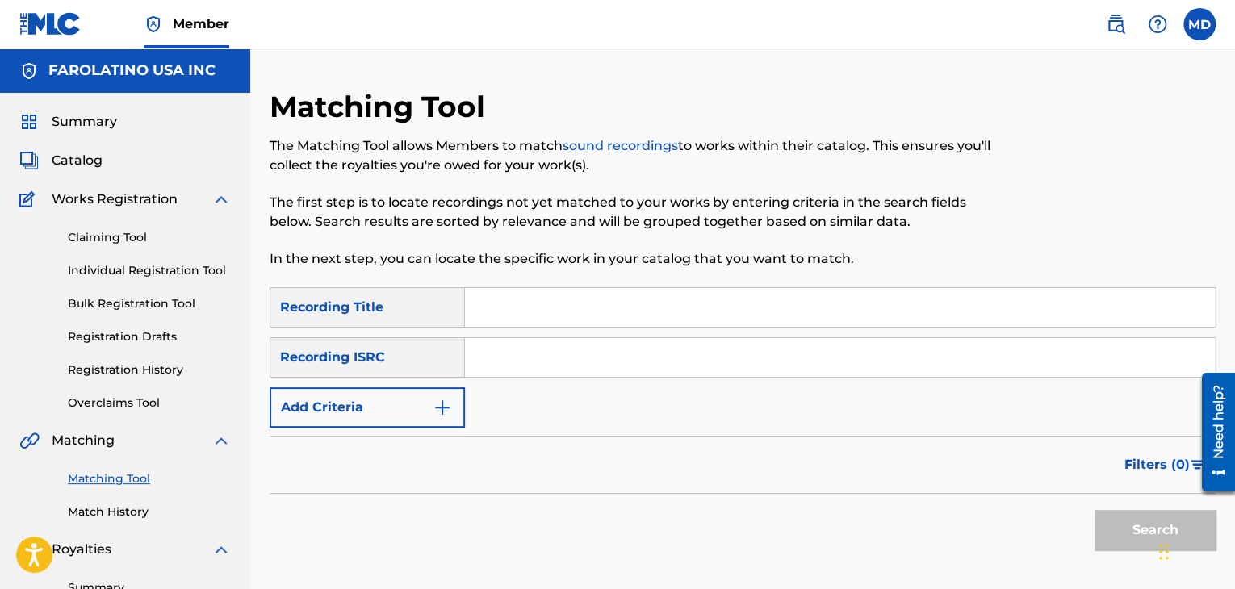
click at [526, 307] on input "Search Form" at bounding box center [840, 307] width 750 height 39
click at [467, 375] on input "Search Form" at bounding box center [840, 357] width 750 height 39
paste input "QM24S1927163"
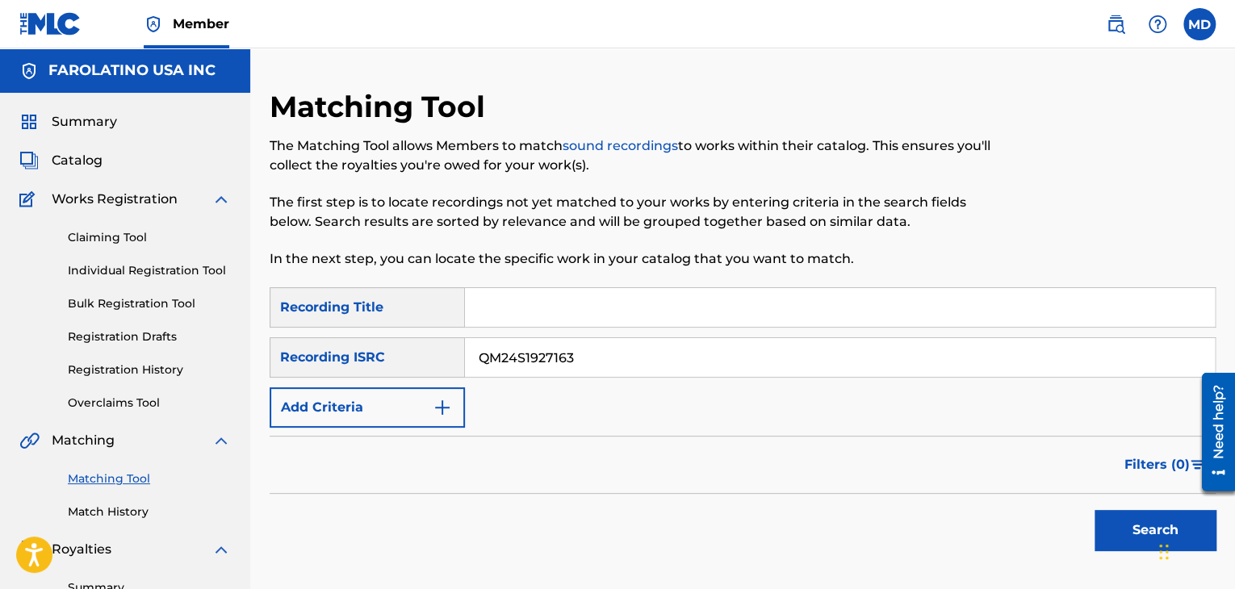
click at [1095, 510] on button "Search" at bounding box center [1155, 530] width 121 height 40
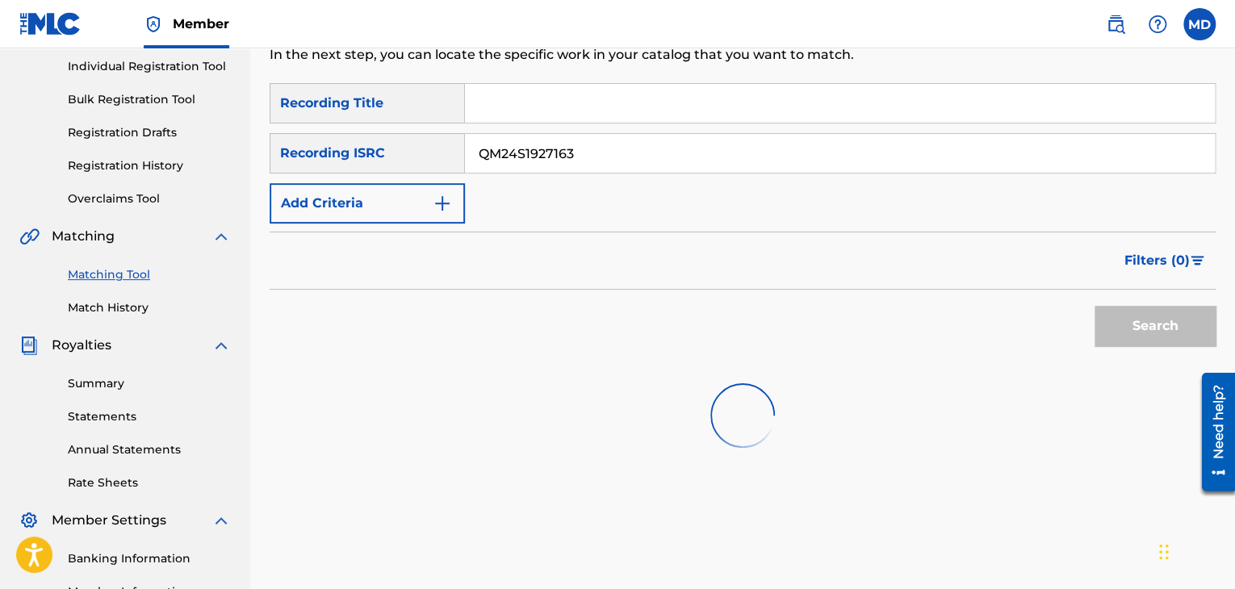
scroll to position [269, 0]
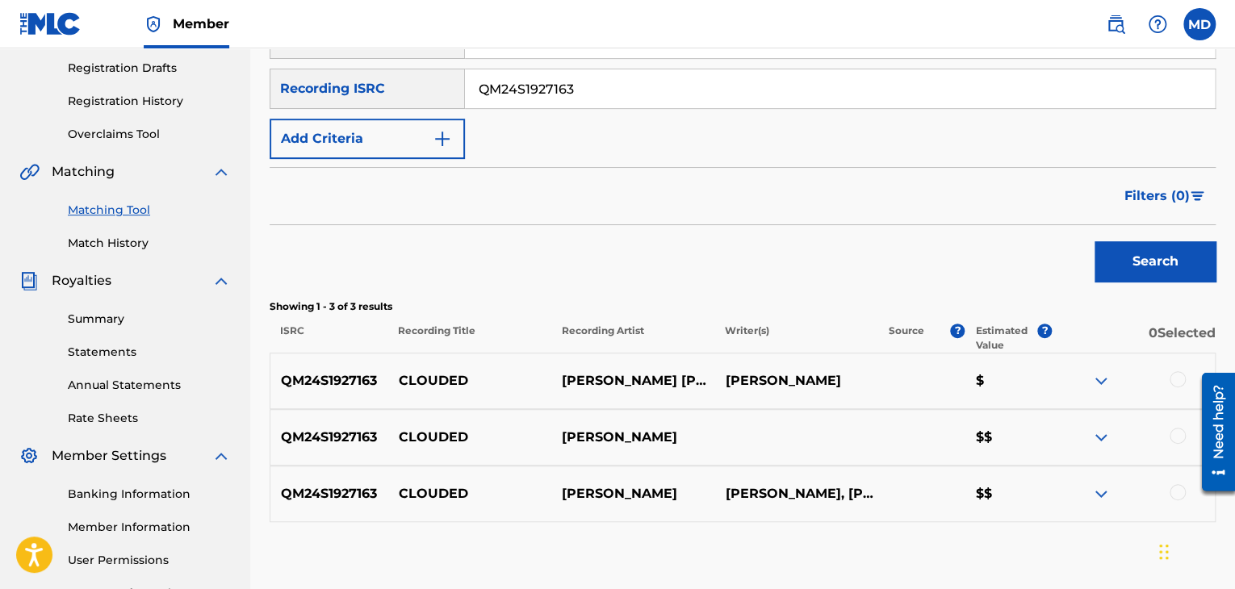
click at [585, 94] on input "QM24S1927163" at bounding box center [840, 88] width 750 height 39
paste input "837815"
click at [1095, 241] on button "Search" at bounding box center [1155, 261] width 121 height 40
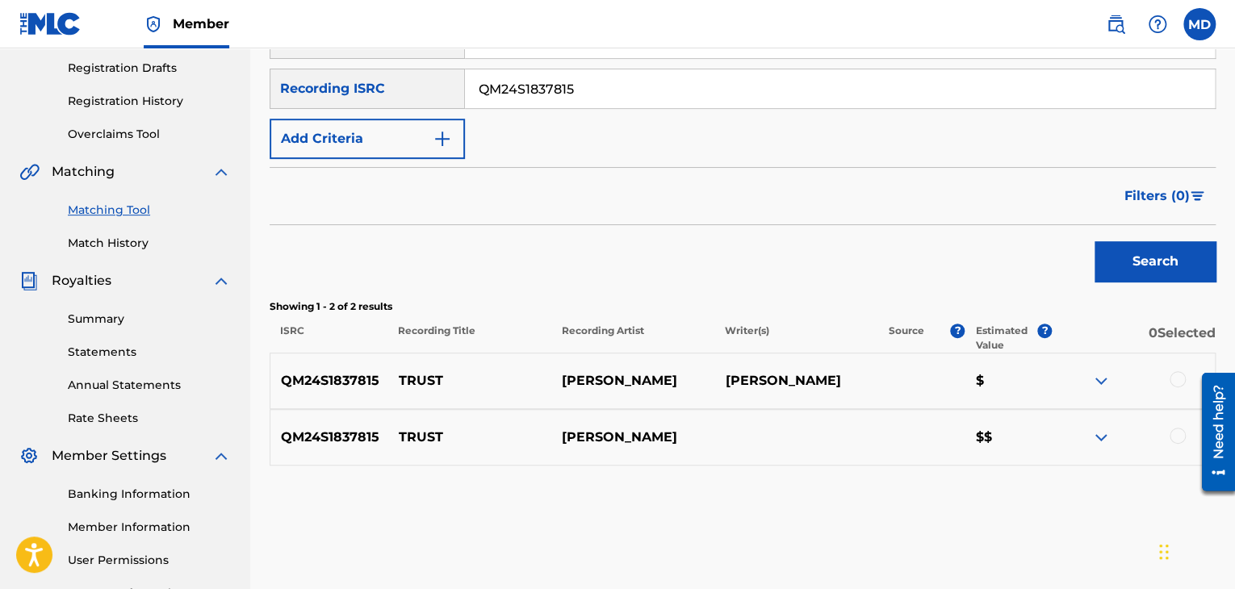
click at [519, 104] on input "QM24S1837815" at bounding box center [840, 88] width 750 height 39
paste input "TCACQ1663630"
click at [1095, 241] on button "Search" at bounding box center [1155, 261] width 121 height 40
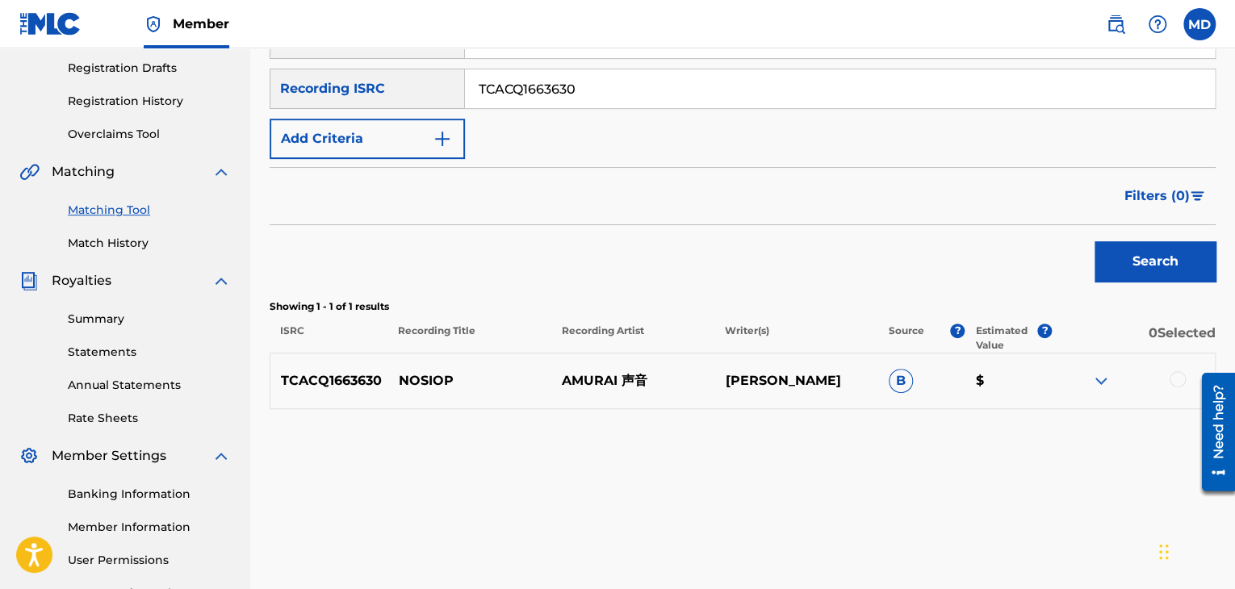
click at [558, 82] on input "TCACQ1663630" at bounding box center [840, 88] width 750 height 39
paste input "QM24S2006908"
click at [1095, 241] on button "Search" at bounding box center [1155, 261] width 121 height 40
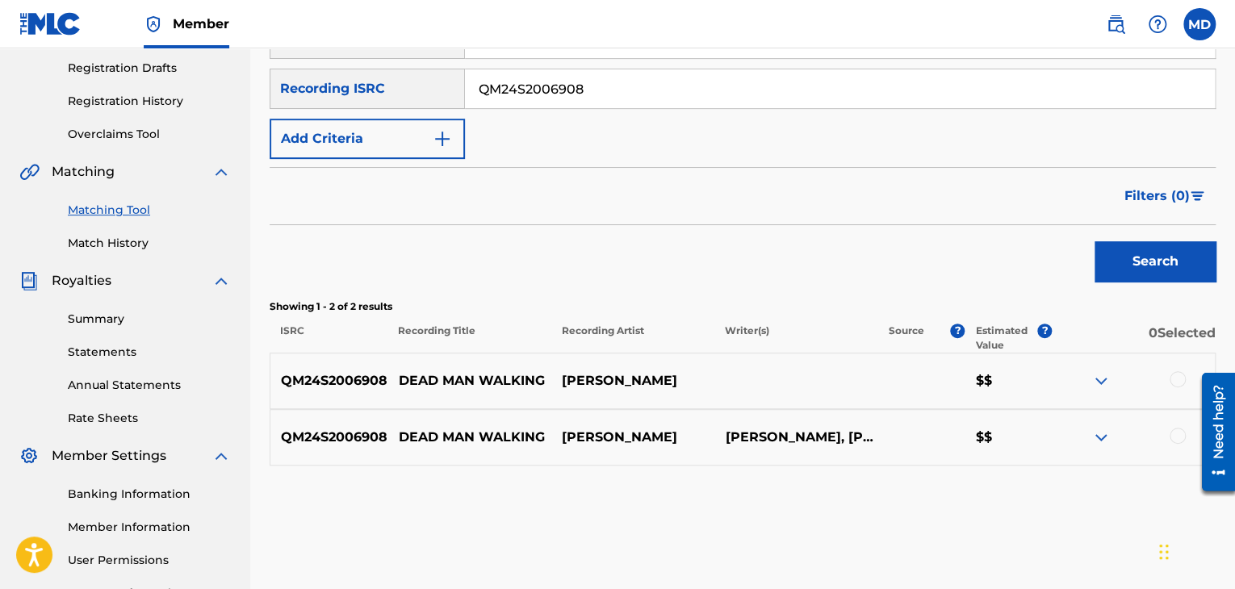
click at [527, 105] on input "QM24S2006908" at bounding box center [840, 88] width 750 height 39
paste input "203185"
type input "QM24S2203185"
click at [1095, 241] on button "Search" at bounding box center [1155, 261] width 121 height 40
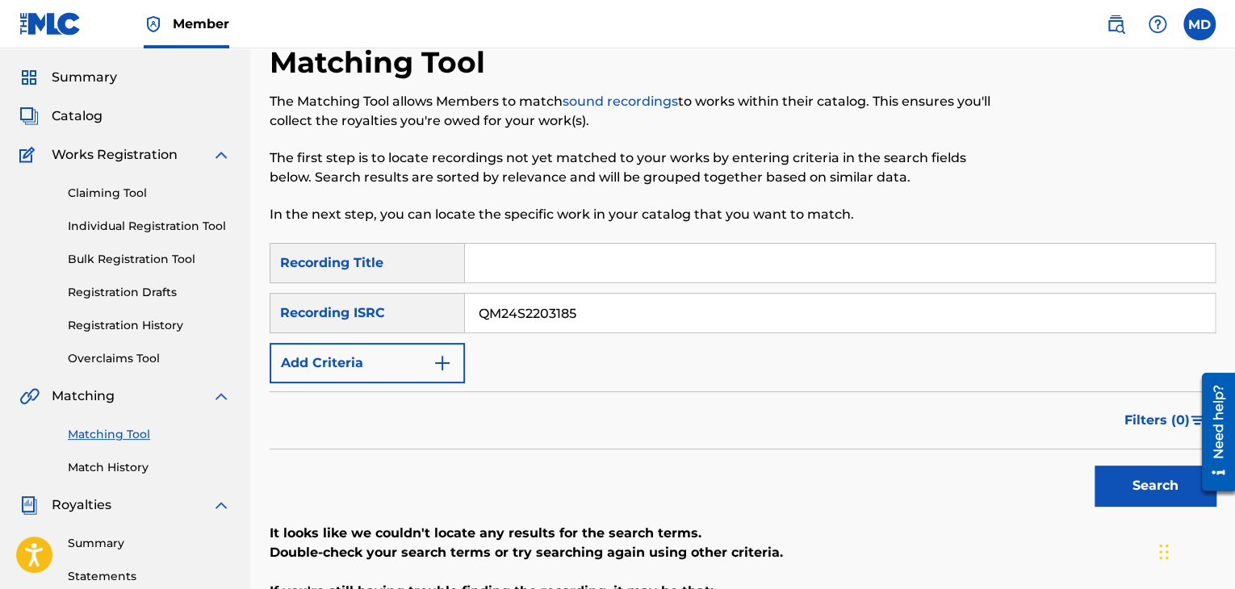
scroll to position [0, 0]
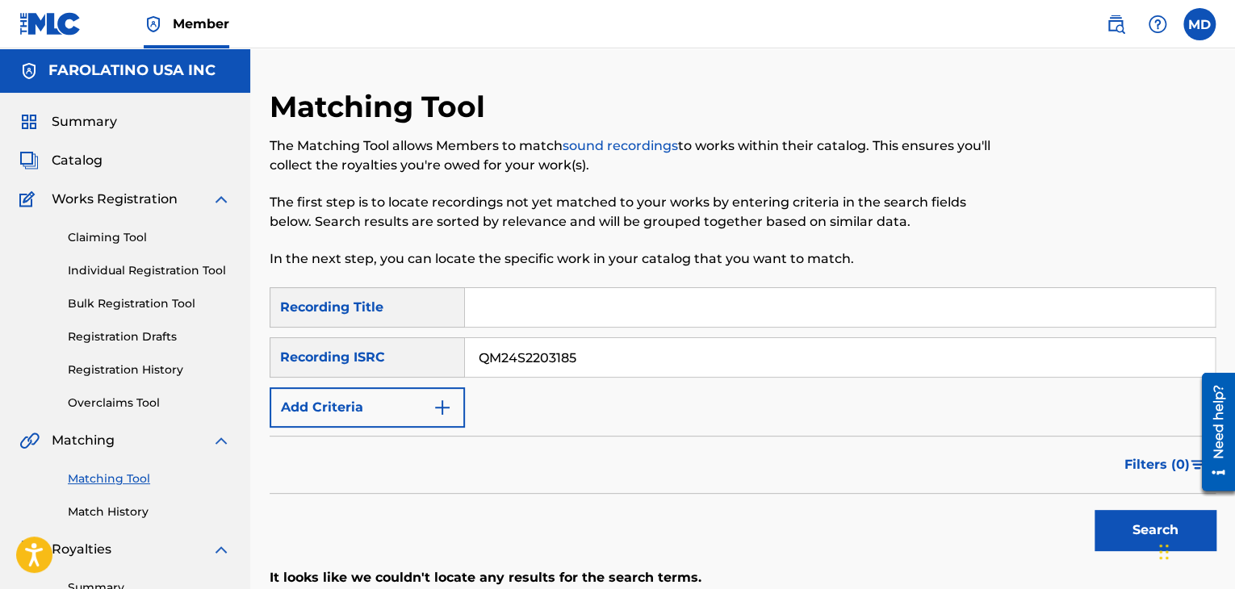
click at [543, 356] on input "QM24S2203185" at bounding box center [840, 357] width 750 height 39
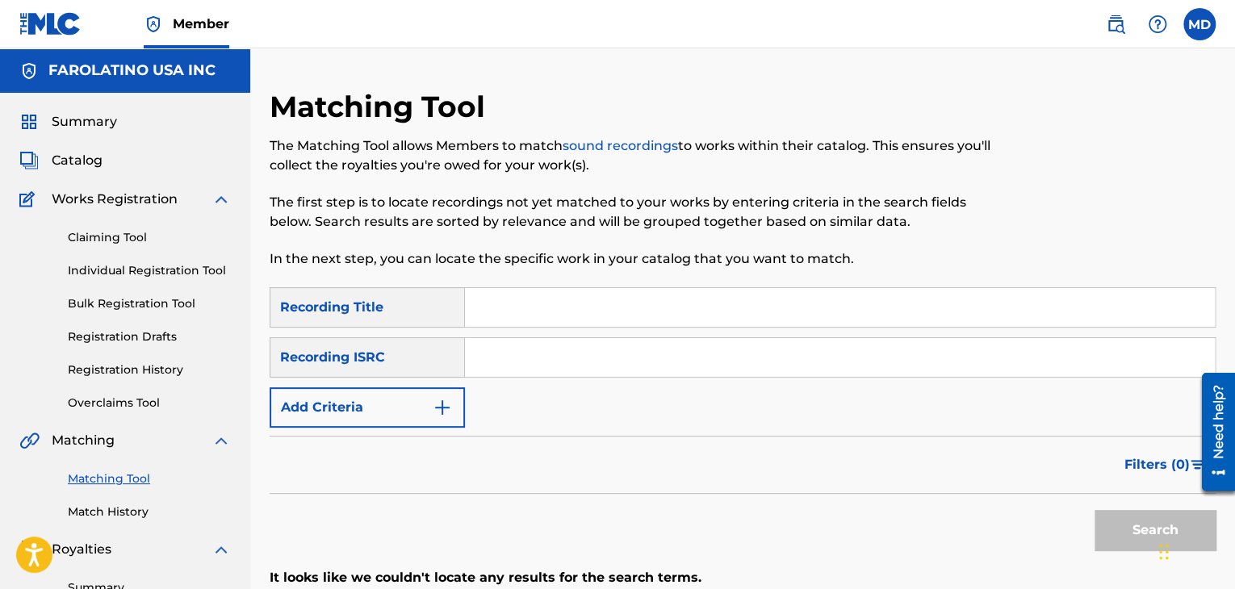
click at [576, 307] on input "Search Form" at bounding box center [840, 307] width 750 height 39
paste input "Clouded"
type input "Clouded"
click at [425, 417] on button "Add Criteria" at bounding box center [367, 408] width 195 height 40
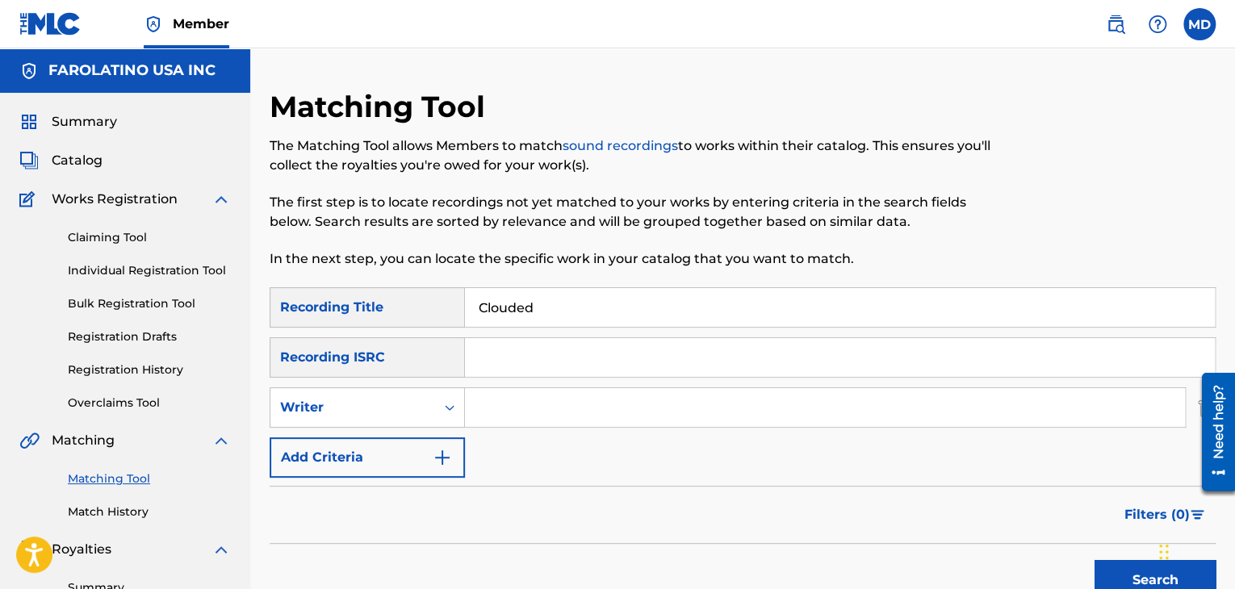
click at [497, 395] on input "Search Form" at bounding box center [825, 407] width 720 height 39
type input "B"
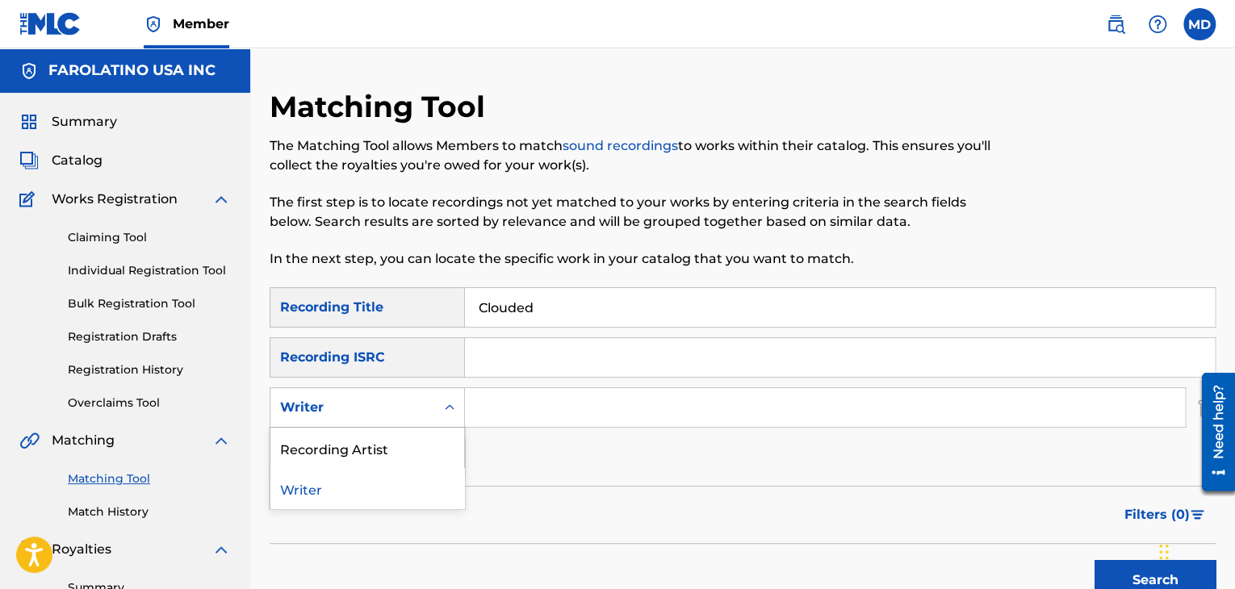
click at [416, 419] on div "Writer" at bounding box center [352, 407] width 165 height 31
click at [416, 446] on div "Recording Artist" at bounding box center [367, 448] width 194 height 40
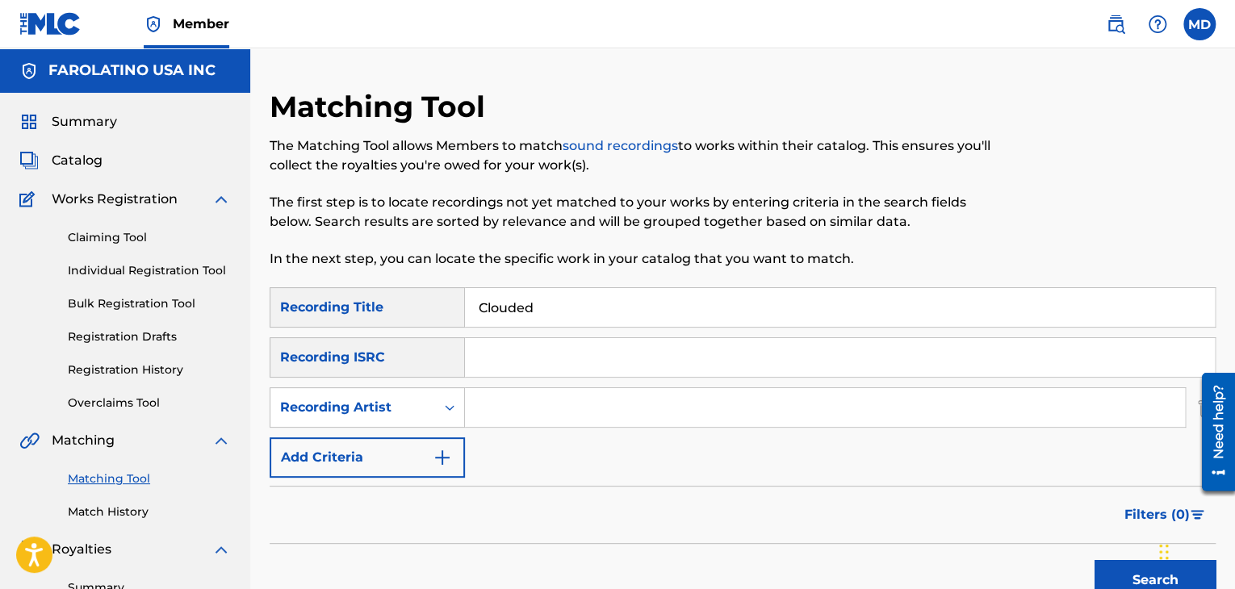
click at [490, 423] on input "Search Form" at bounding box center [825, 407] width 720 height 39
click at [528, 415] on input "[PERSON_NAME]" at bounding box center [825, 407] width 720 height 39
type input "[PERSON_NAME]"
click at [1095, 560] on button "Search" at bounding box center [1155, 580] width 121 height 40
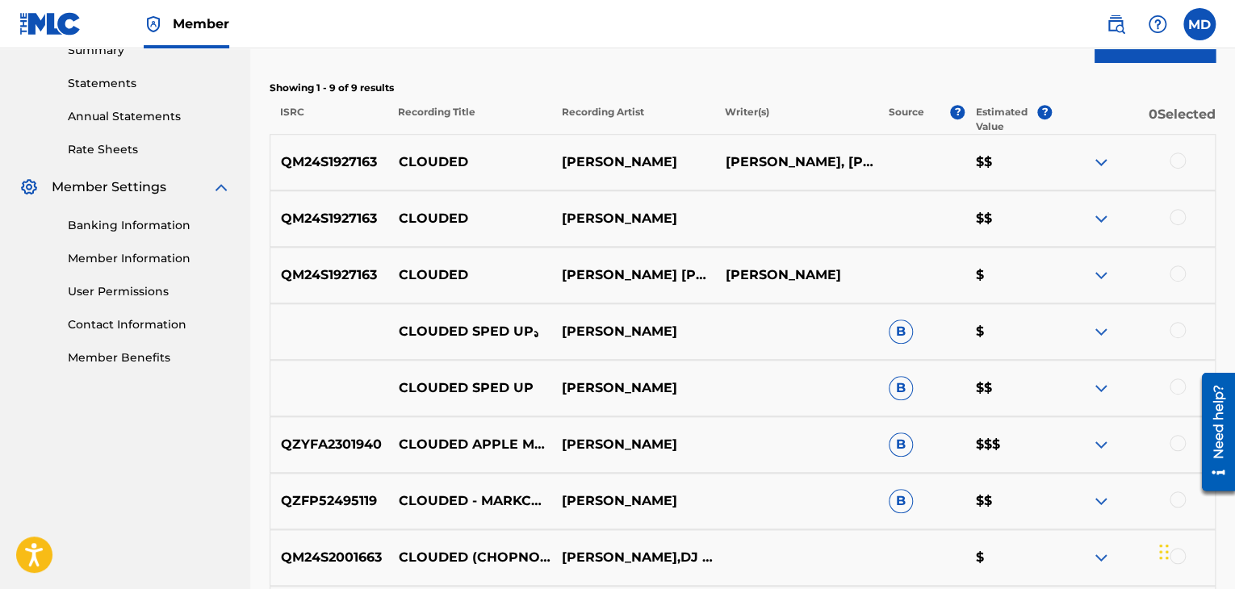
scroll to position [404, 0]
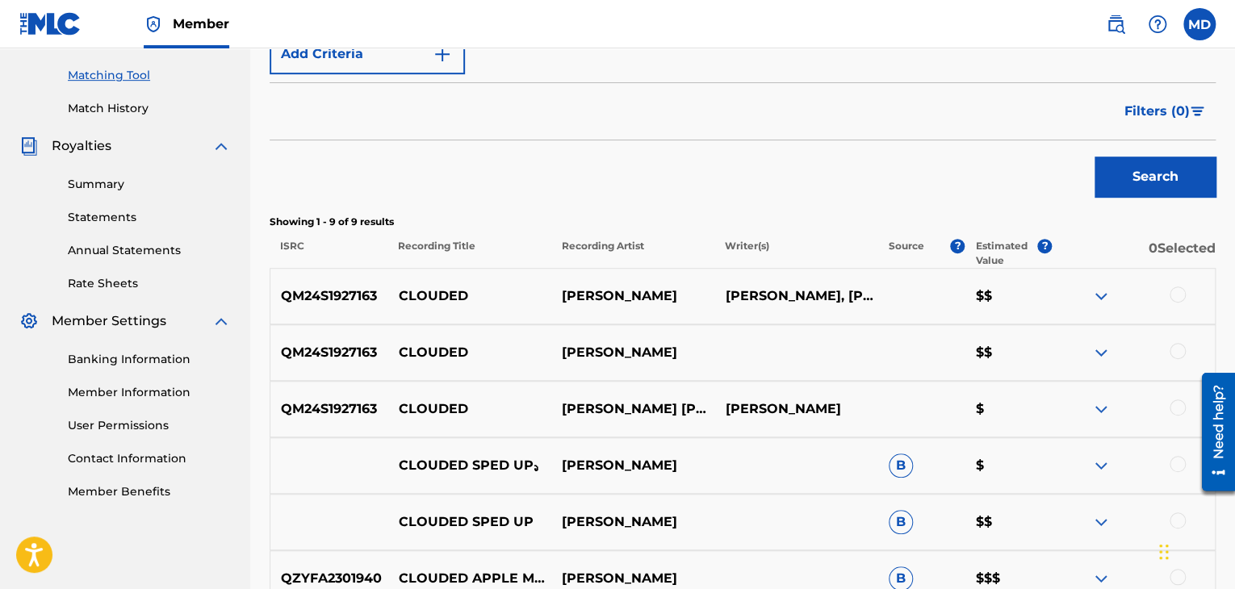
click at [589, 177] on div "Search" at bounding box center [743, 172] width 946 height 65
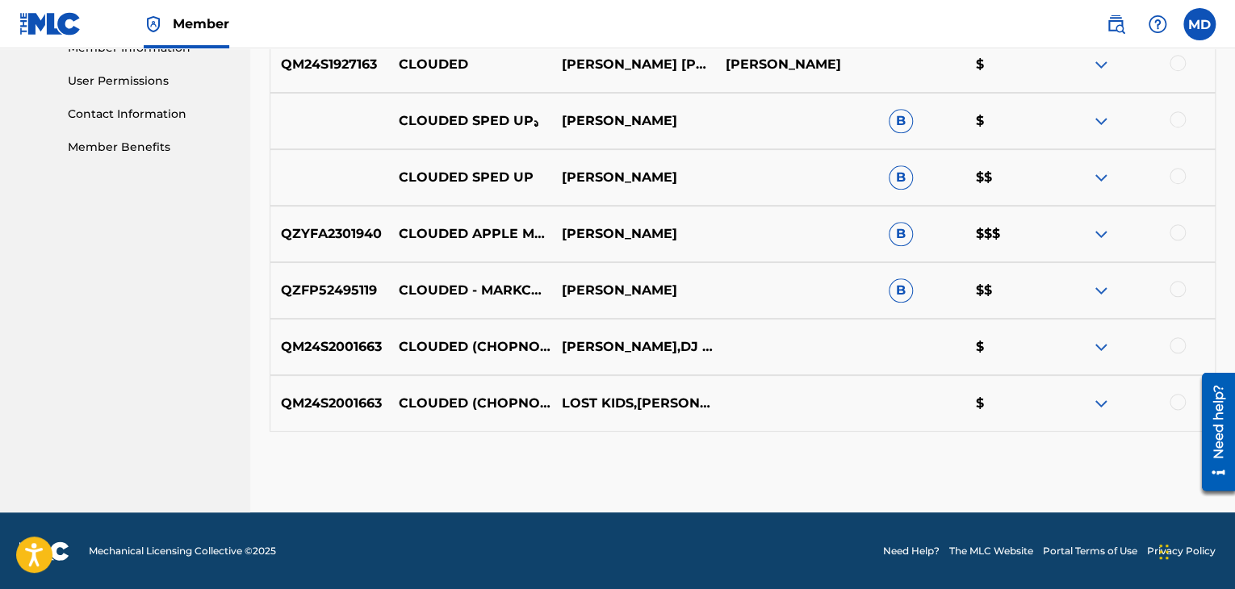
scroll to position [749, 0]
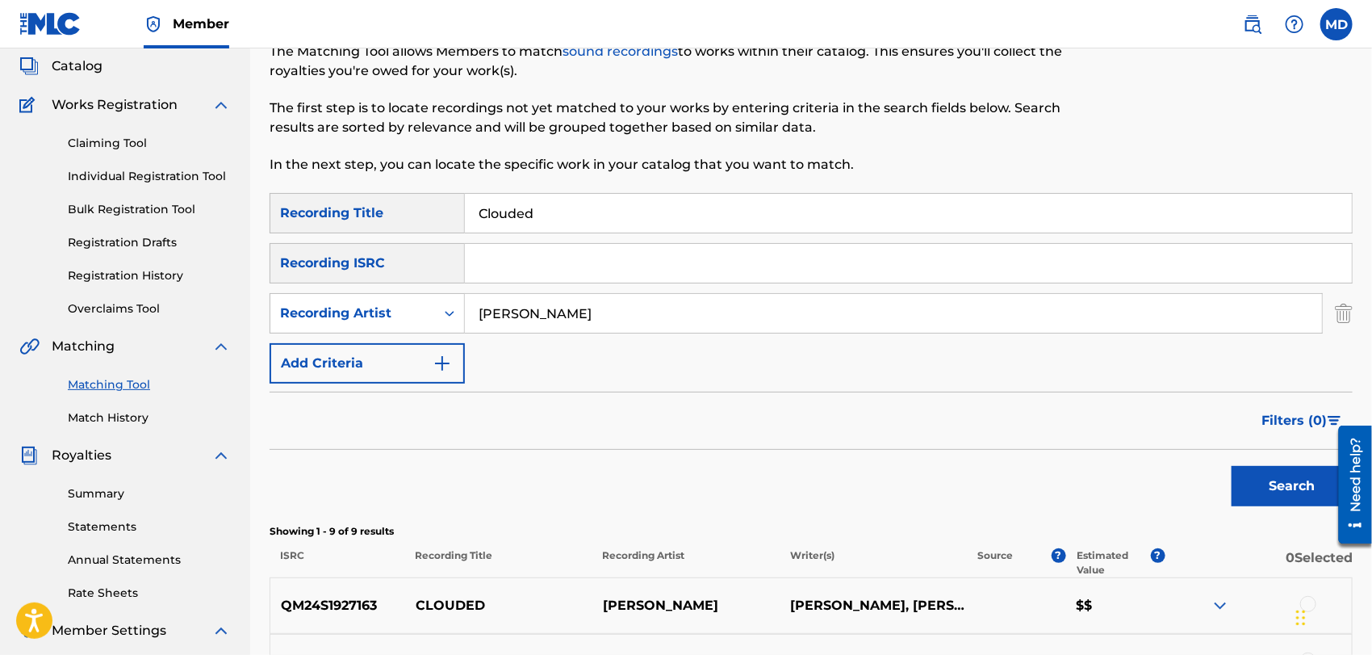
scroll to position [0, 0]
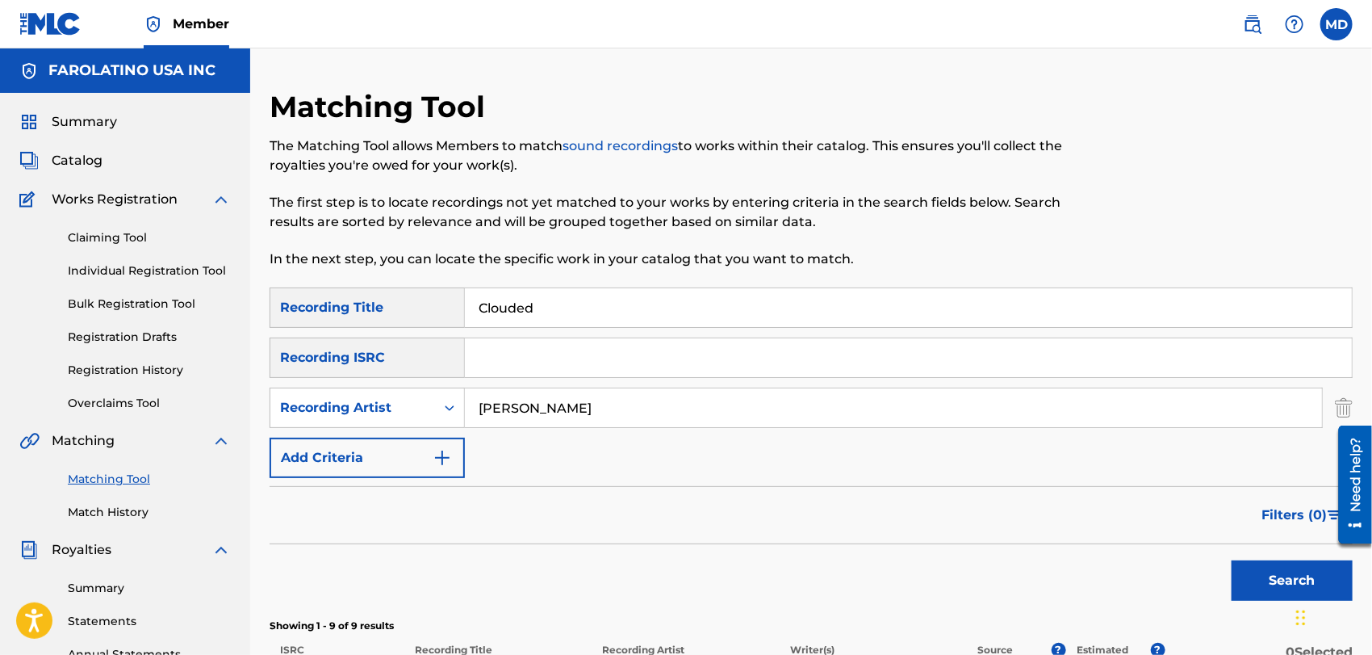
click at [572, 301] on input "Clouded" at bounding box center [908, 307] width 887 height 39
paste input "Poison"
type input "Poison"
click at [1232, 560] on button "Search" at bounding box center [1292, 580] width 121 height 40
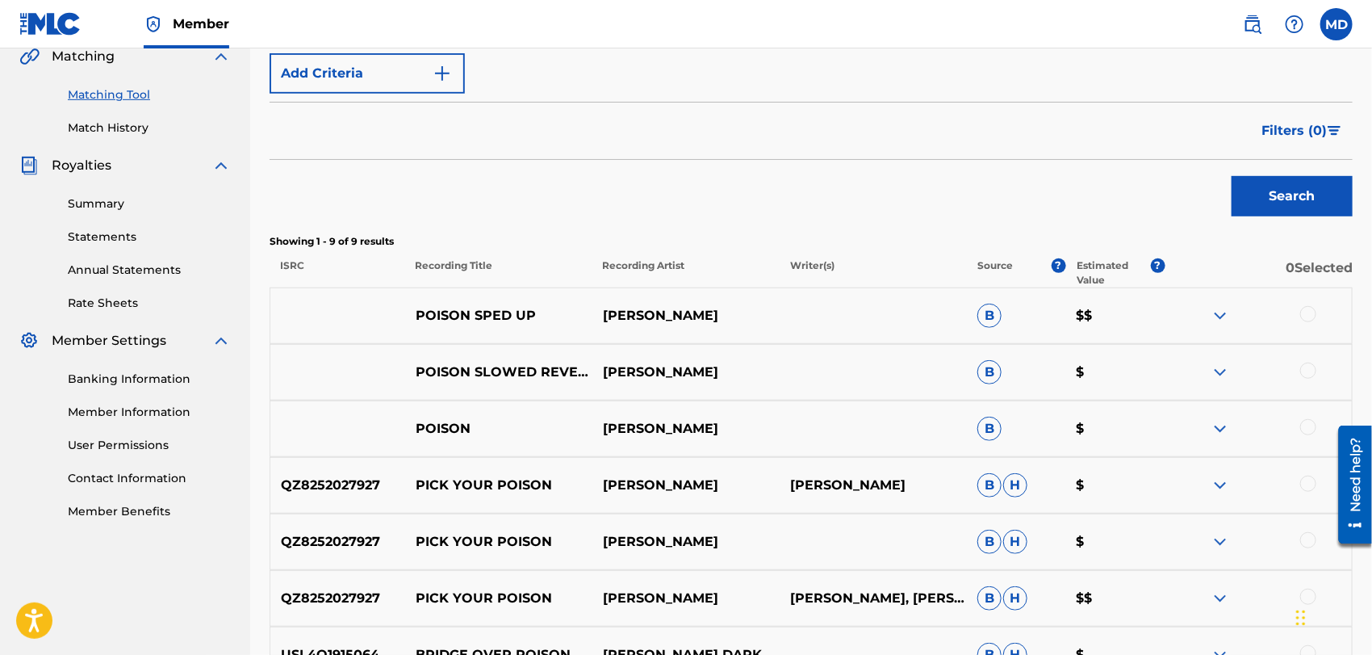
scroll to position [86, 0]
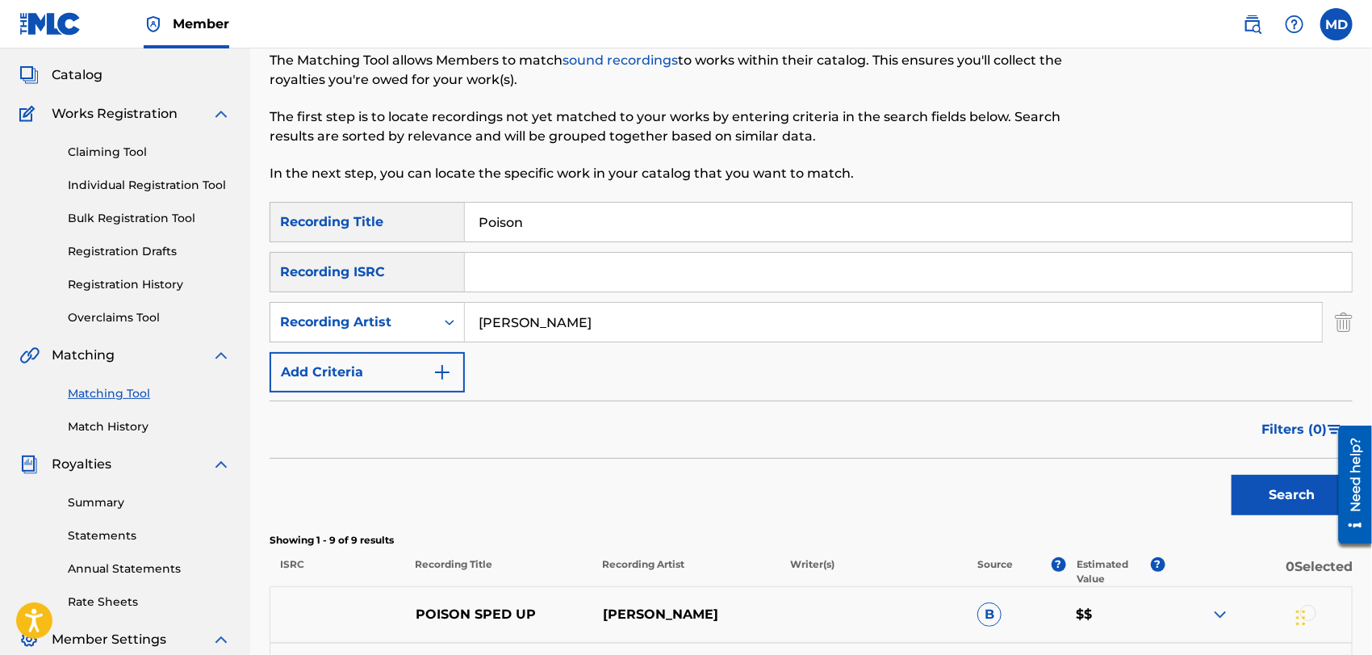
click at [486, 283] on input "Search Form" at bounding box center [908, 272] width 887 height 39
paste input "TCACQ1663630"
type input "TCACQ1663630"
click at [1232, 475] on button "Search" at bounding box center [1292, 495] width 121 height 40
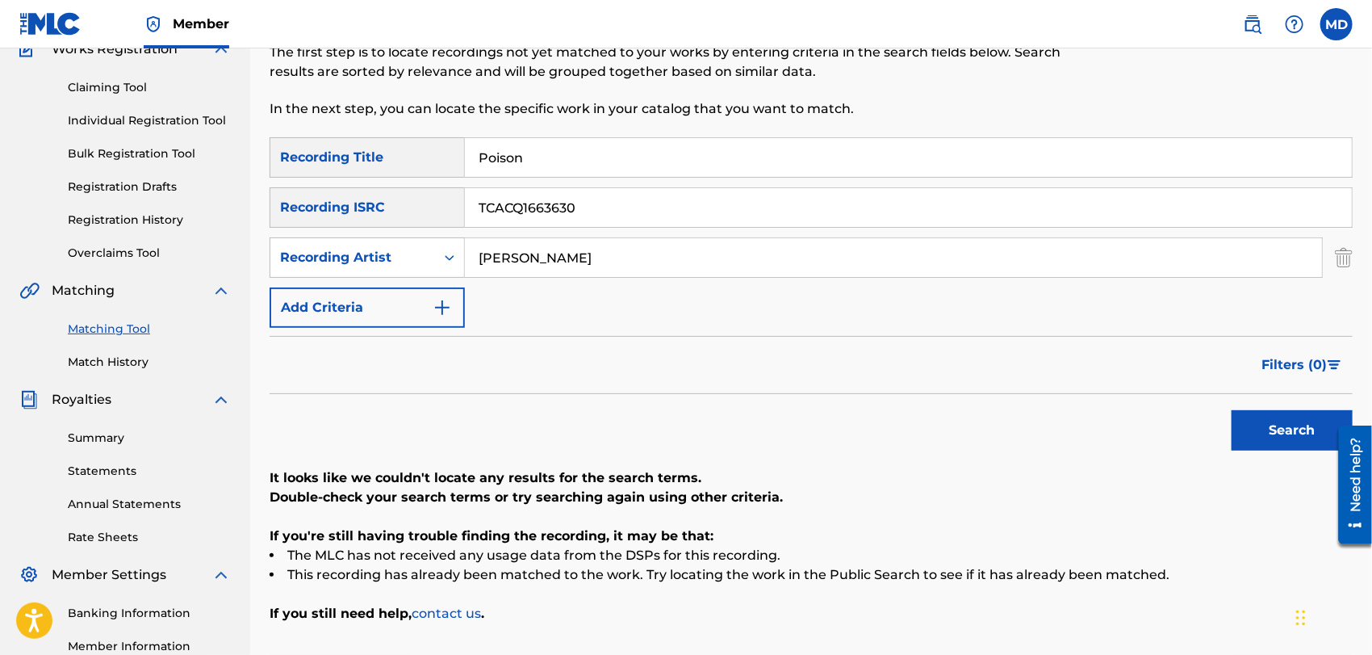
scroll to position [47, 0]
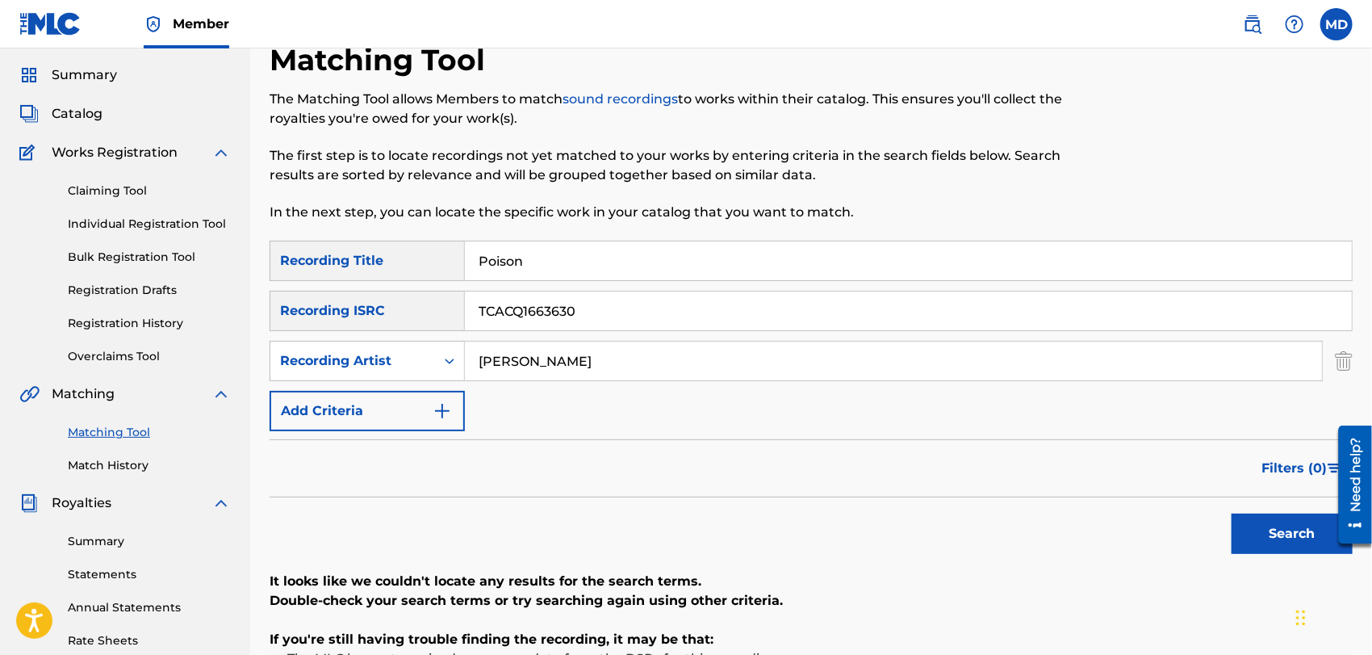
click at [589, 382] on div "SearchWithCriteriaf7a685da-8c7b-4fd5-9c1b-f5ac12a248f9 Recording Title Poison S…" at bounding box center [811, 336] width 1083 height 191
click at [597, 364] on input "[PERSON_NAME]" at bounding box center [893, 361] width 857 height 39
click at [1232, 513] on button "Search" at bounding box center [1292, 533] width 121 height 40
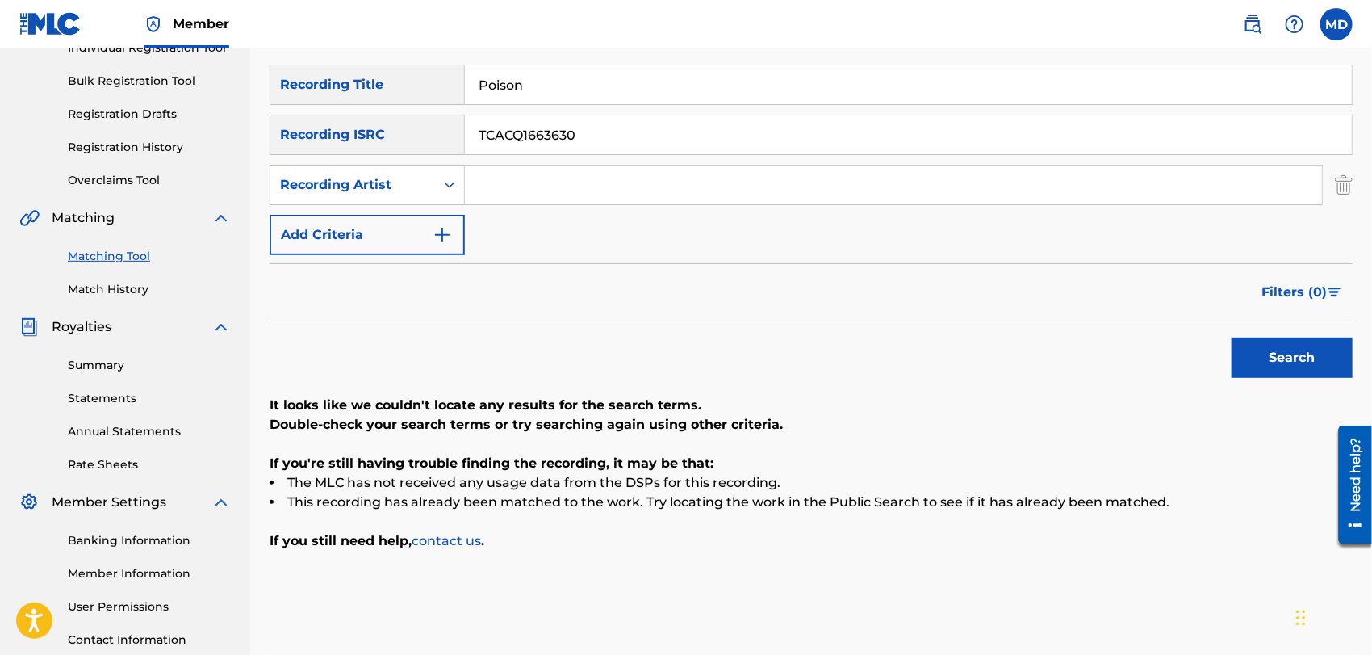
scroll to position [197, 0]
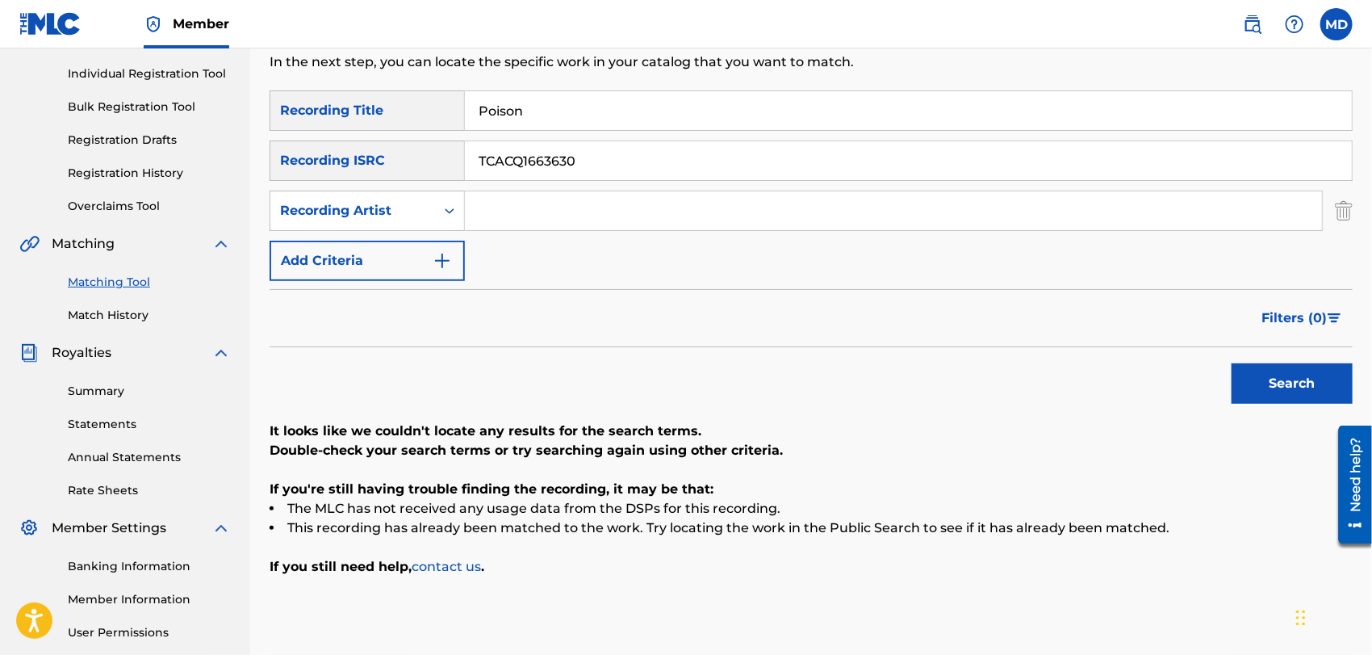
paste input "[PERSON_NAME]"
type input "[PERSON_NAME]"
click at [520, 161] on input "TCACQ1663630" at bounding box center [908, 160] width 887 height 39
click at [1232, 363] on button "Search" at bounding box center [1292, 383] width 121 height 40
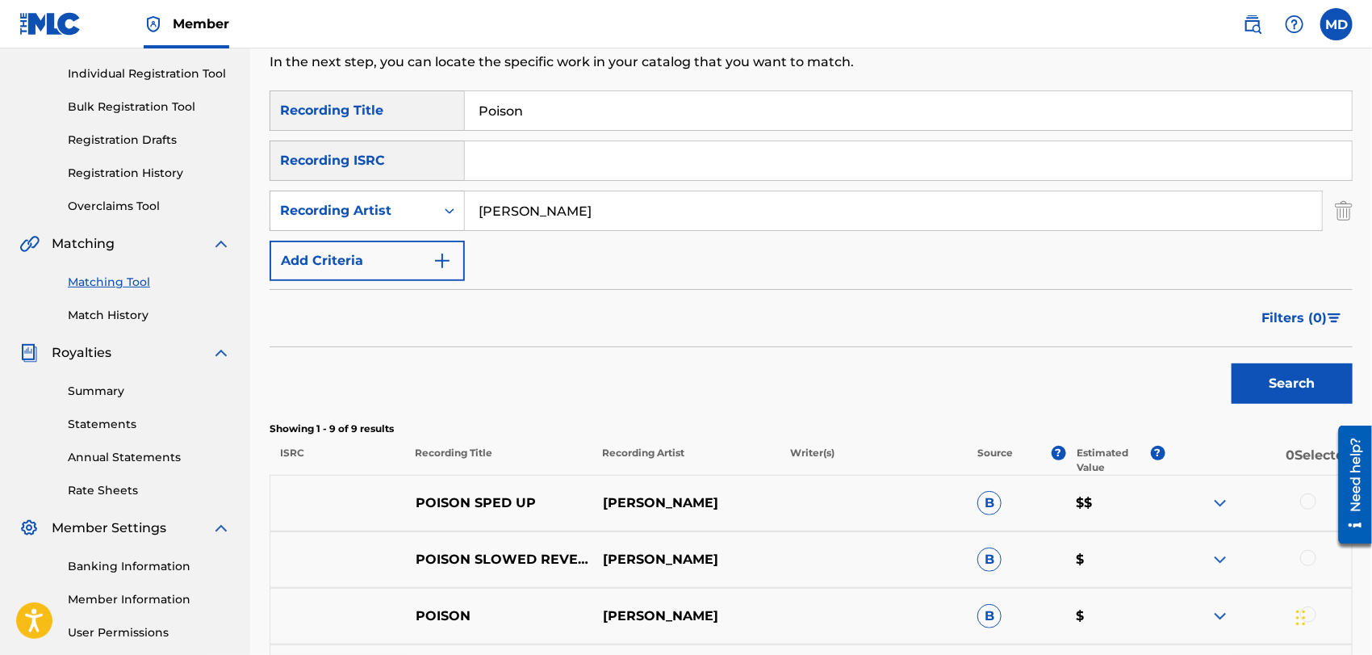
drag, startPoint x: 1348, startPoint y: 207, endPoint x: 1336, endPoint y: 207, distance: 12.1
click at [1234, 206] on img "Search Form" at bounding box center [1344, 211] width 18 height 40
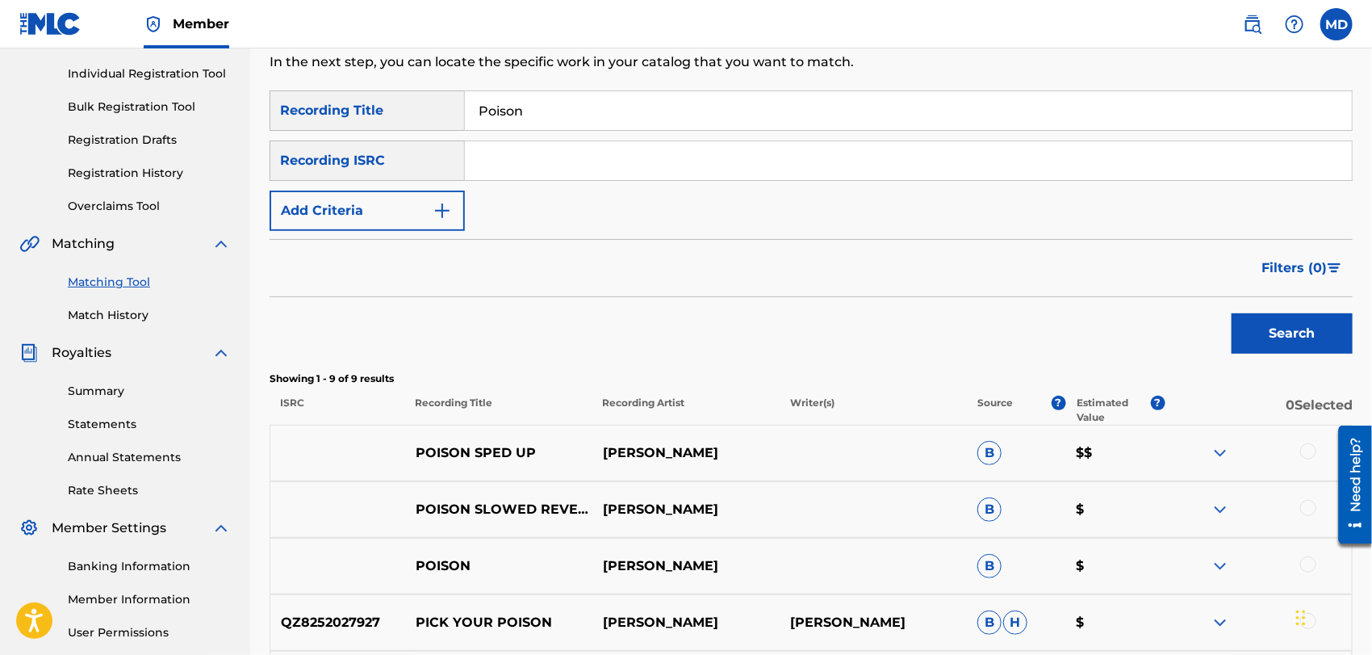
click at [633, 112] on input "Poison" at bounding box center [908, 110] width 887 height 39
click at [614, 170] on input "Search Form" at bounding box center [908, 160] width 887 height 39
paste input "[PERSON_NAME]"
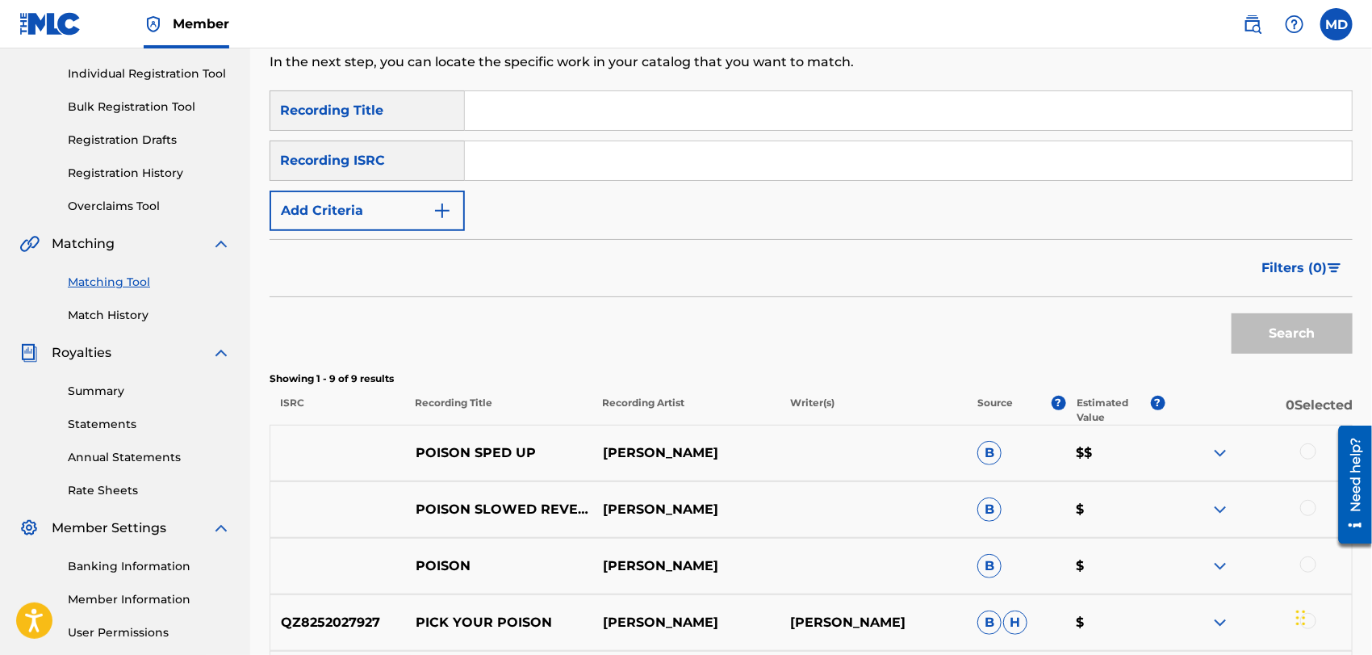
type input "[PERSON_NAME]"
click at [636, 168] on input "[PERSON_NAME]" at bounding box center [908, 160] width 887 height 39
paste input "TCACQ1663630"
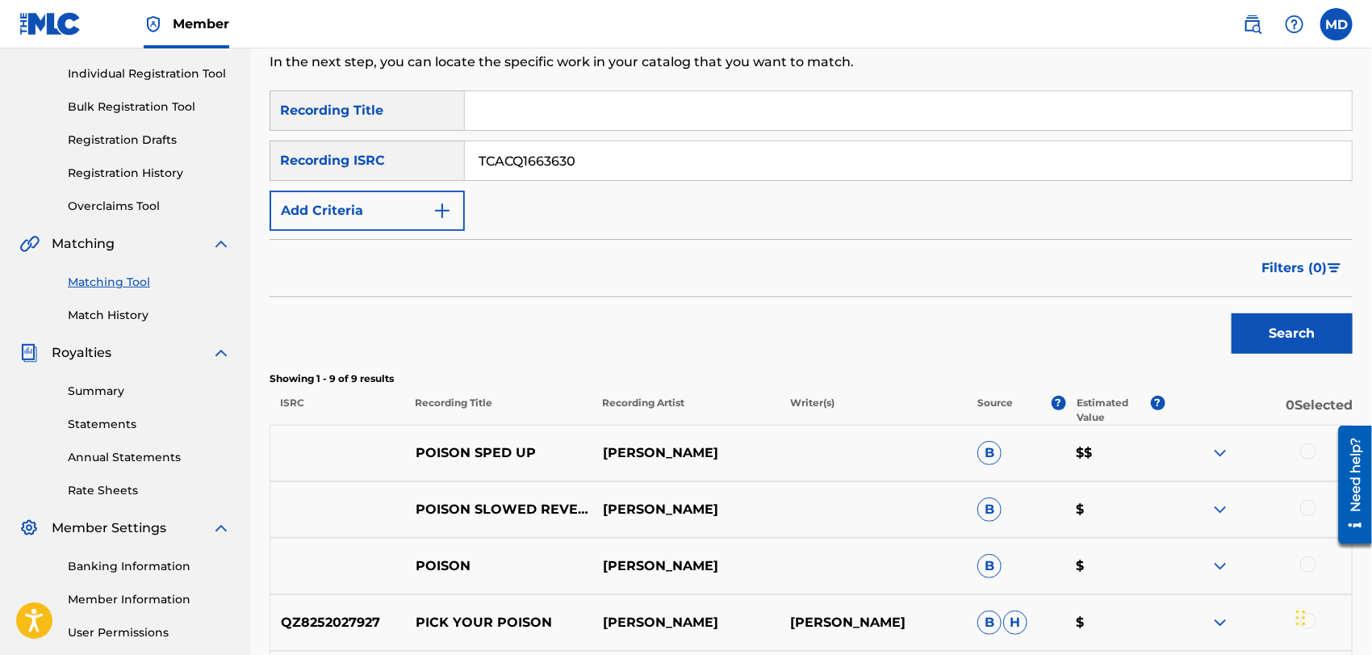
type input "TCACQ1663630"
click at [1232, 313] on button "Search" at bounding box center [1292, 333] width 121 height 40
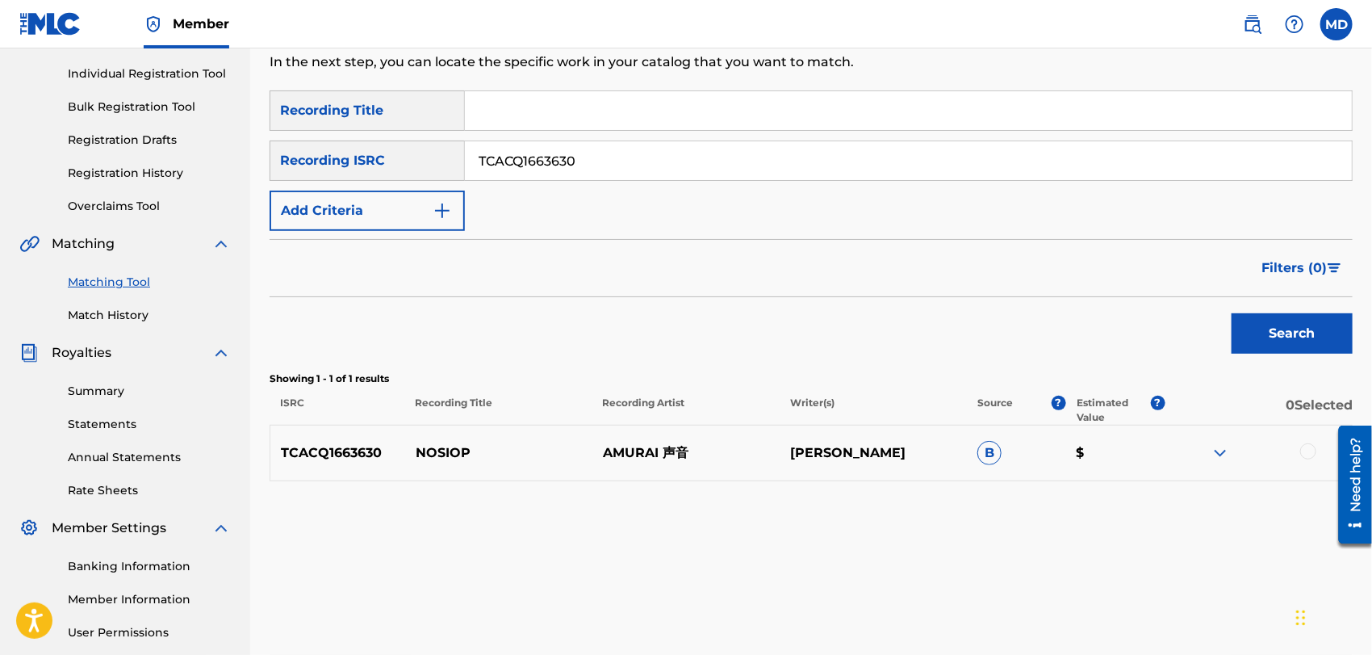
click at [543, 105] on input "Search Form" at bounding box center [908, 110] width 887 height 39
paste input "Poison"
type input "Poison"
click at [513, 167] on input "TCACQ1663630" at bounding box center [908, 160] width 887 height 39
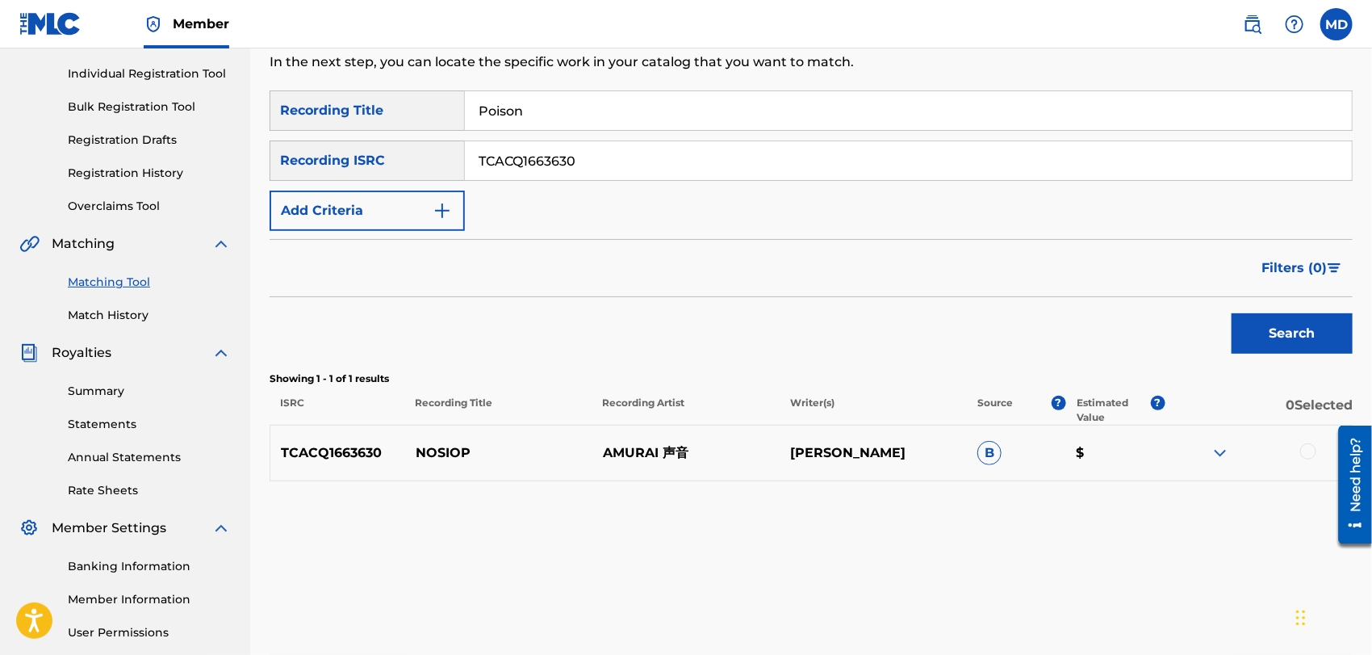
click at [513, 167] on input "TCACQ1663630" at bounding box center [908, 160] width 887 height 39
click at [446, 204] on img "Search Form" at bounding box center [442, 210] width 19 height 19
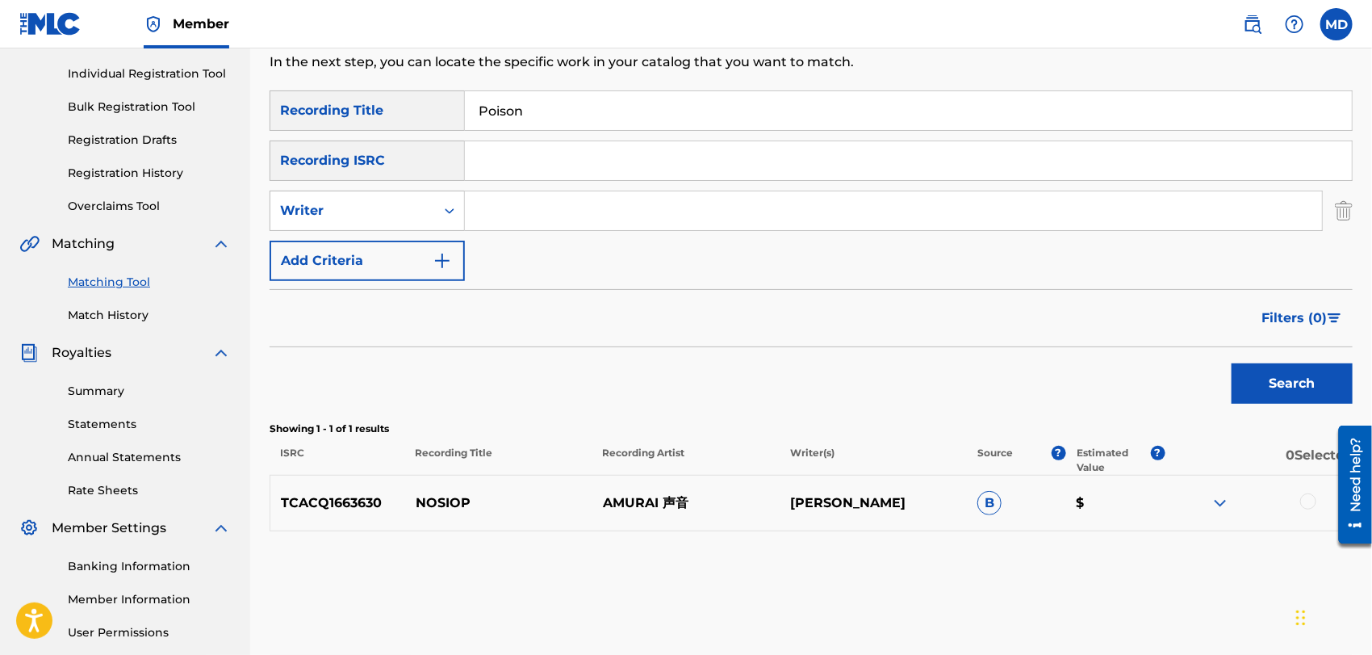
click at [486, 215] on input "Search Form" at bounding box center [893, 210] width 857 height 39
click at [428, 213] on div "Writer" at bounding box center [352, 210] width 165 height 31
click at [420, 242] on div "Recording Artist" at bounding box center [367, 251] width 194 height 40
click at [507, 191] on input "Search Form" at bounding box center [893, 210] width 857 height 39
click at [1232, 363] on button "Search" at bounding box center [1292, 383] width 121 height 40
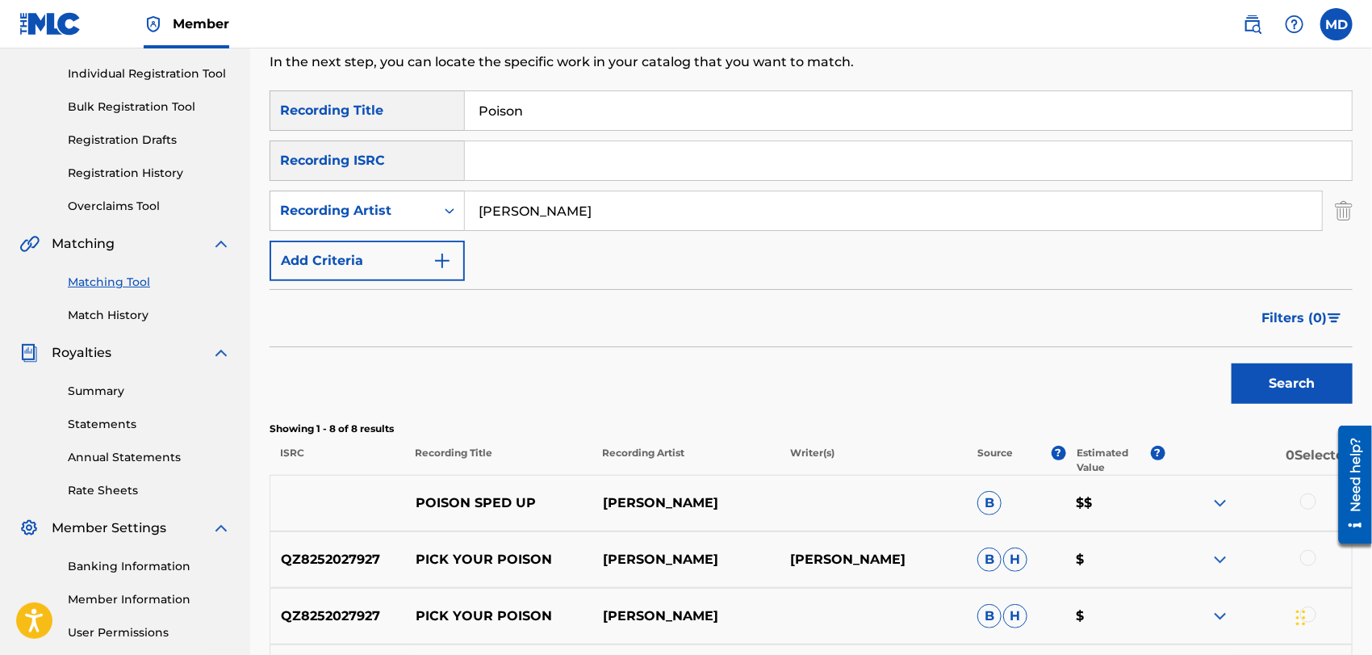
type input "[PERSON_NAME]"
click at [1232, 363] on button "Search" at bounding box center [1292, 383] width 121 height 40
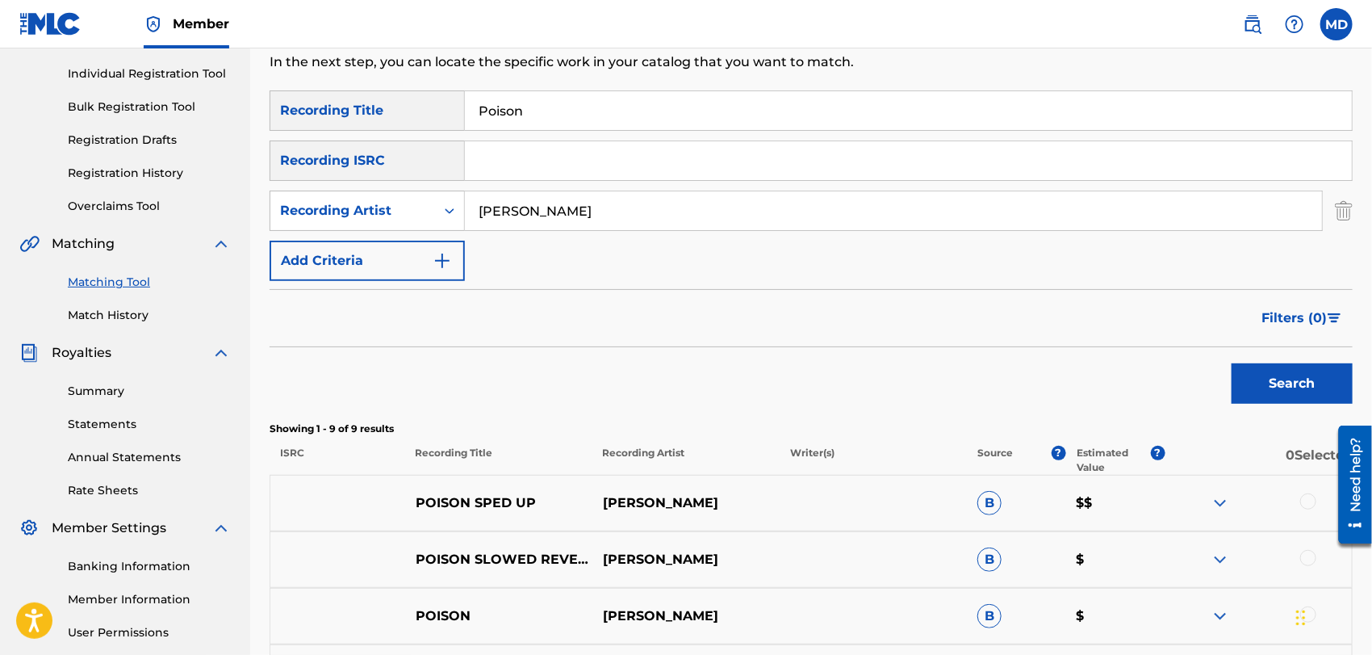
click at [544, 107] on input "Poison" at bounding box center [908, 110] width 887 height 39
paste input "Dead Man Walking"
click at [1232, 363] on button "Search" at bounding box center [1292, 383] width 121 height 40
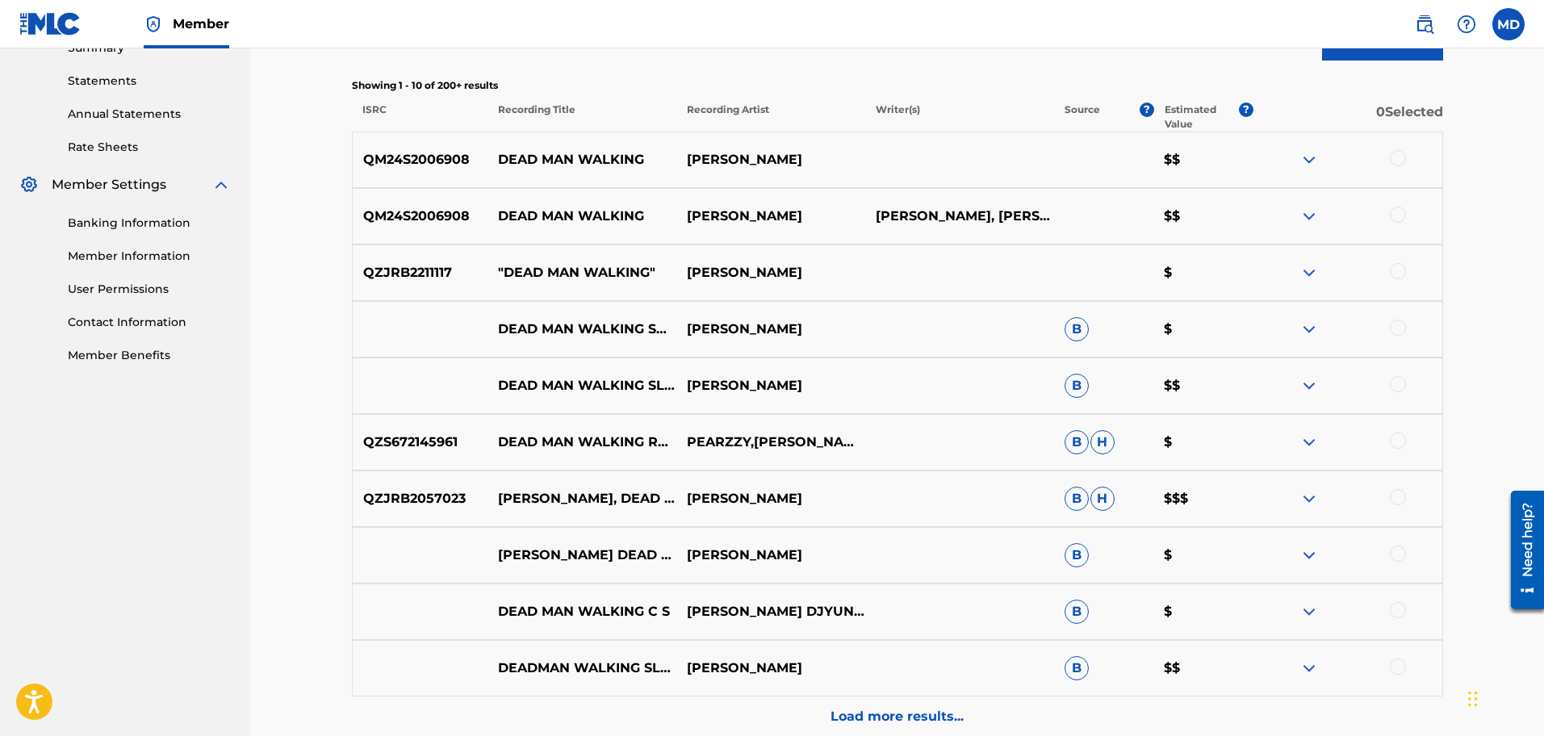
scroll to position [537, 0]
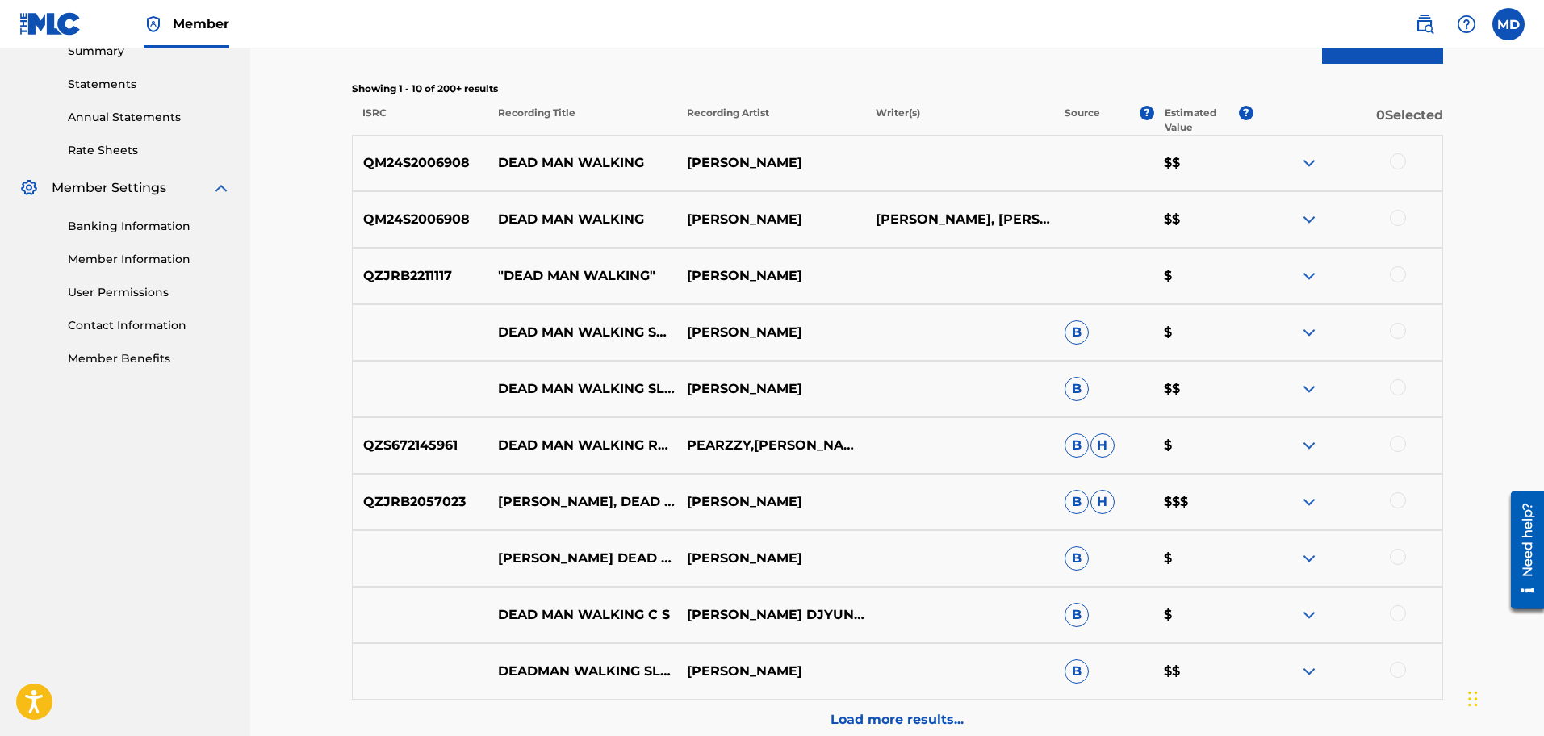
click at [905, 589] on div "Load more results..." at bounding box center [898, 720] width 1092 height 40
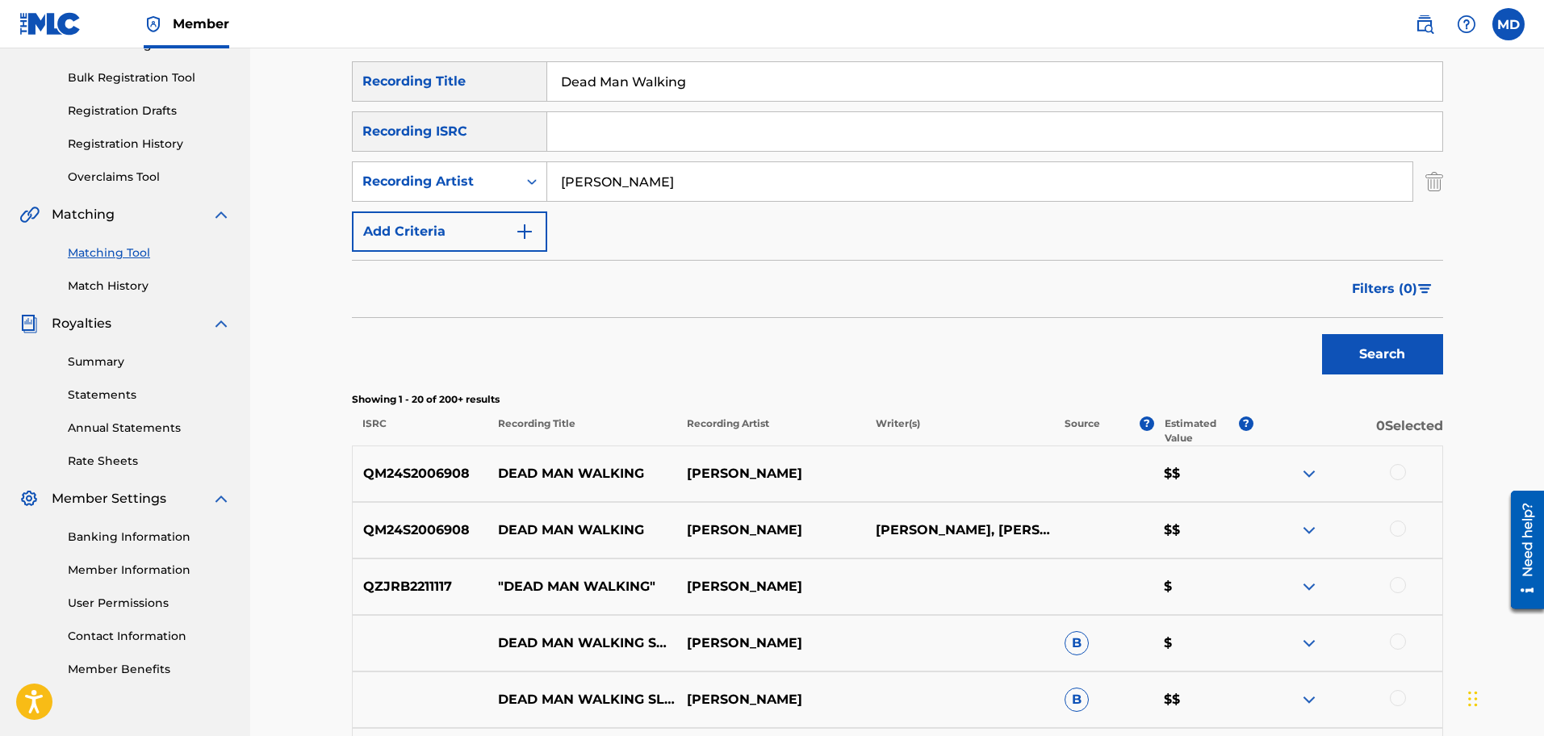
scroll to position [55, 0]
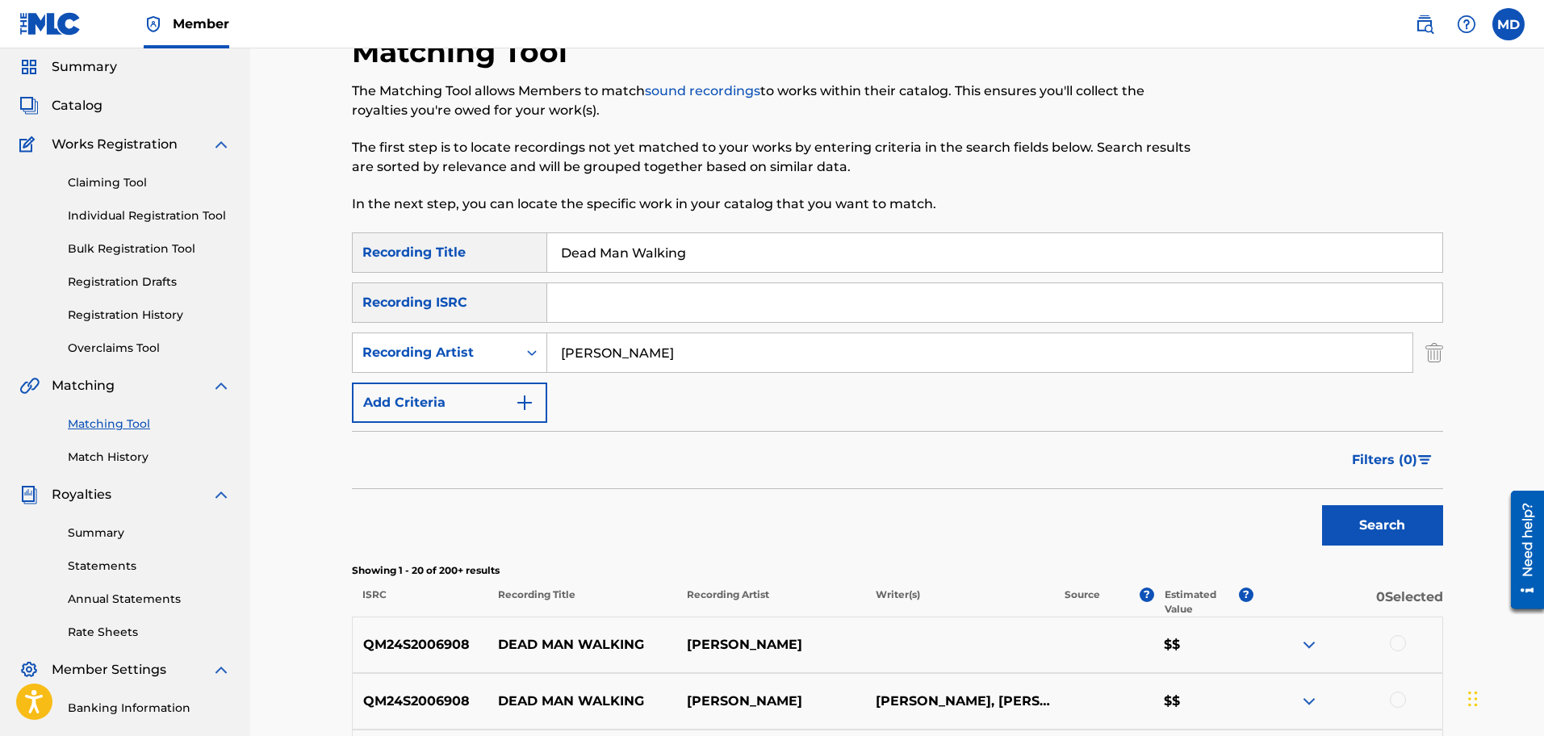
click at [626, 235] on input "Dead Man Walking" at bounding box center [994, 252] width 895 height 39
click at [626, 244] on input "Dead Man Walking" at bounding box center [994, 252] width 895 height 39
paste input "Trust"
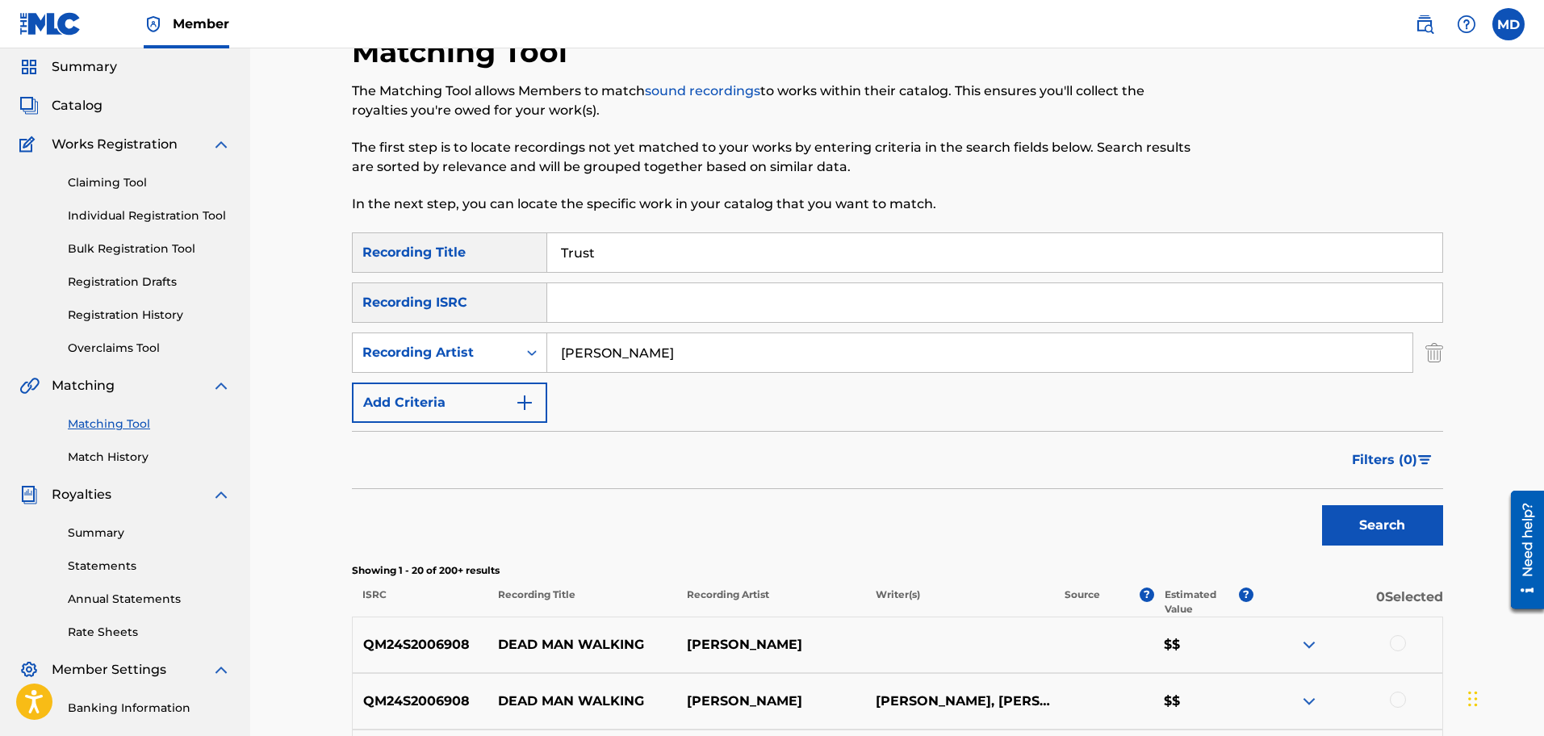
click at [1234, 505] on button "Search" at bounding box center [1382, 525] width 121 height 40
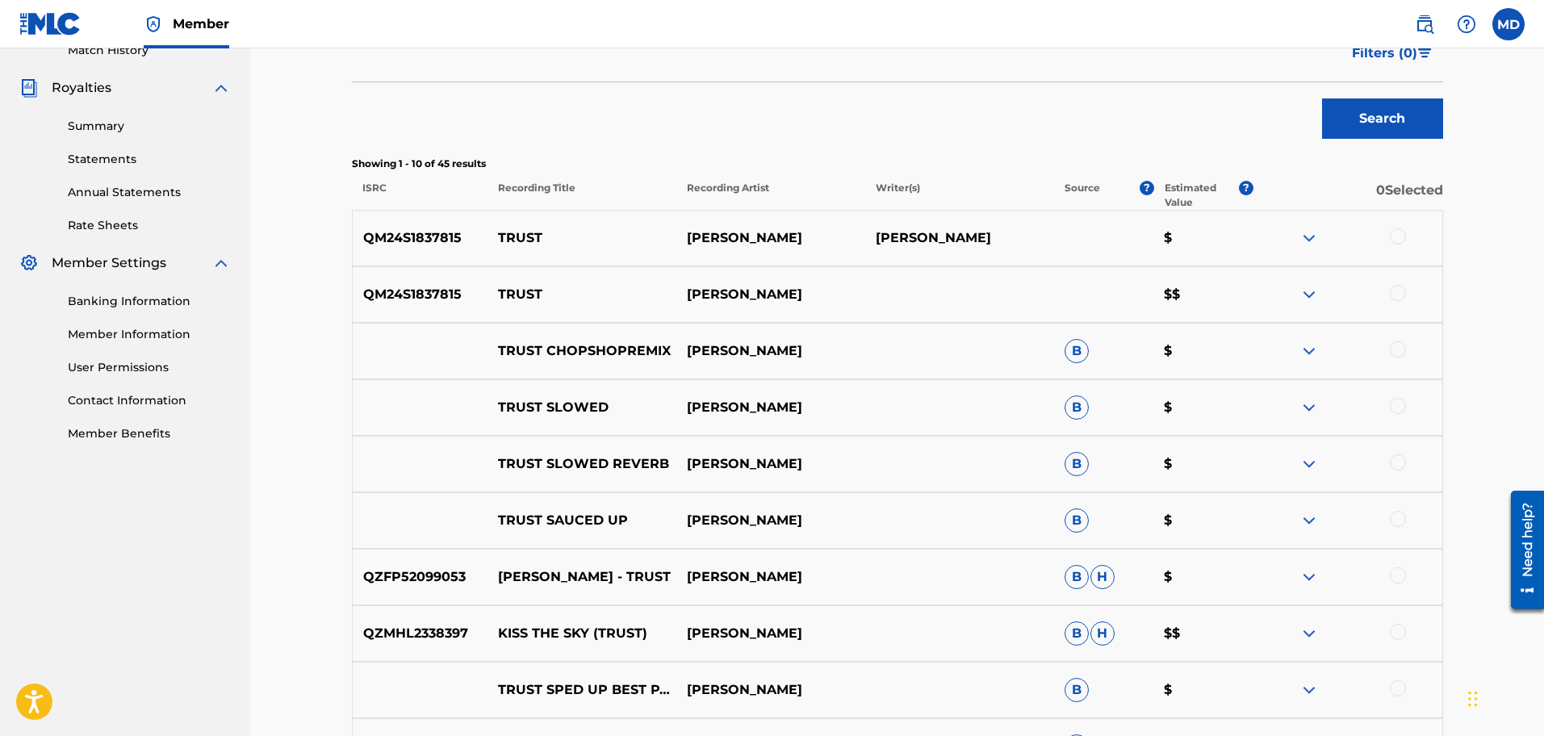
scroll to position [433, 0]
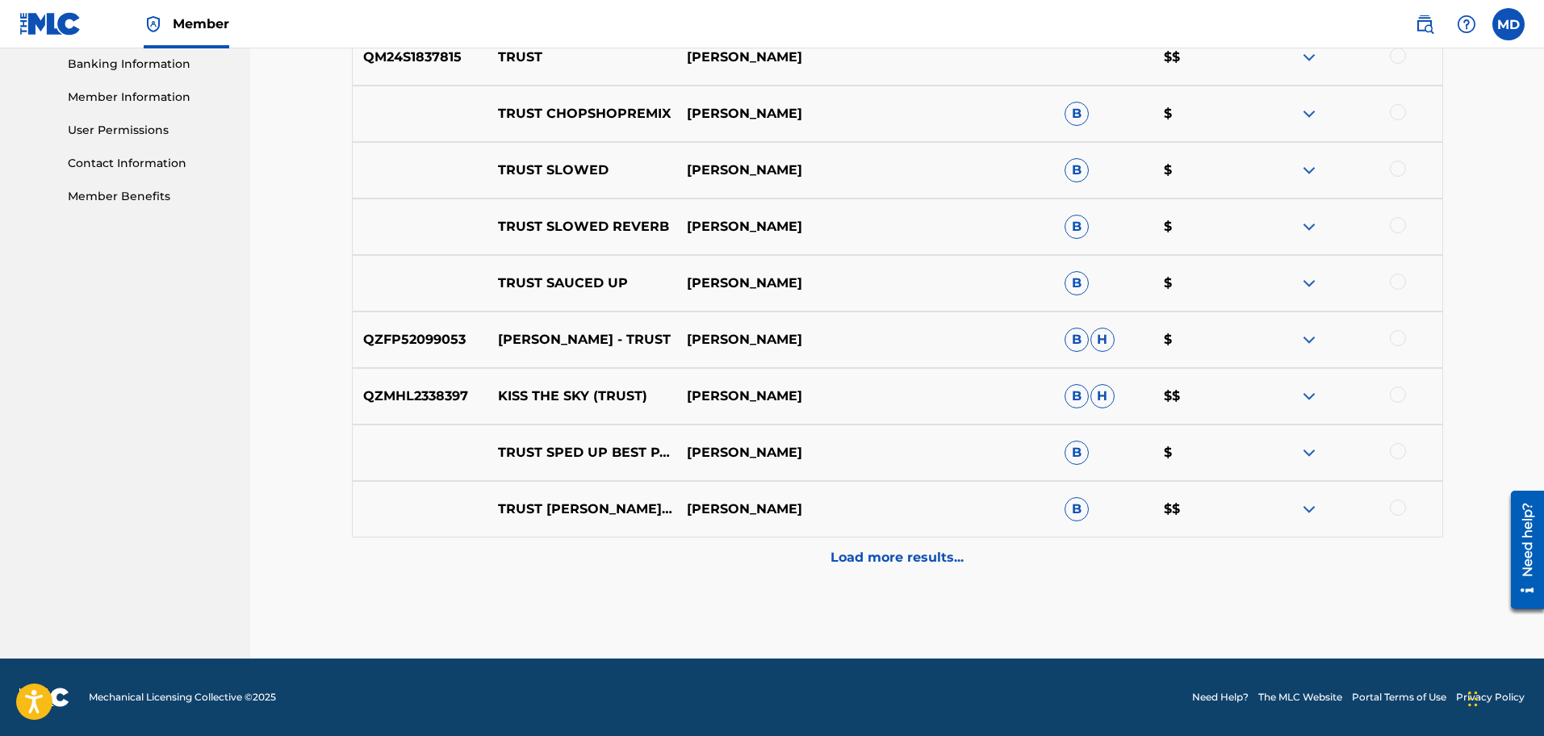
click at [854, 573] on div "Load more results..." at bounding box center [898, 558] width 1092 height 40
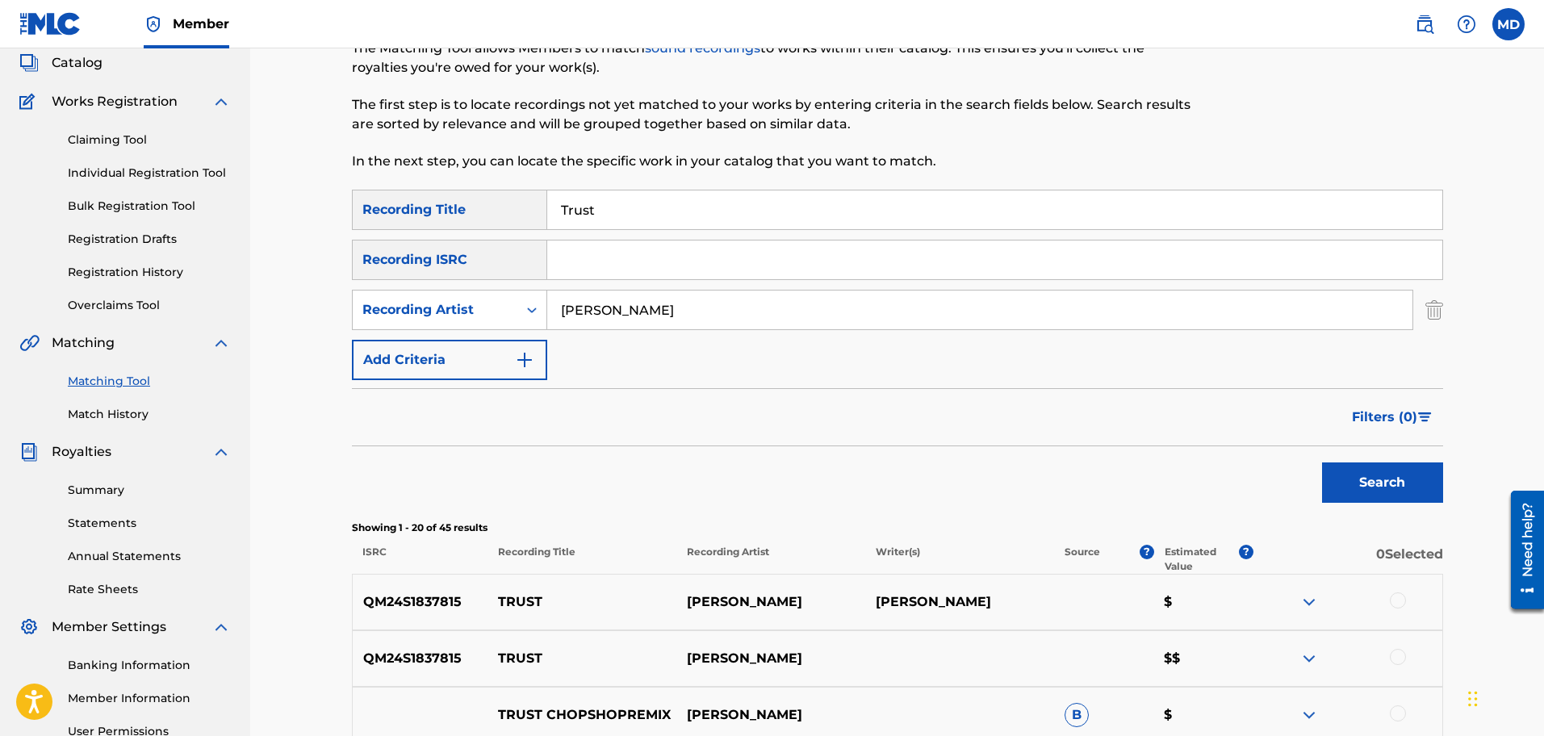
scroll to position [14, 0]
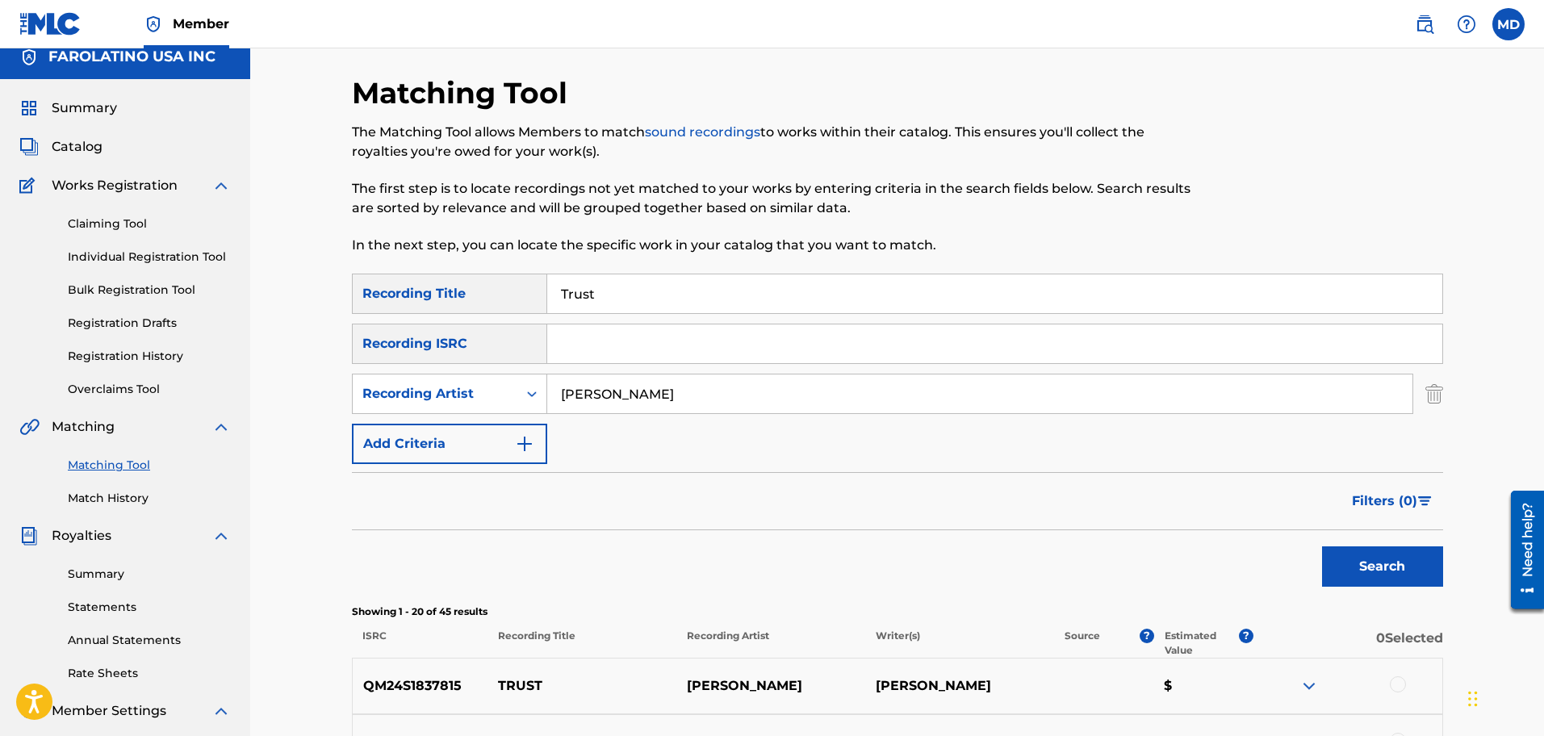
click at [624, 289] on input "Trust" at bounding box center [994, 293] width 895 height 39
paste input "All Mine"
type input "All Mine"
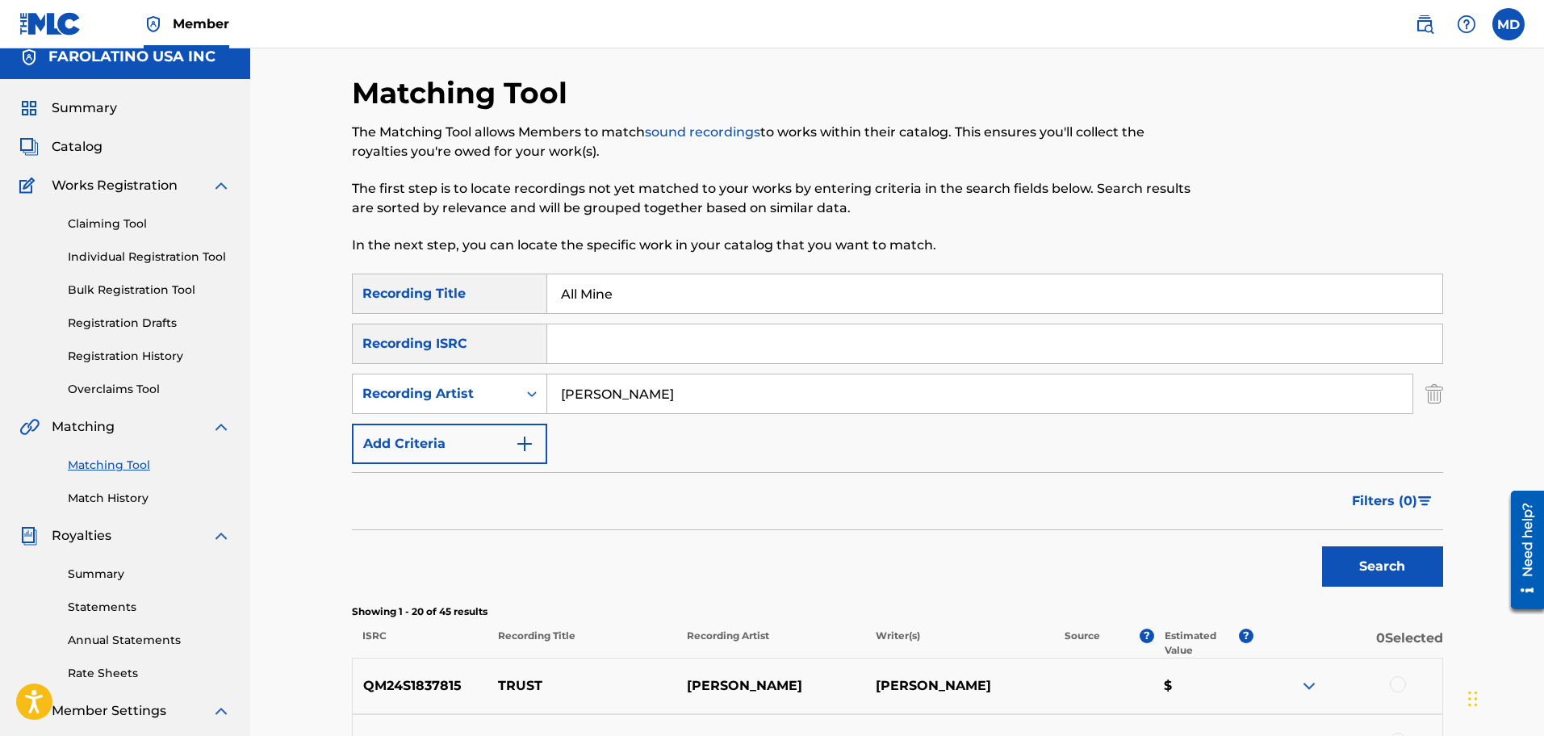
click at [1234, 547] on button "Search" at bounding box center [1382, 567] width 121 height 40
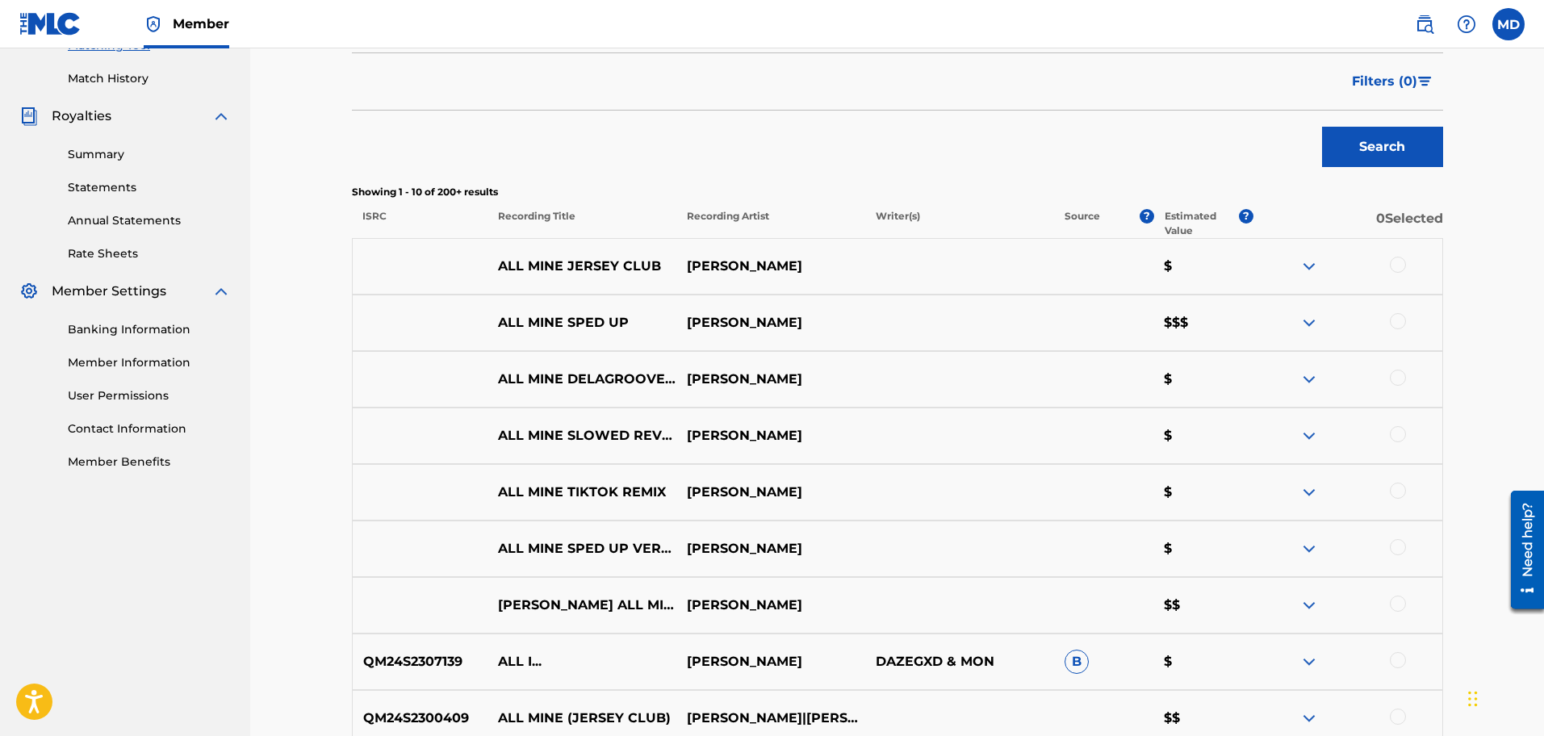
scroll to position [518, 0]
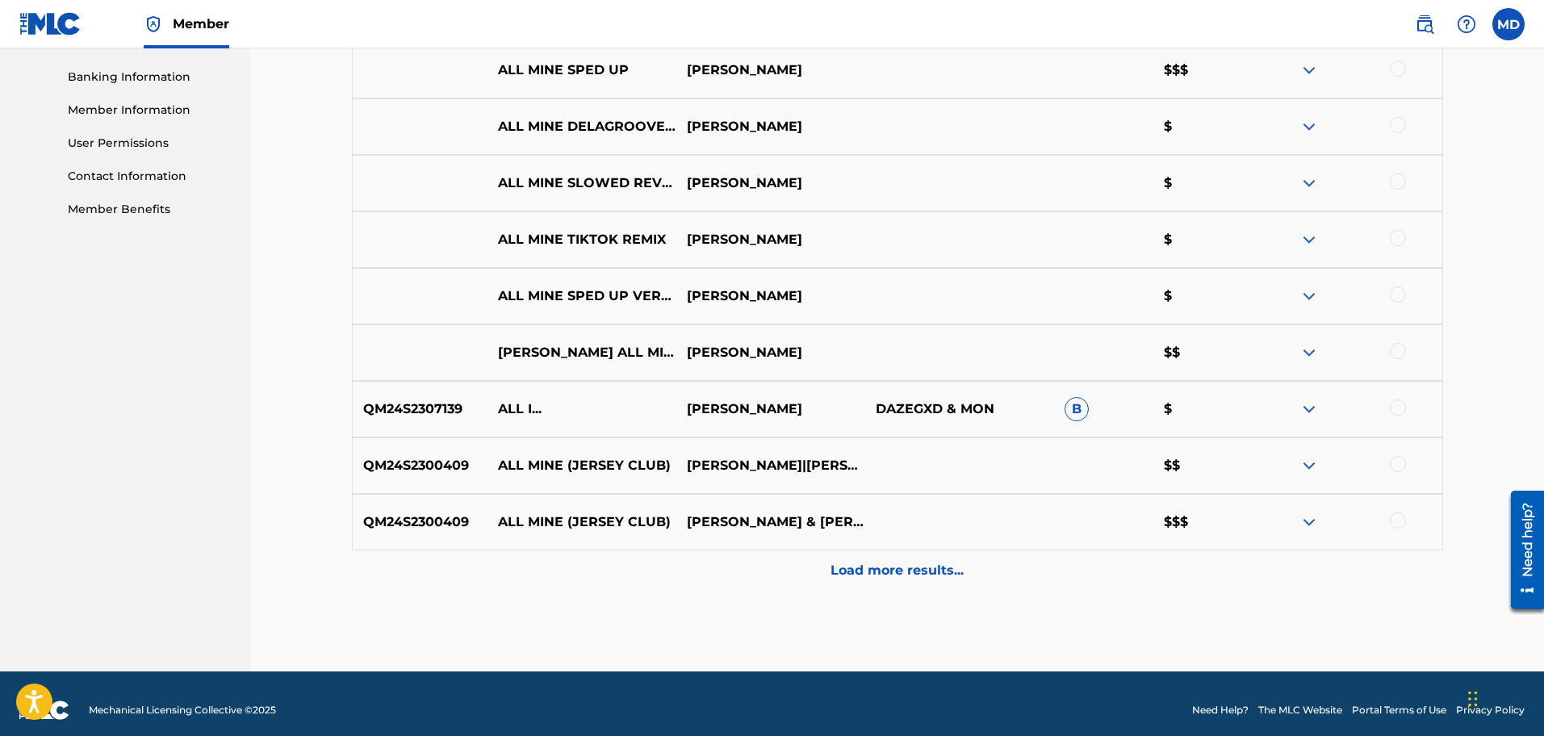
click at [962, 585] on div "Load more results..." at bounding box center [898, 571] width 1092 height 40
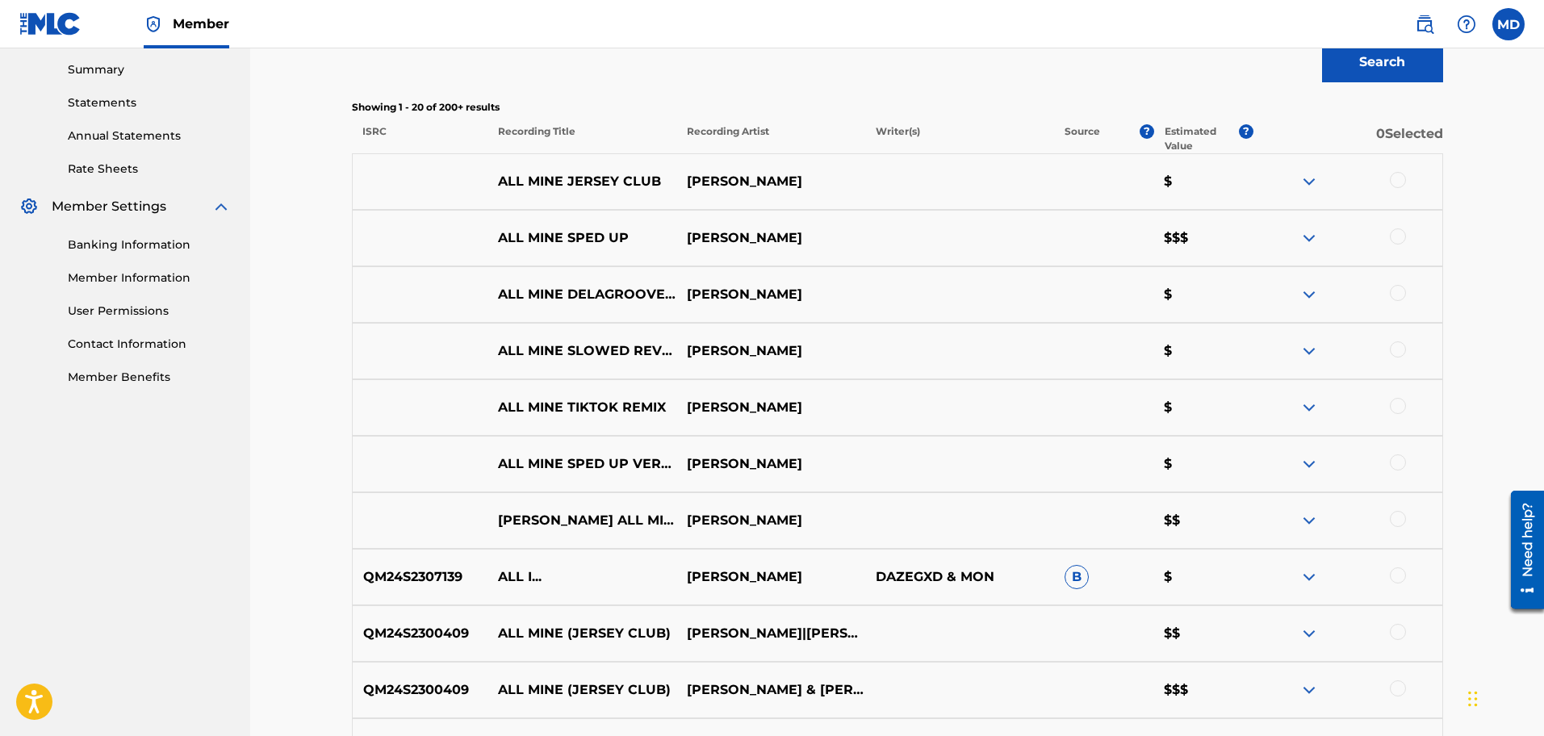
click at [1190, 122] on div "Showing 1 - 20 of 200+ results ISRC Recording Title Recording Artist Writer(s) …" at bounding box center [898, 126] width 1092 height 53
click at [1199, 136] on p "Estimated Value" at bounding box center [1202, 138] width 74 height 29
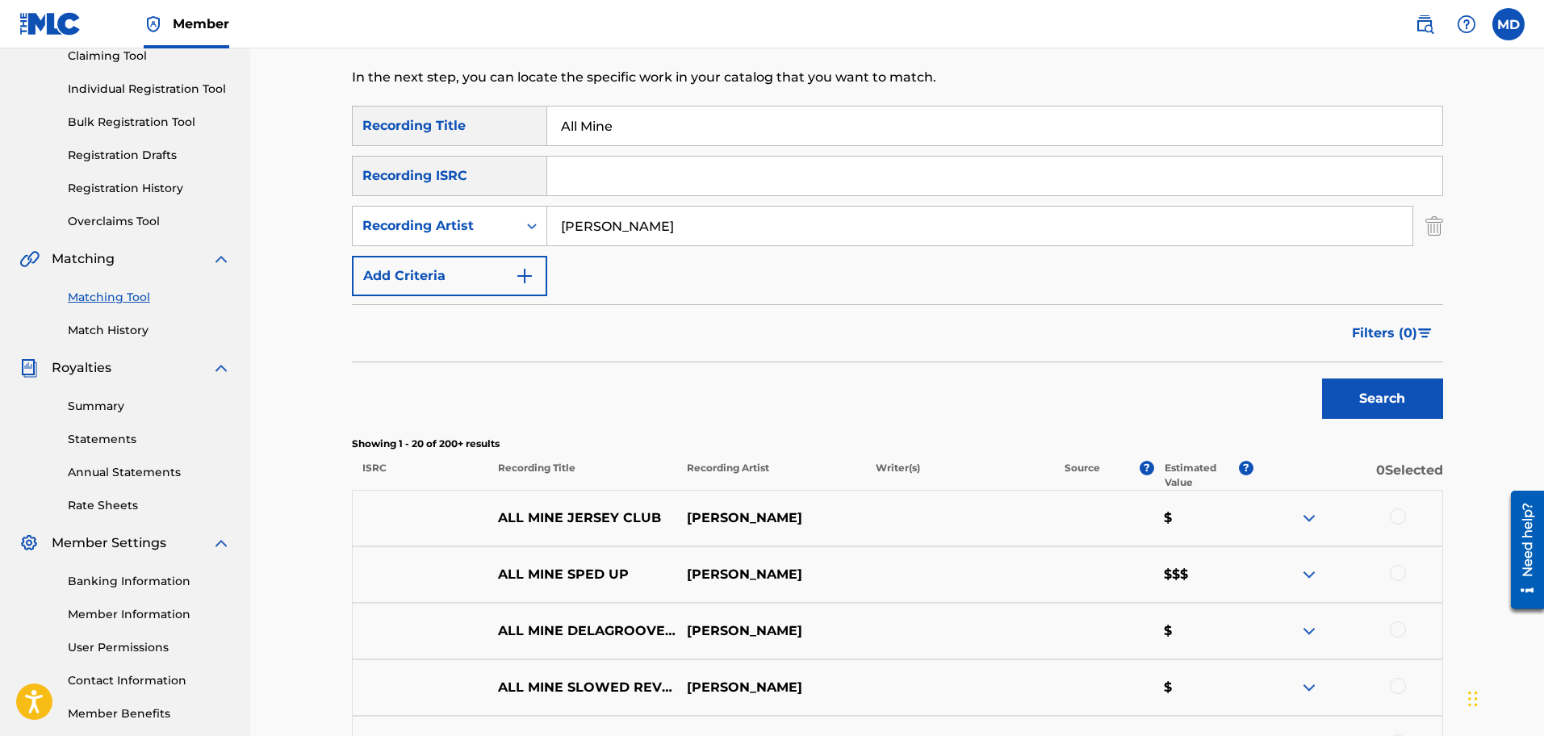
click at [1234, 340] on span "Filters ( 0 )" at bounding box center [1384, 333] width 65 height 19
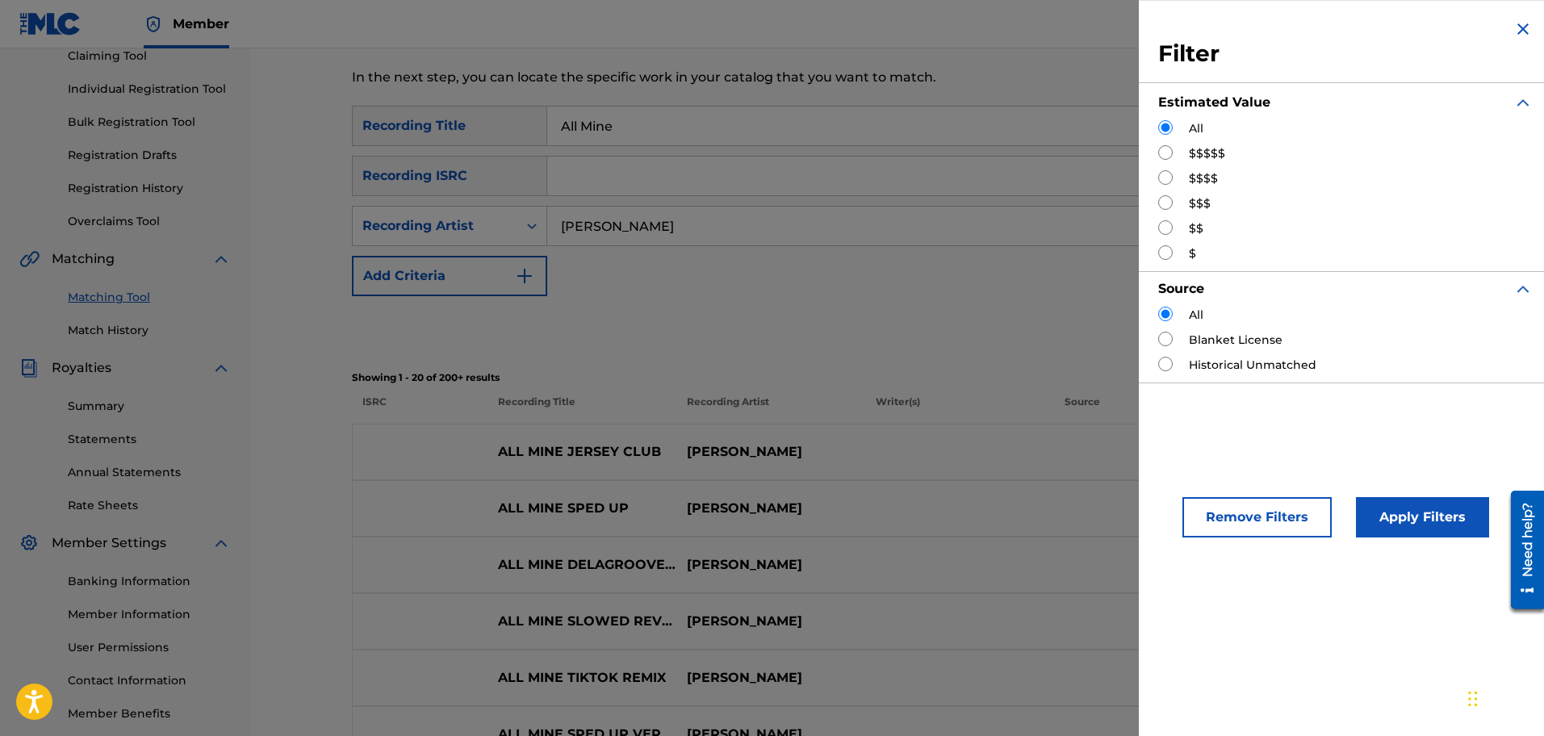
click at [1171, 155] on input "Search Form" at bounding box center [1166, 152] width 15 height 15
radio input "true"
click at [1234, 521] on button "Apply Filters" at bounding box center [1422, 517] width 133 height 40
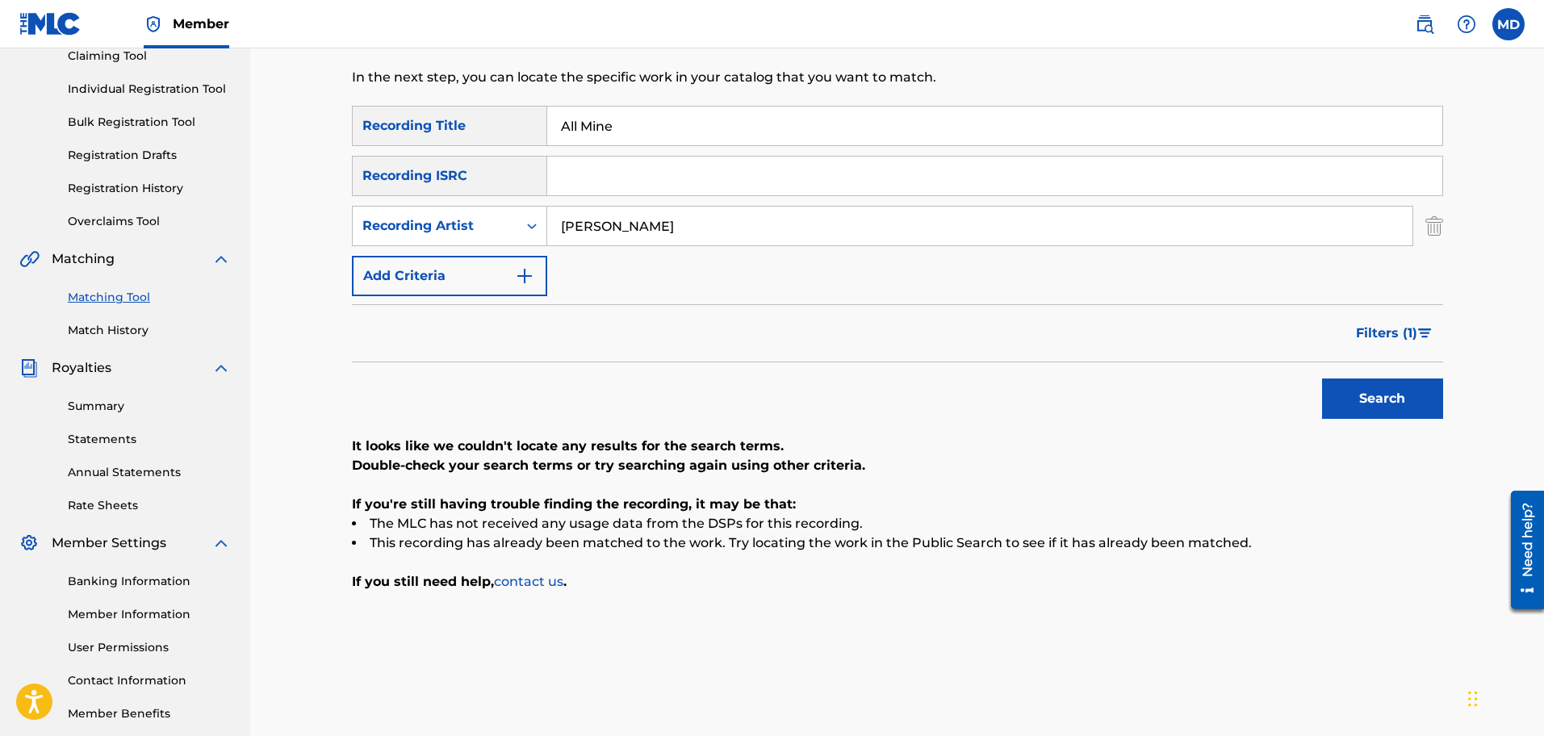
click at [1234, 334] on span "Filters ( 1 )" at bounding box center [1386, 333] width 61 height 19
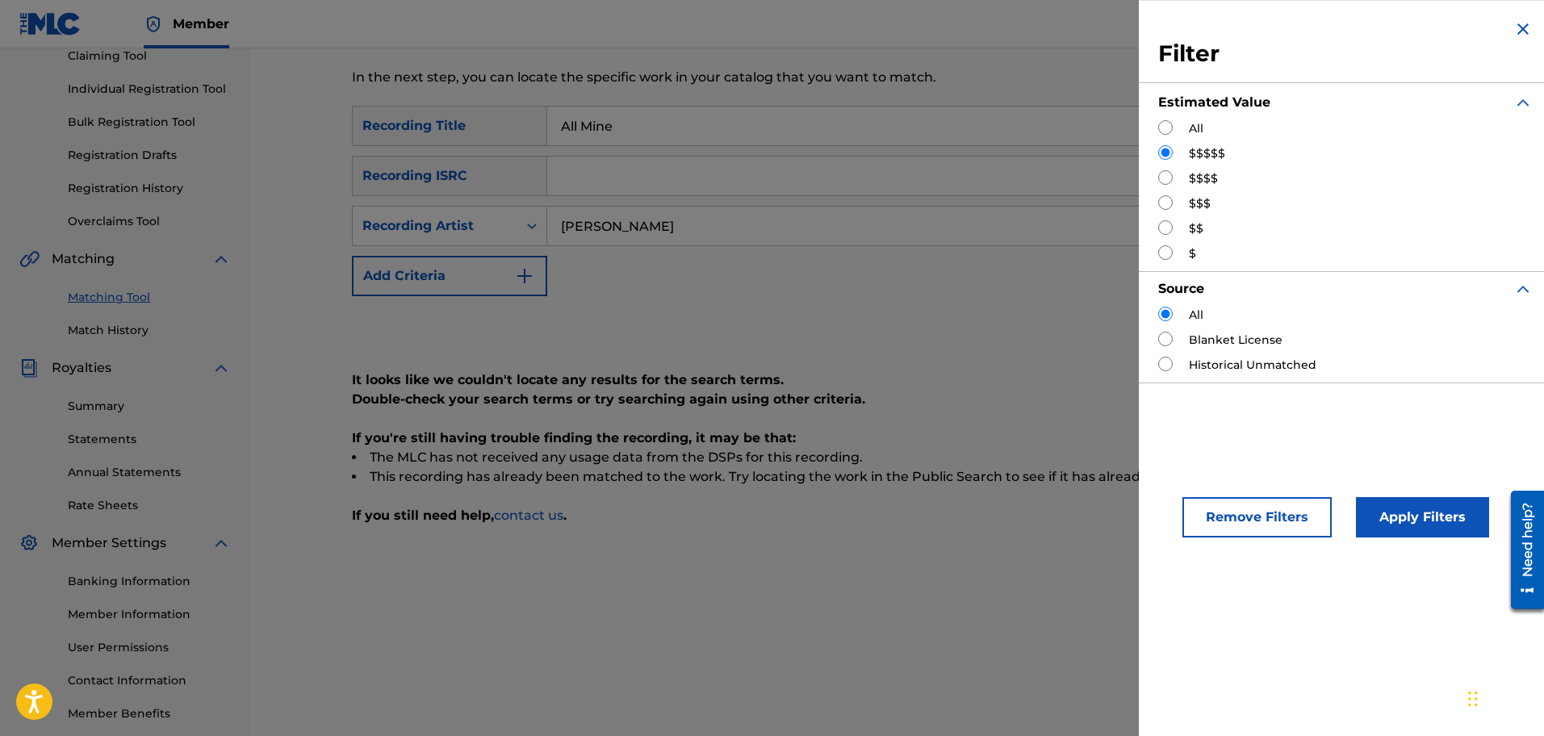
click at [1172, 183] on input "Search Form" at bounding box center [1166, 177] width 15 height 15
radio input "true"
click at [1234, 517] on button "Apply Filters" at bounding box center [1422, 517] width 133 height 40
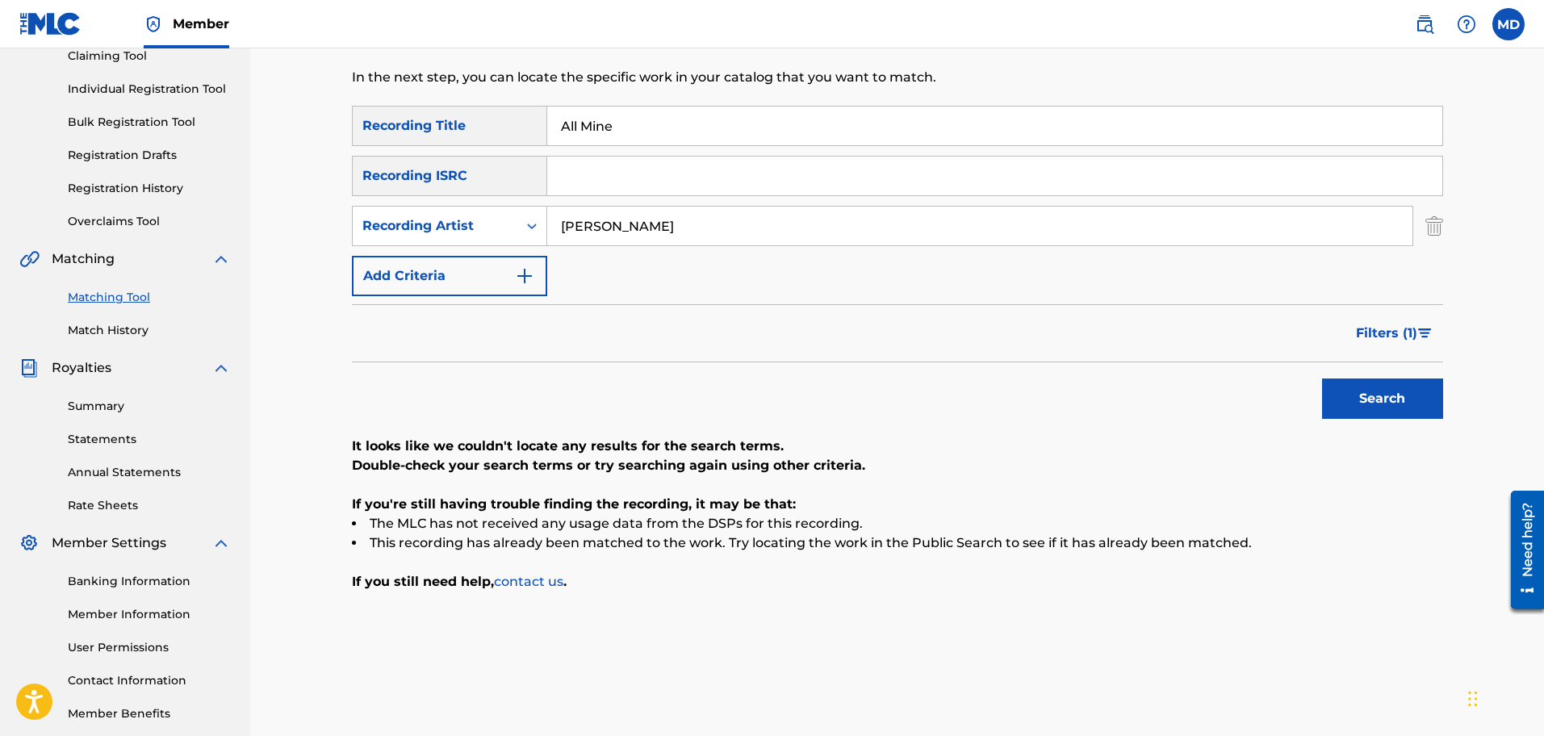
click at [1234, 342] on span "Filters ( 1 )" at bounding box center [1386, 333] width 61 height 19
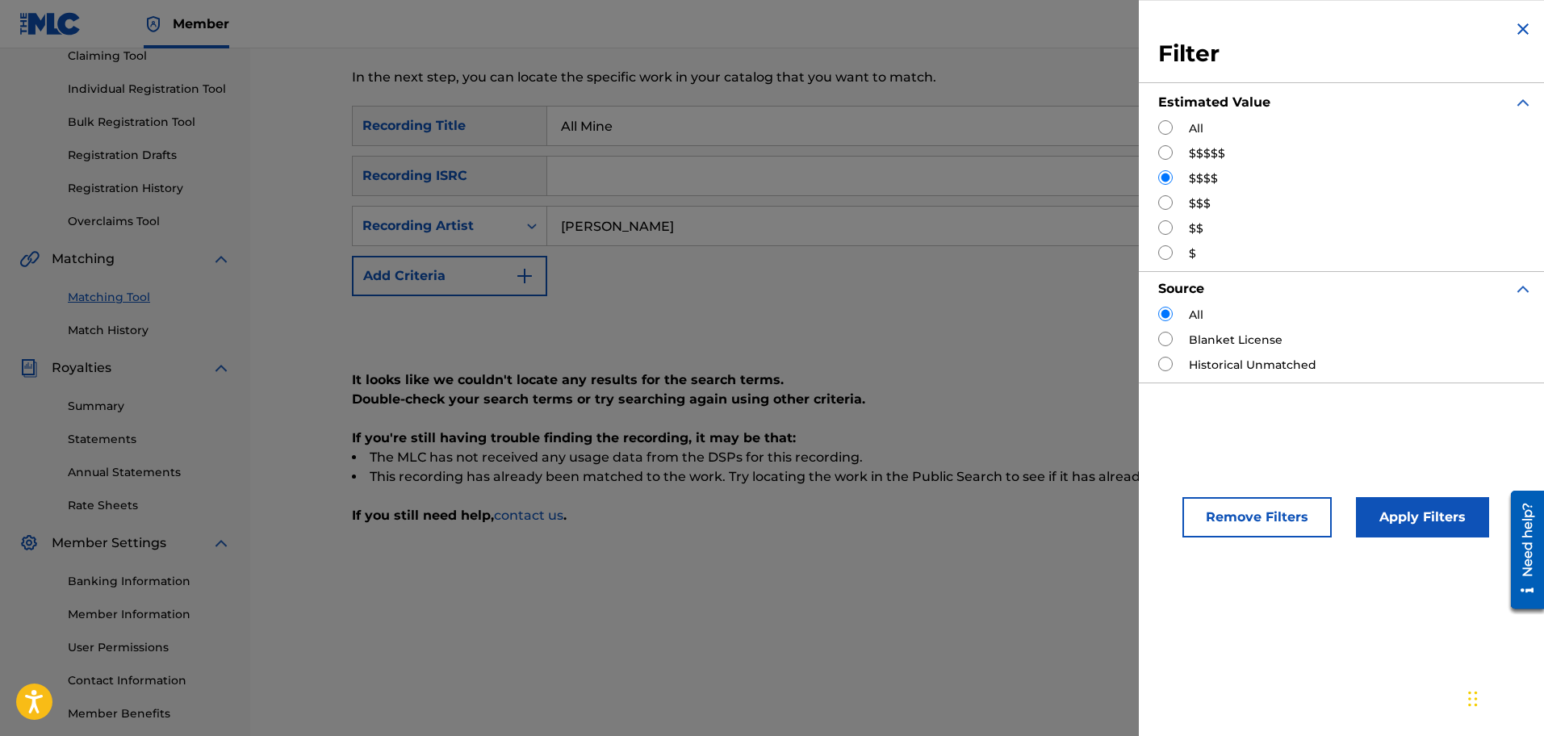
click at [1194, 211] on label "$$$" at bounding box center [1200, 203] width 22 height 17
click at [1184, 206] on div "$$$" at bounding box center [1346, 203] width 375 height 17
click at [1162, 198] on input "Search Form" at bounding box center [1166, 202] width 15 height 15
radio input "true"
click at [1234, 533] on button "Apply Filters" at bounding box center [1422, 517] width 133 height 40
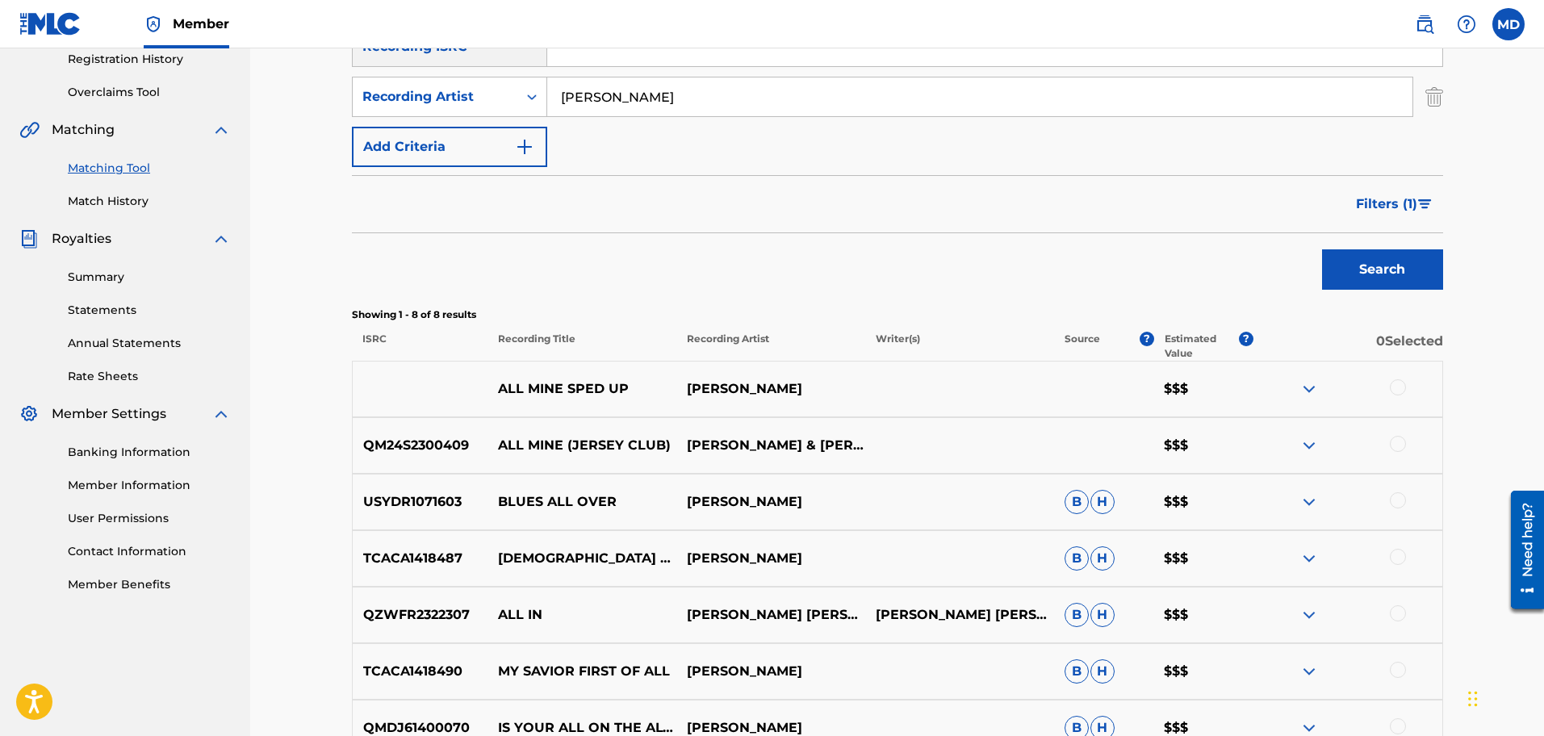
scroll to position [350, 0]
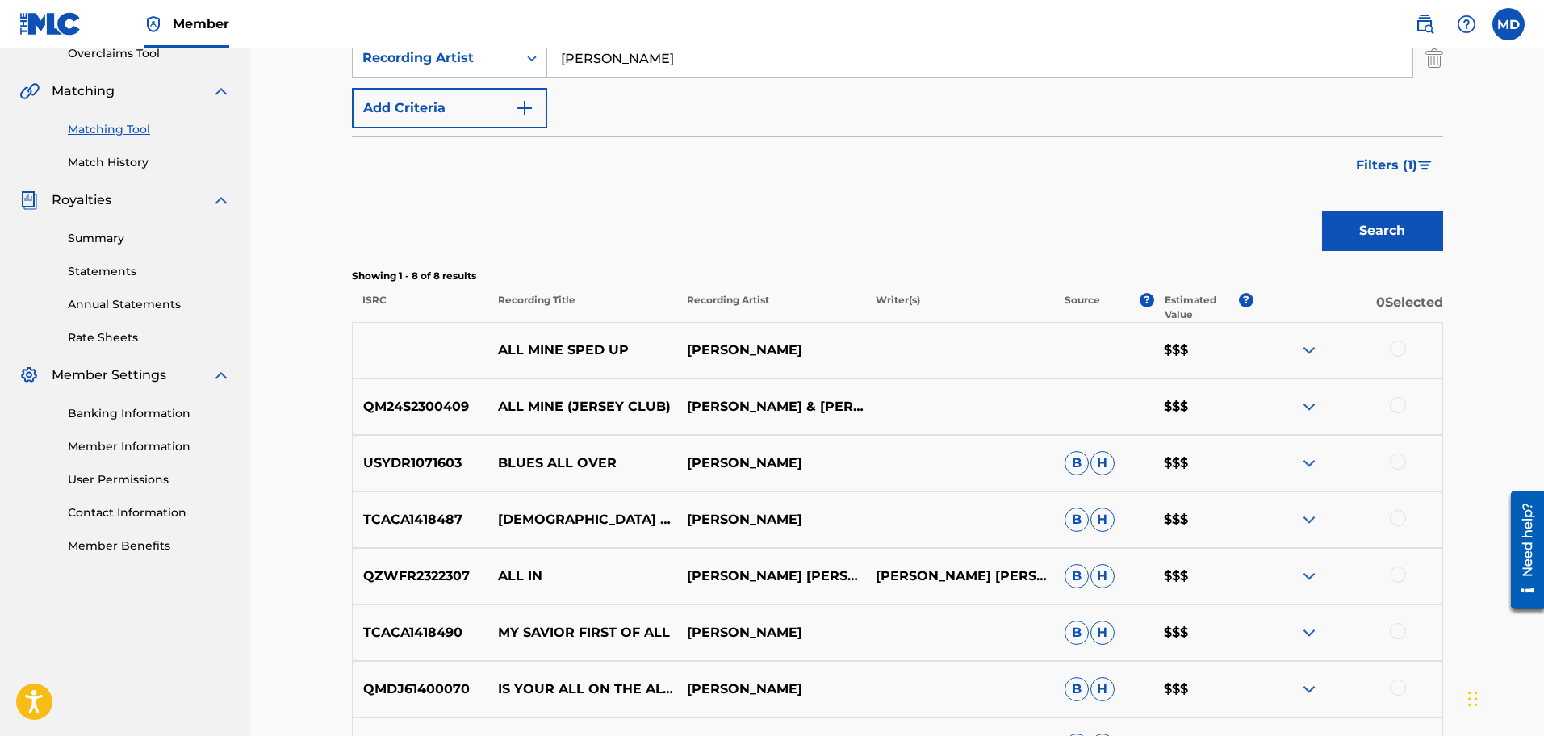
click at [1234, 148] on button "Filters ( 1 )" at bounding box center [1395, 165] width 97 height 40
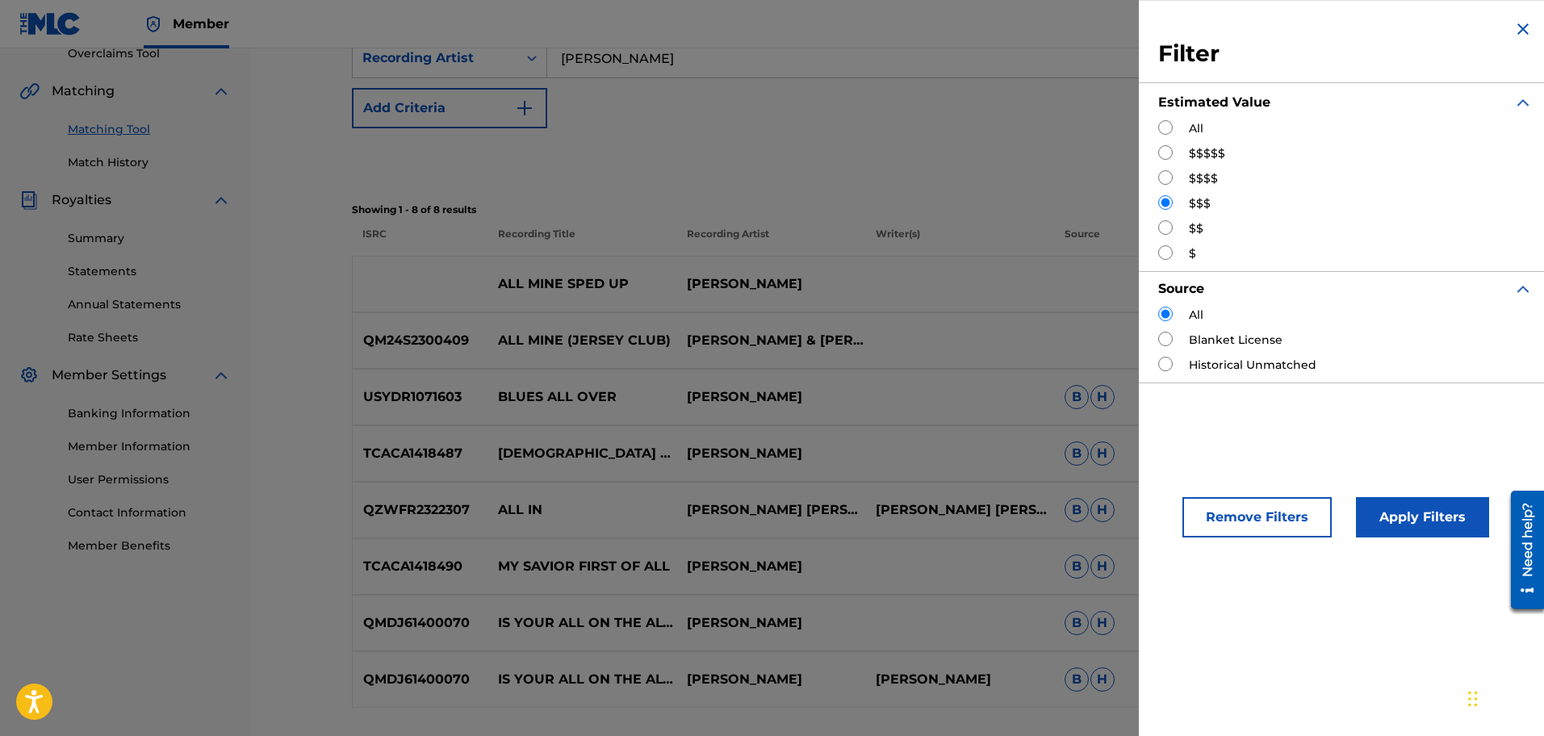
click at [1165, 128] on input "Search Form" at bounding box center [1166, 127] width 15 height 15
radio input "true"
click at [1234, 511] on button "Apply Filters" at bounding box center [1422, 517] width 133 height 40
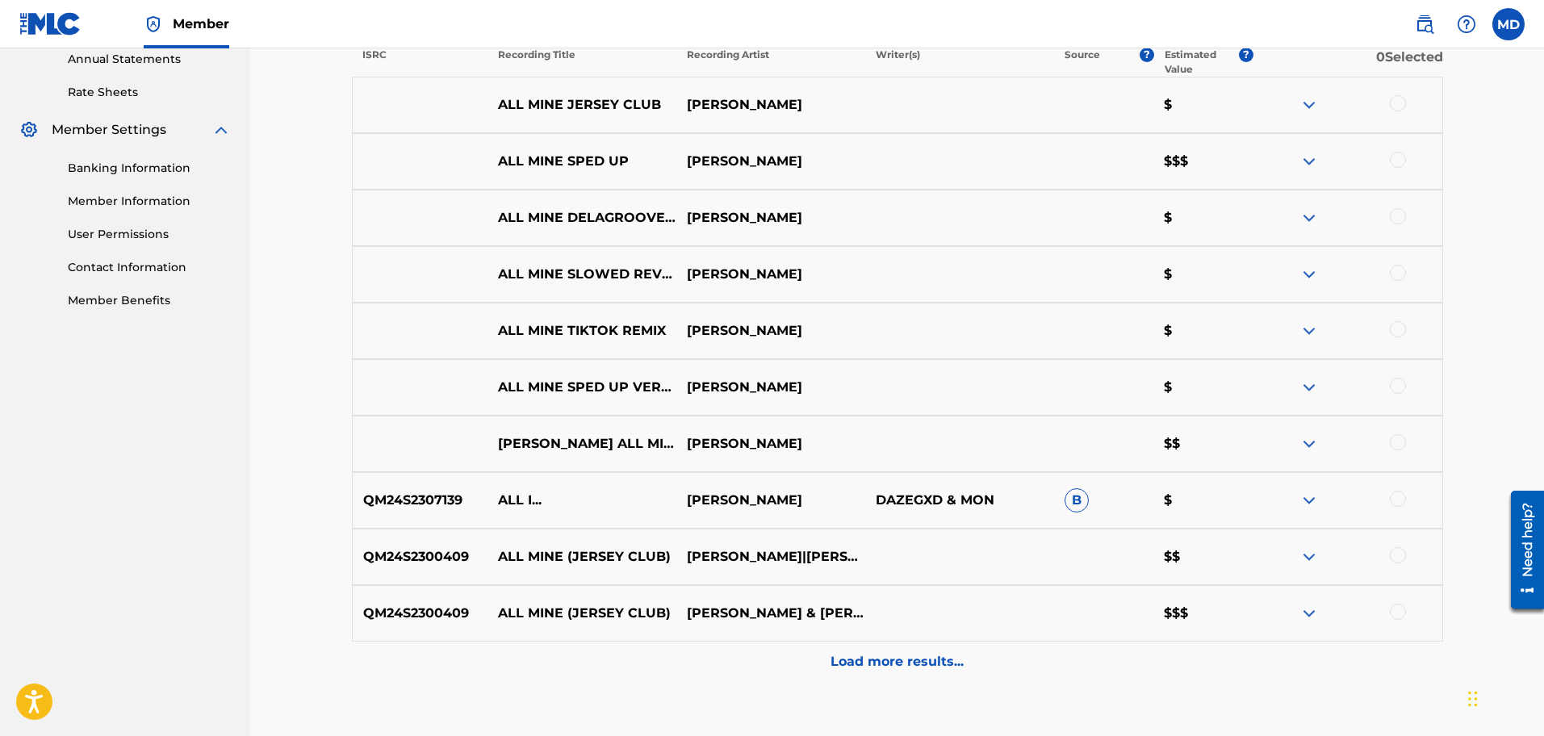
scroll to position [537, 0]
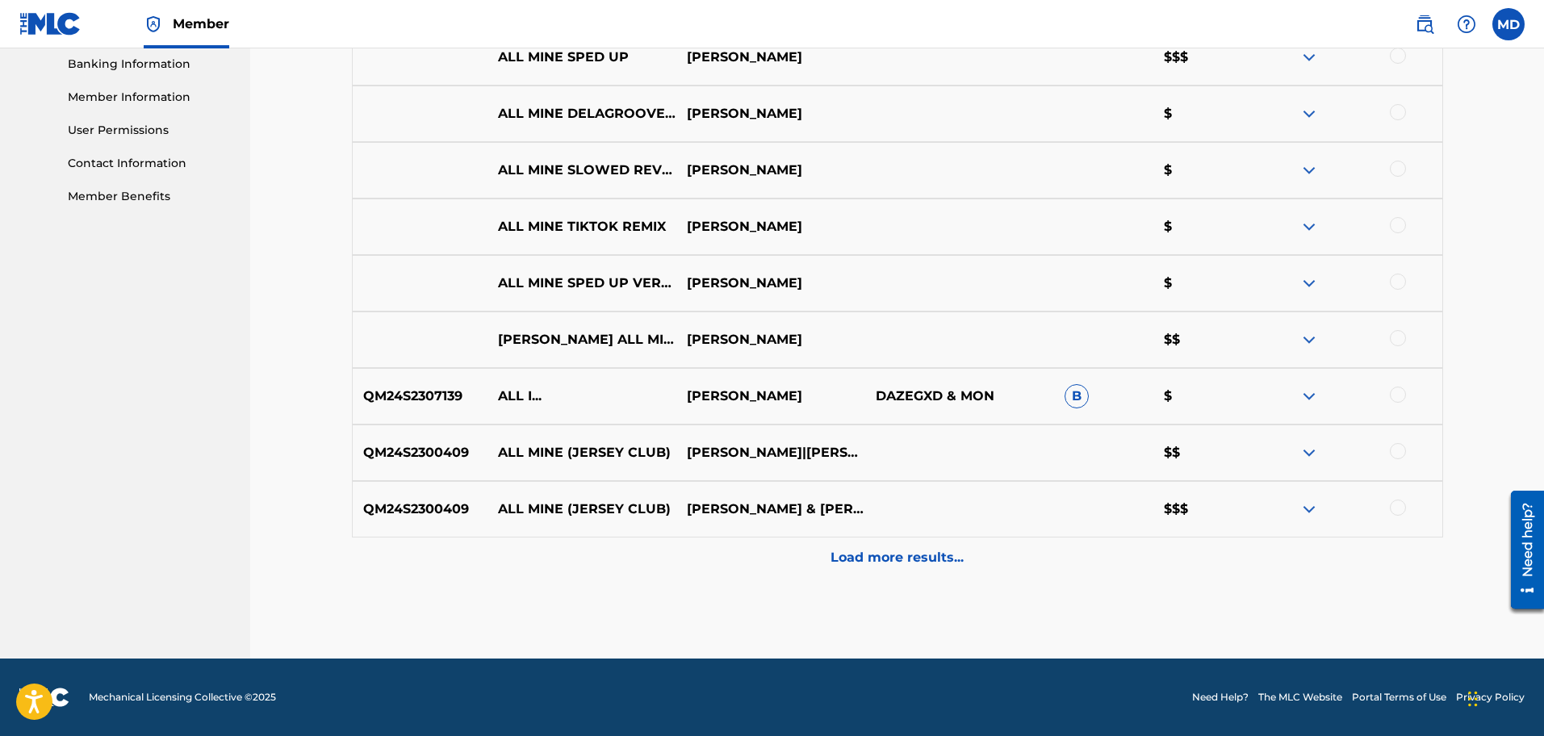
click at [902, 584] on div "Matching Tool The Matching Tool allows Members to match sound recordings to wor…" at bounding box center [898, 24] width 1092 height 1269
click at [909, 563] on p "Load more results..." at bounding box center [897, 557] width 133 height 19
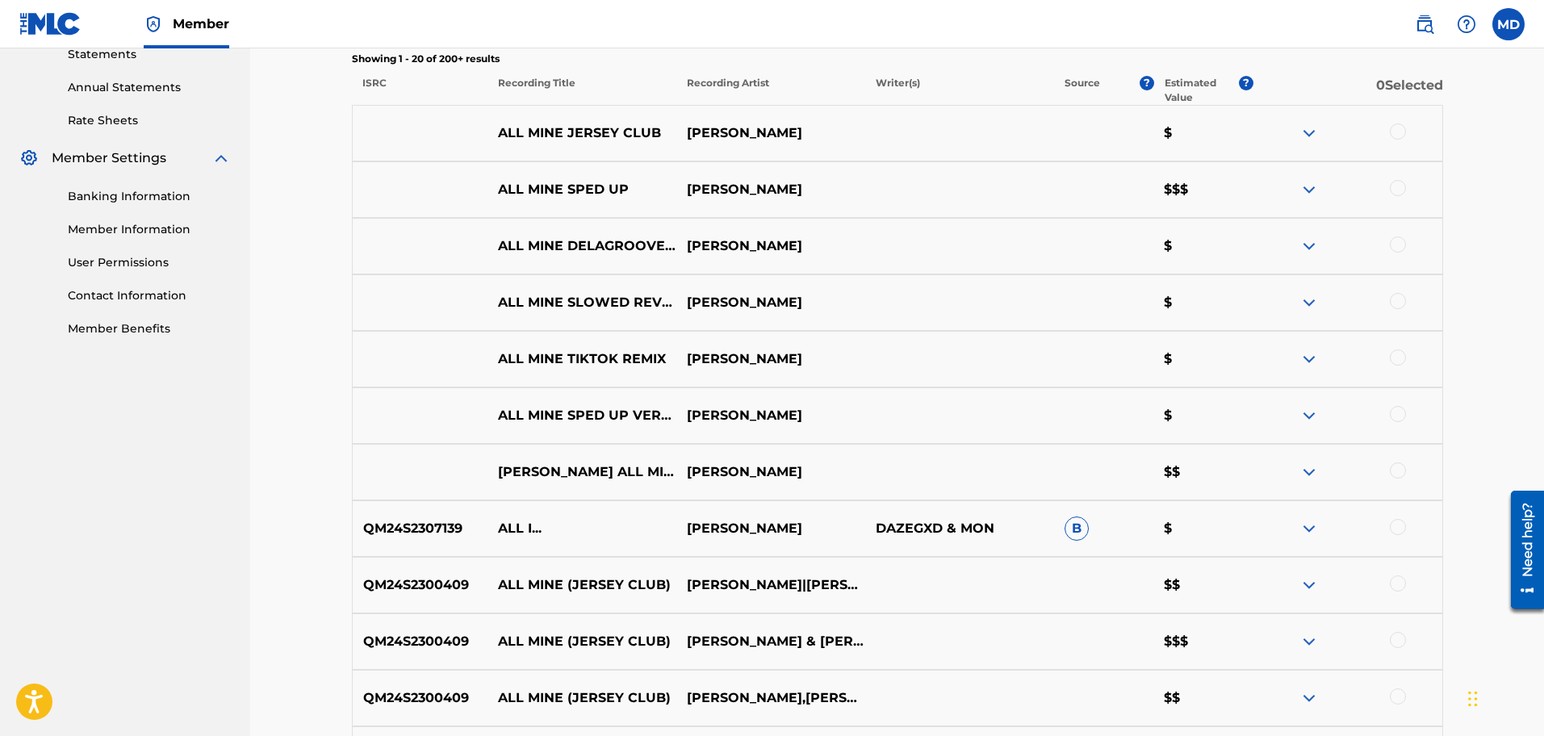
scroll to position [564, 0]
